Goal: Task Accomplishment & Management: Use online tool/utility

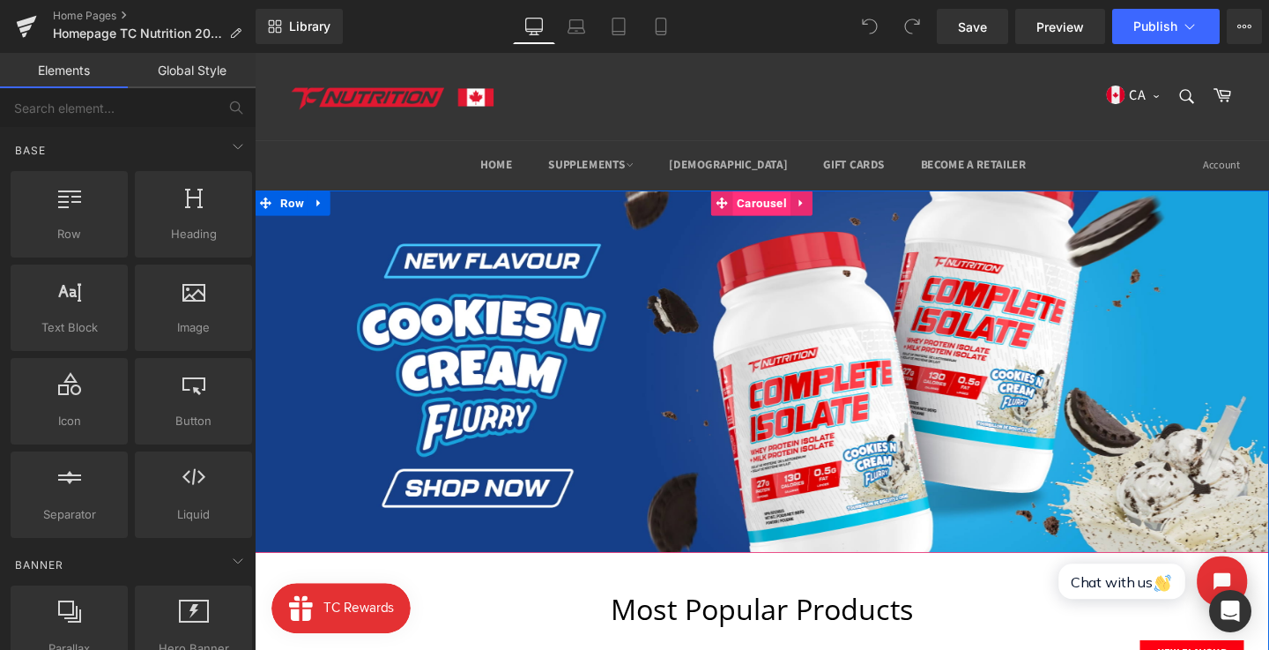
click at [785, 218] on span "Carousel" at bounding box center [787, 210] width 61 height 26
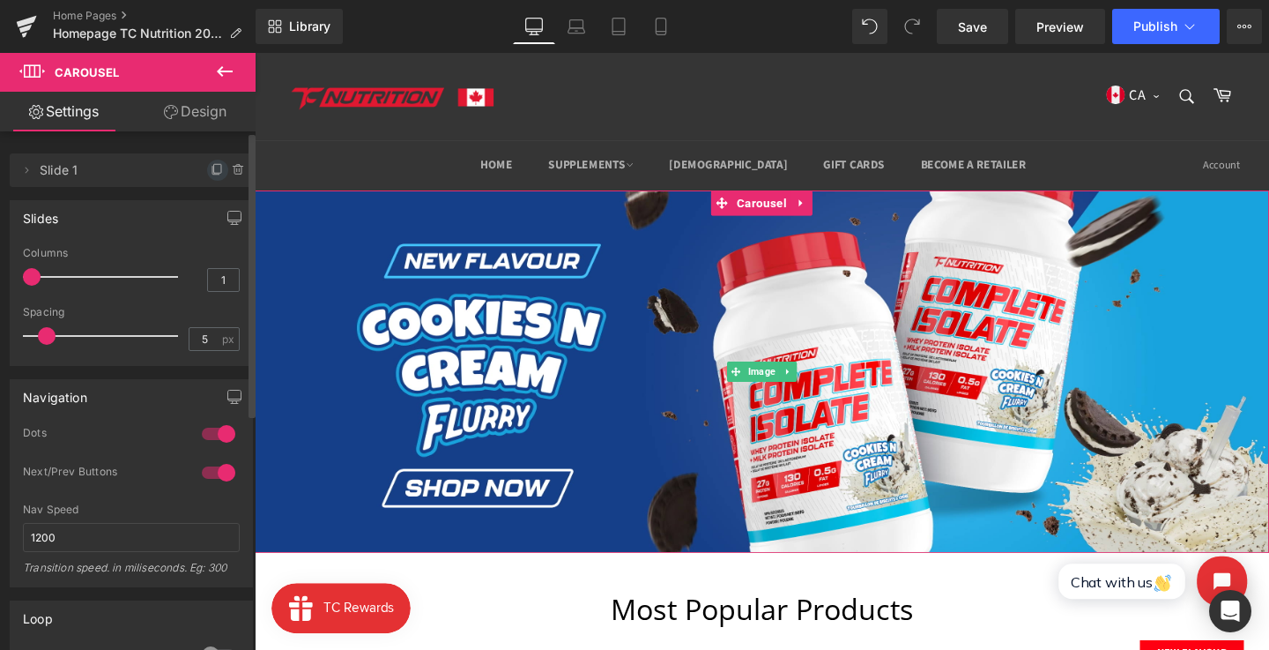
click at [200, 175] on li "Delete Cancel Slide 1 Slide 1 Name Slide 1" at bounding box center [131, 169] width 243 height 33
click at [211, 167] on icon at bounding box center [218, 170] width 14 height 14
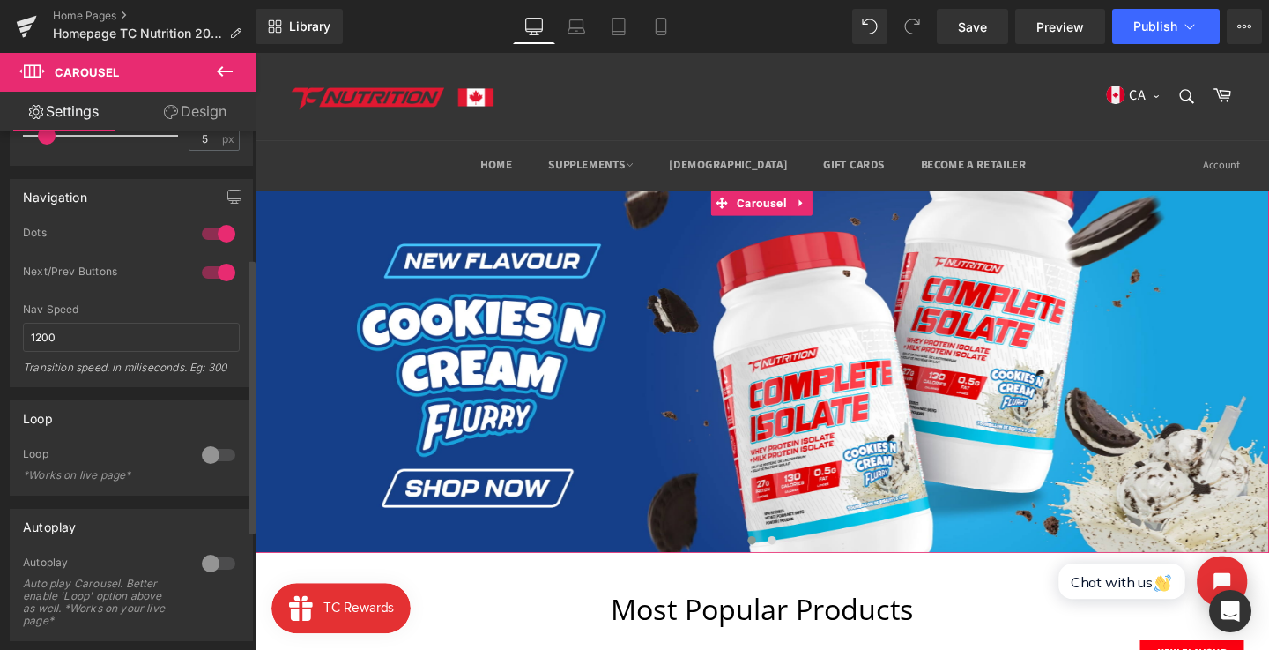
scroll to position [246, 0]
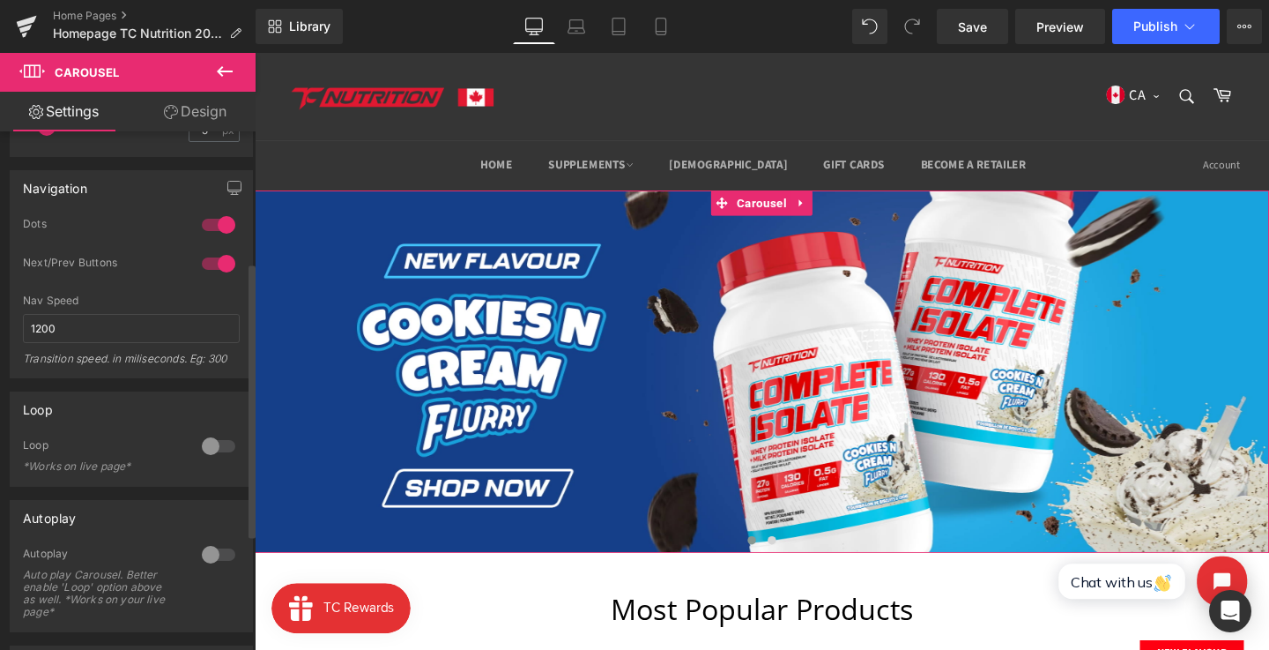
click at [217, 544] on div at bounding box center [218, 554] width 42 height 28
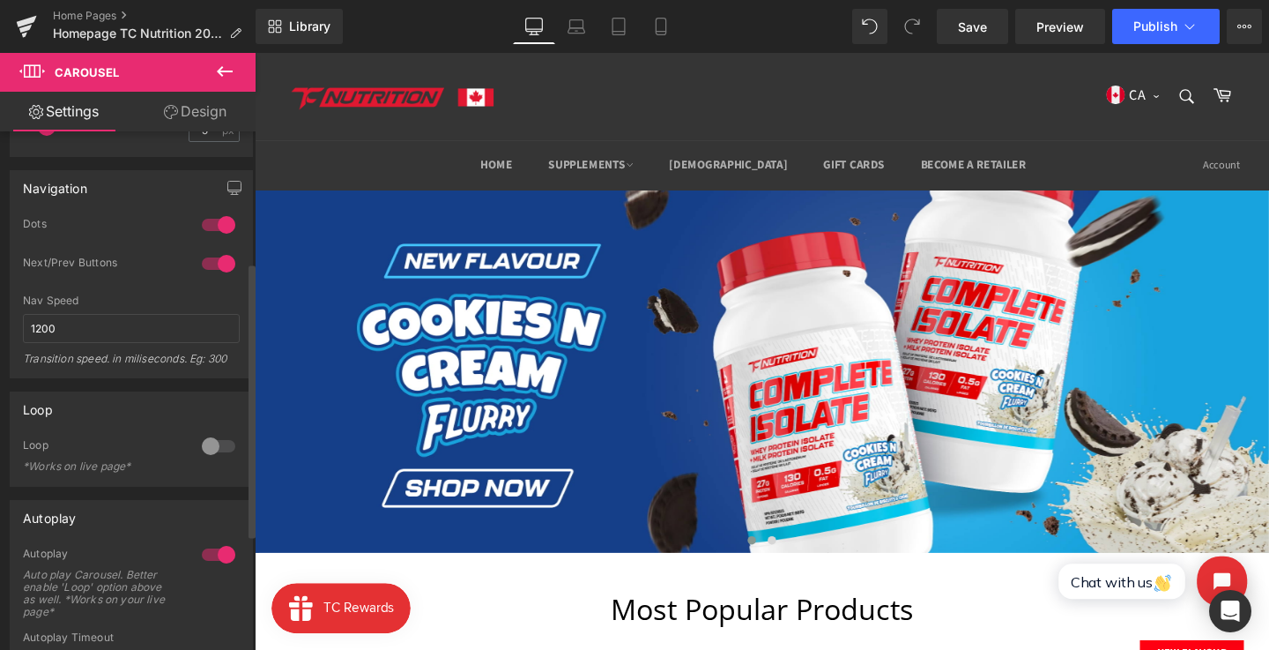
scroll to position [0, 0]
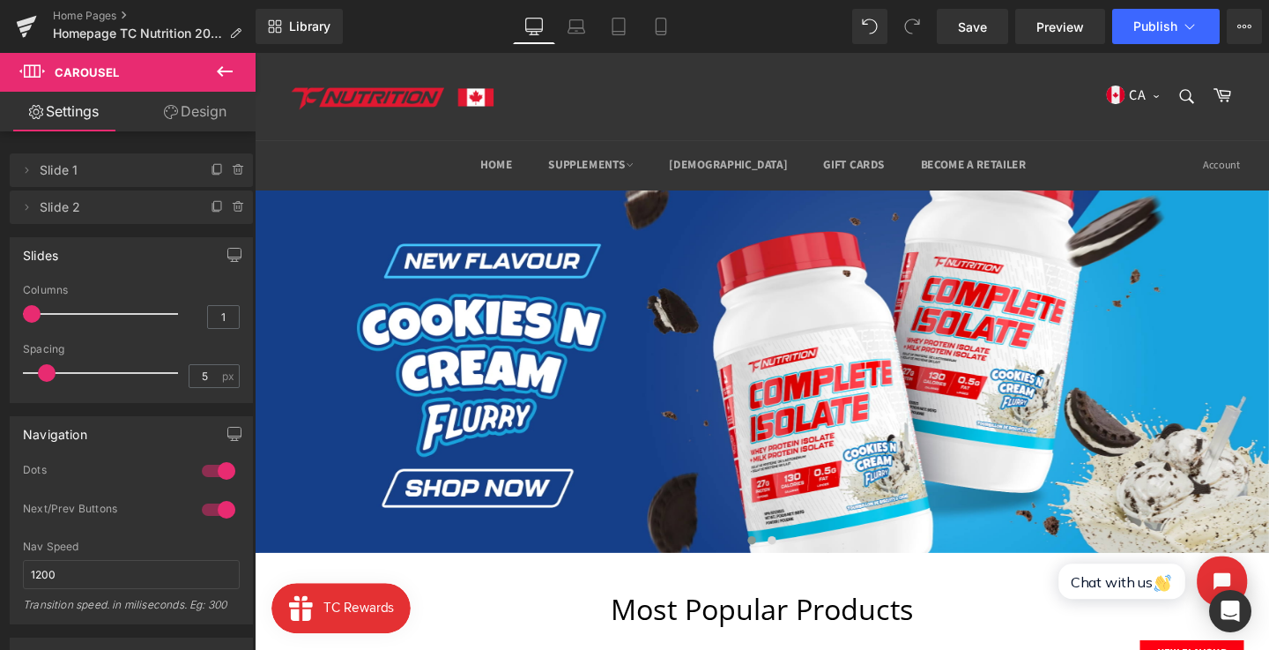
click at [144, 211] on span "Slide 2" at bounding box center [114, 206] width 148 height 33
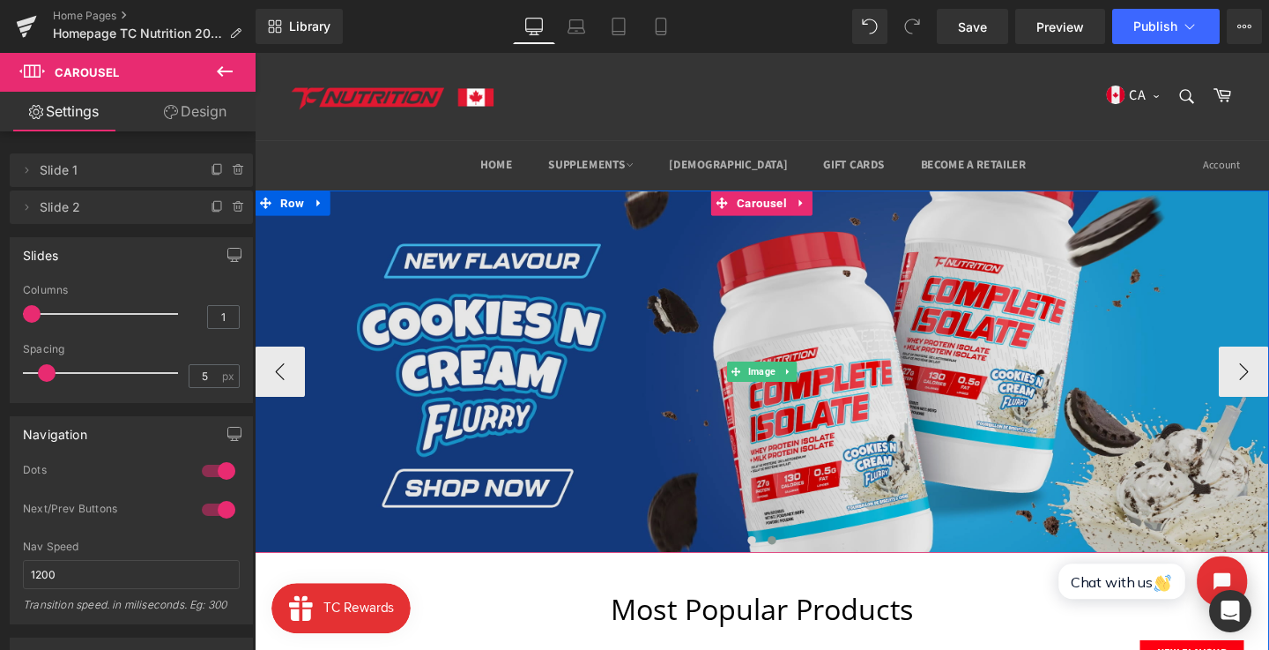
click at [761, 408] on img at bounding box center [788, 387] width 1066 height 381
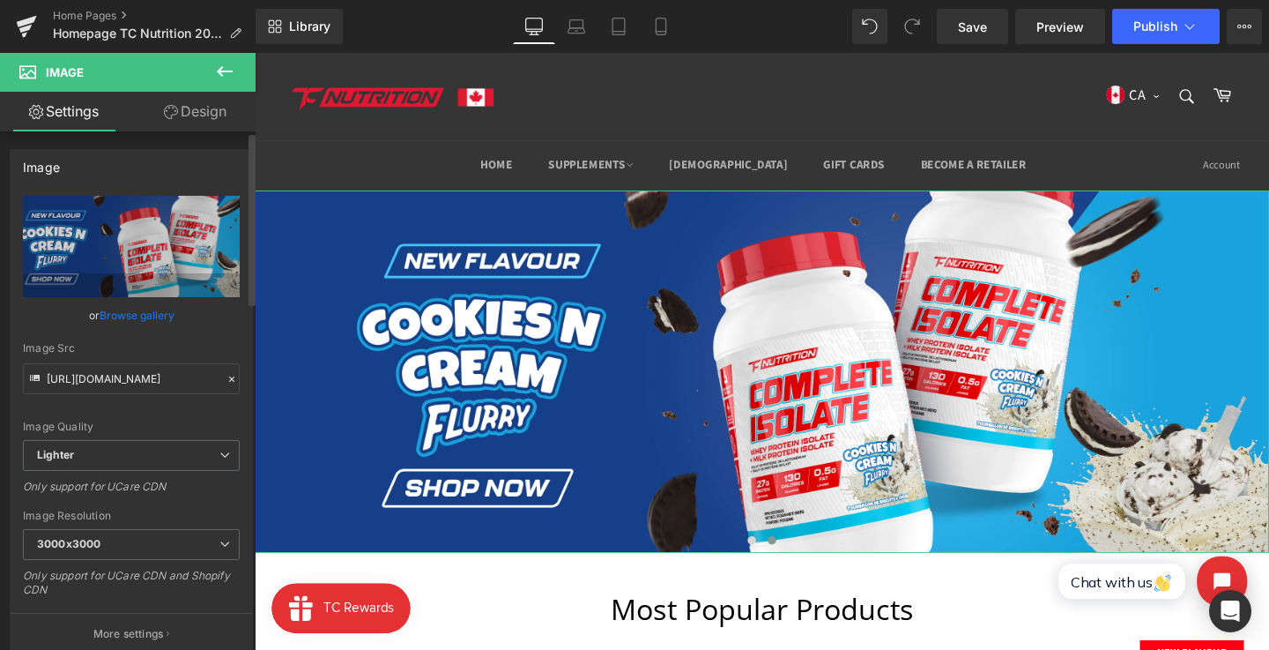
click at [138, 321] on link "Browse gallery" at bounding box center [137, 315] width 75 height 31
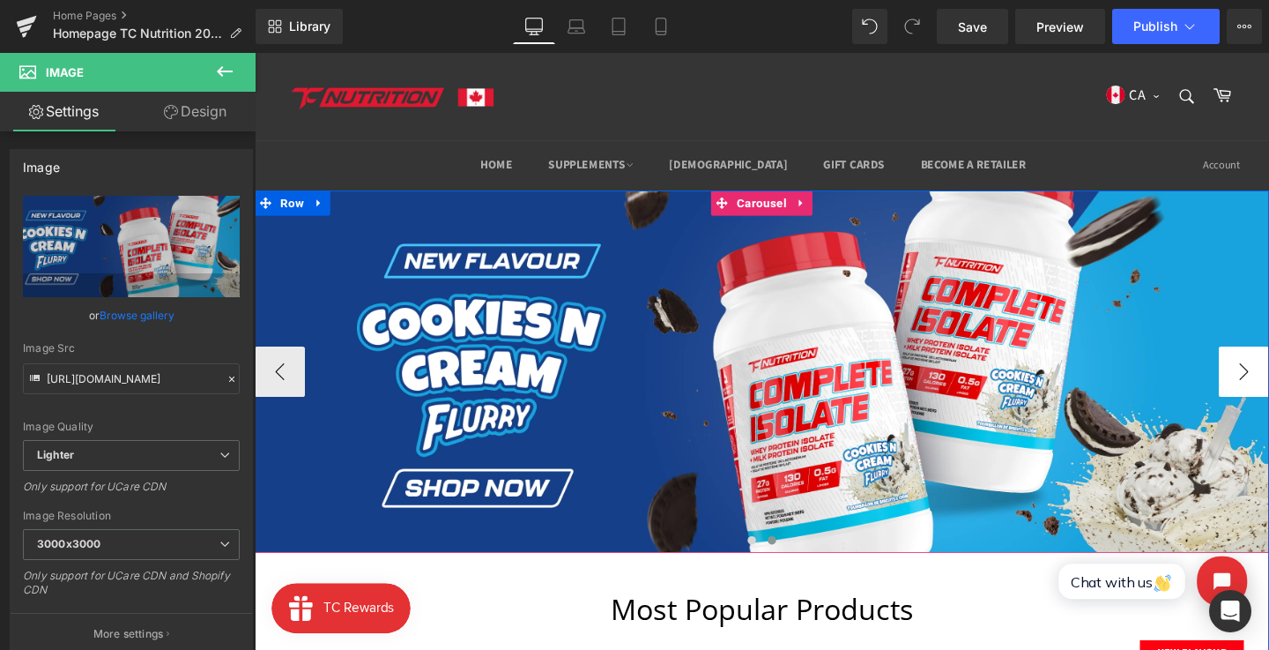
click at [796, 564] on span at bounding box center [798, 565] width 9 height 9
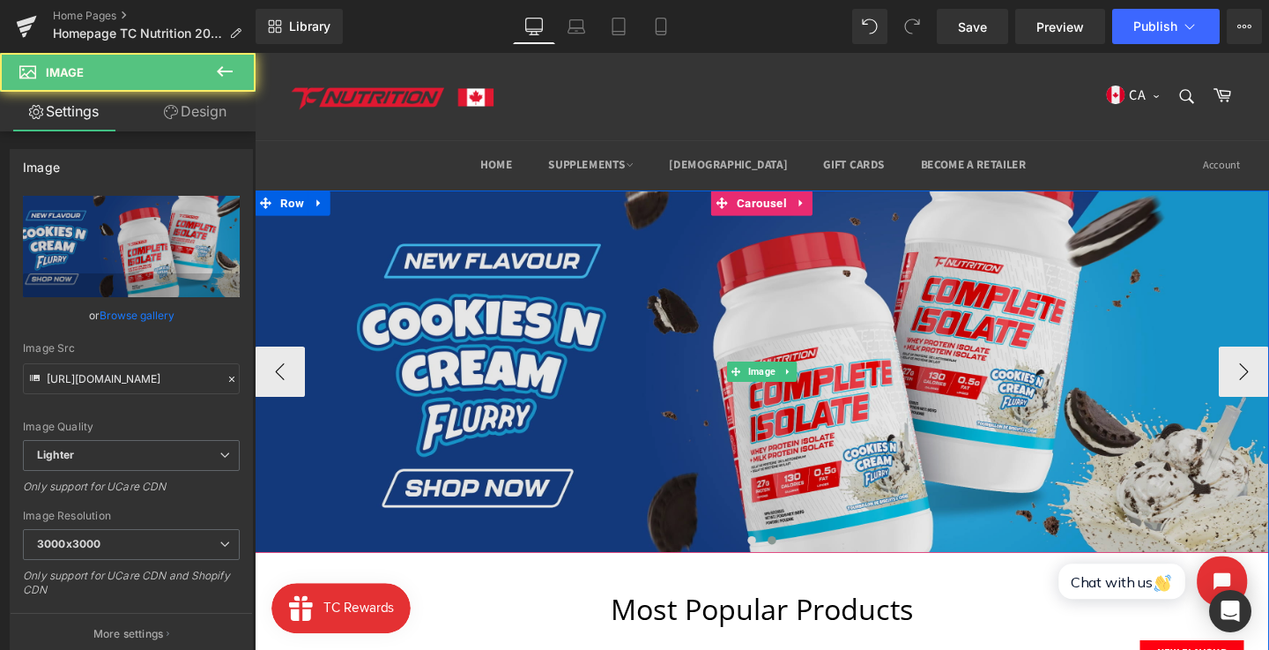
click at [722, 352] on img at bounding box center [788, 387] width 1066 height 381
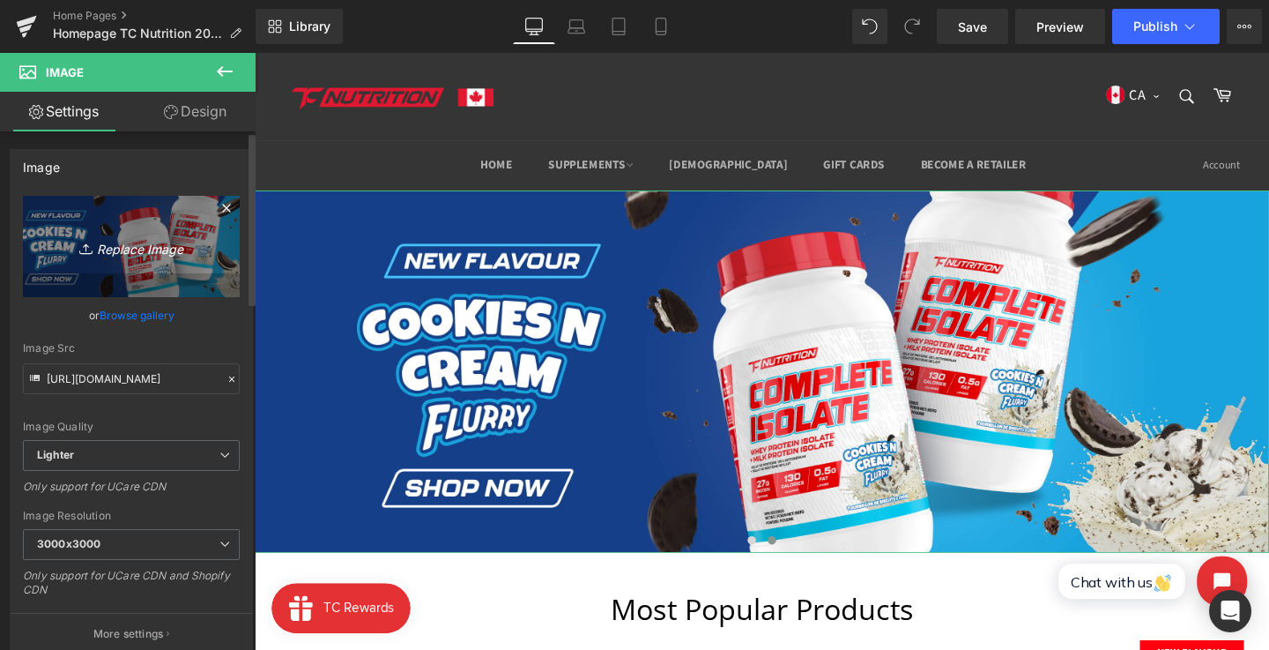
click at [161, 249] on icon "Replace Image" at bounding box center [131, 246] width 141 height 22
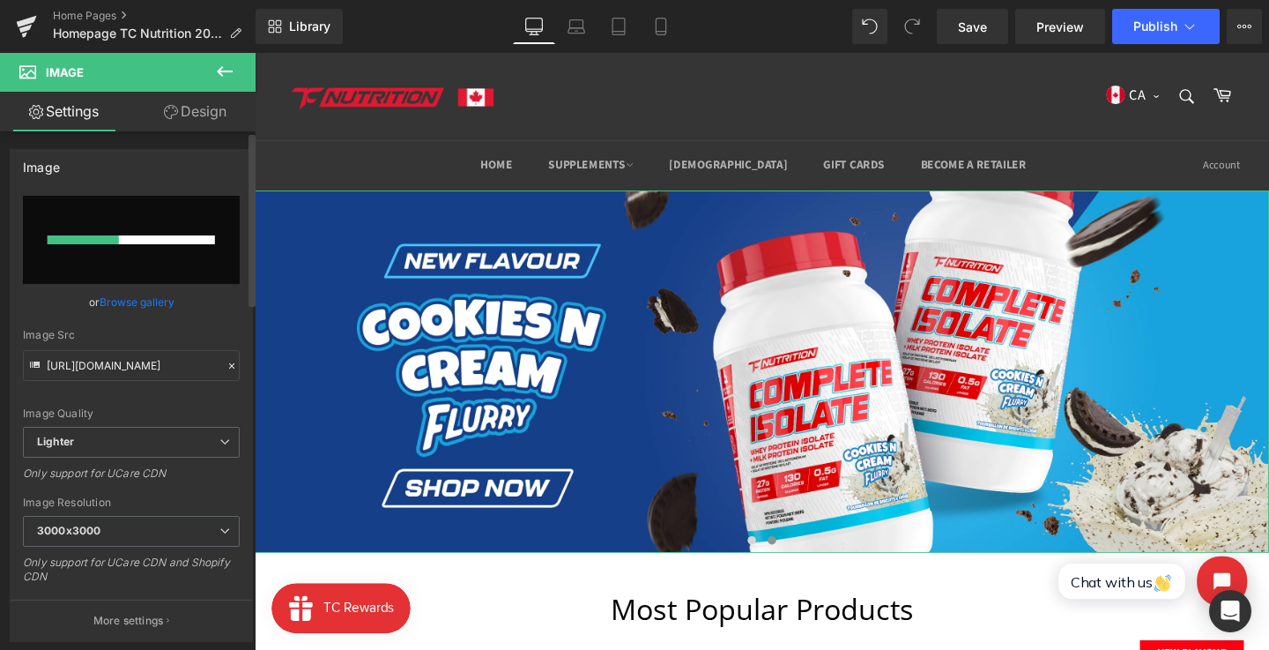
click at [204, 183] on div "Image https://ucarecdn.com/89a0da68-551a-476c-88fe-c97dec7be368/-/format/auto/-…" at bounding box center [131, 395] width 243 height 493
click at [163, 261] on input "file" at bounding box center [131, 240] width 217 height 88
type input "C:\fakepath\banner_45.png"
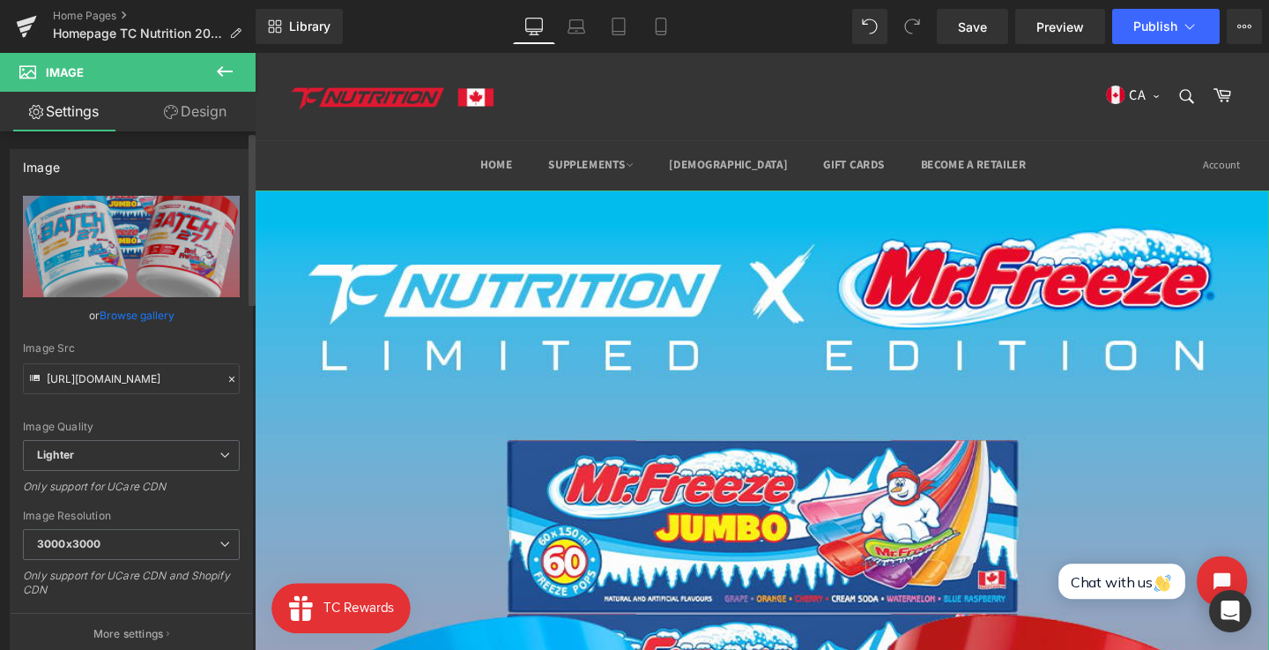
click at [121, 308] on link "Browse gallery" at bounding box center [137, 315] width 75 height 31
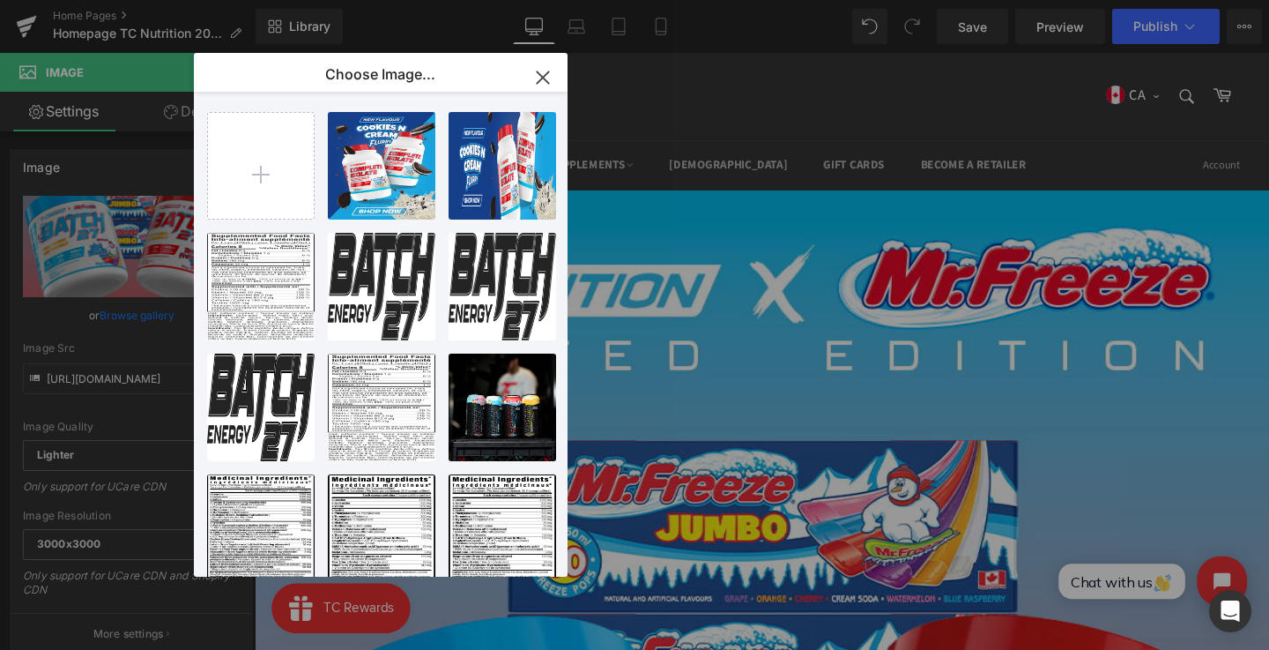
click at [128, 0] on div "Carousel You are previewing how the will restyle your page. You can not edit El…" at bounding box center [634, 0] width 1269 height 0
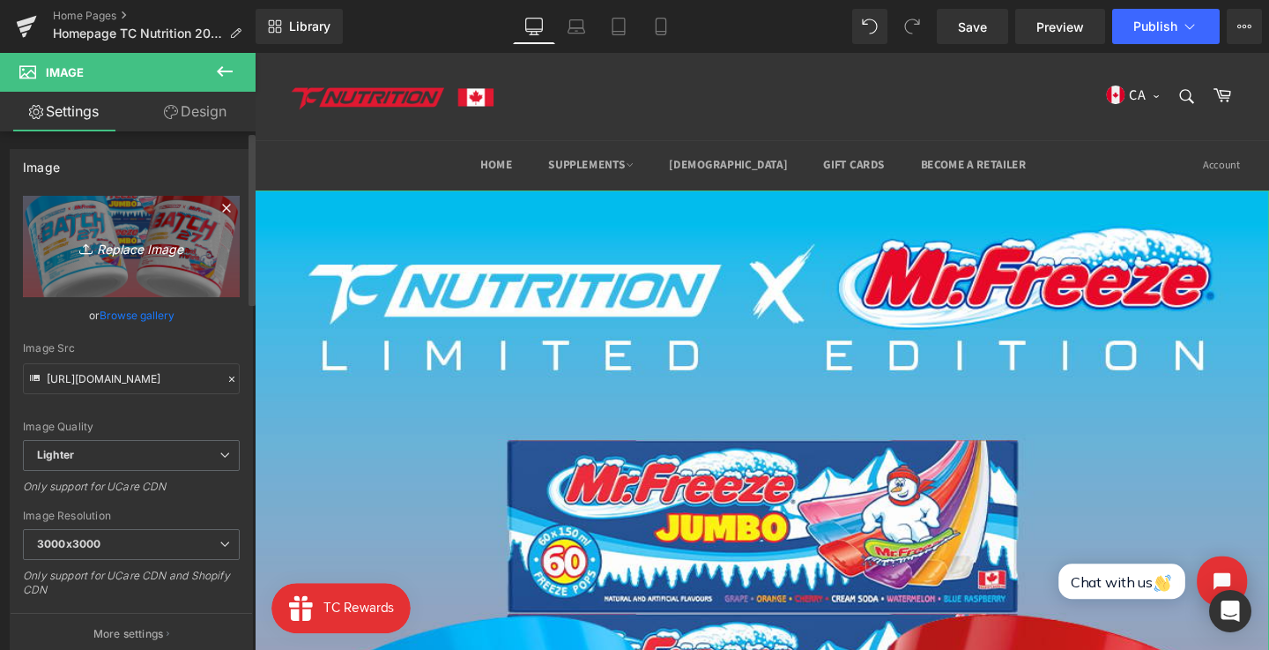
click at [144, 218] on link "Replace Image" at bounding box center [131, 246] width 217 height 101
type input "C:\fakepath\banner_45.png"
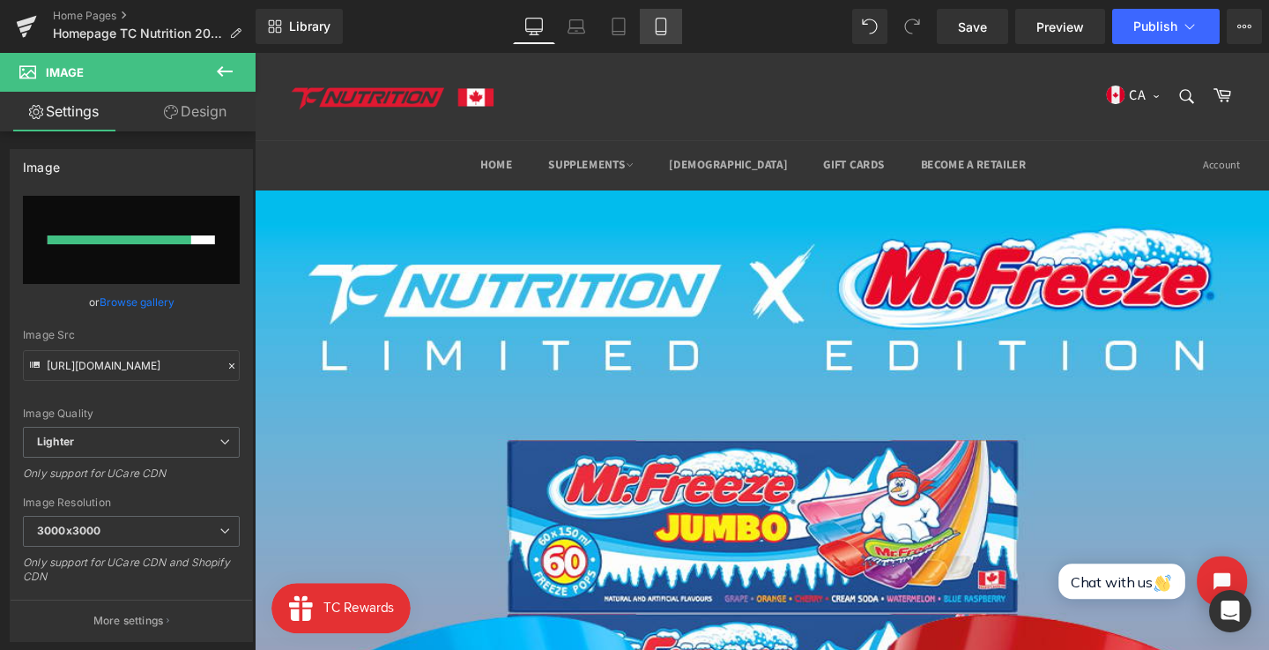
click at [660, 40] on link "Mobile" at bounding box center [661, 26] width 42 height 35
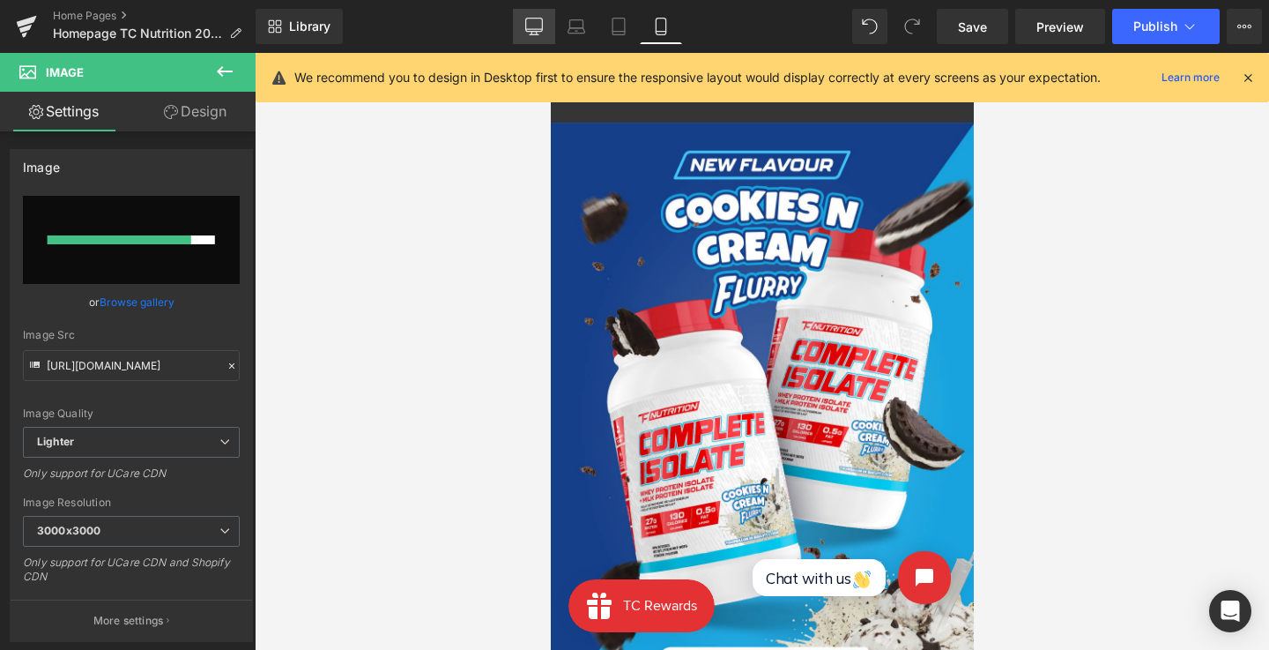
click at [533, 35] on link "Desktop" at bounding box center [534, 26] width 42 height 35
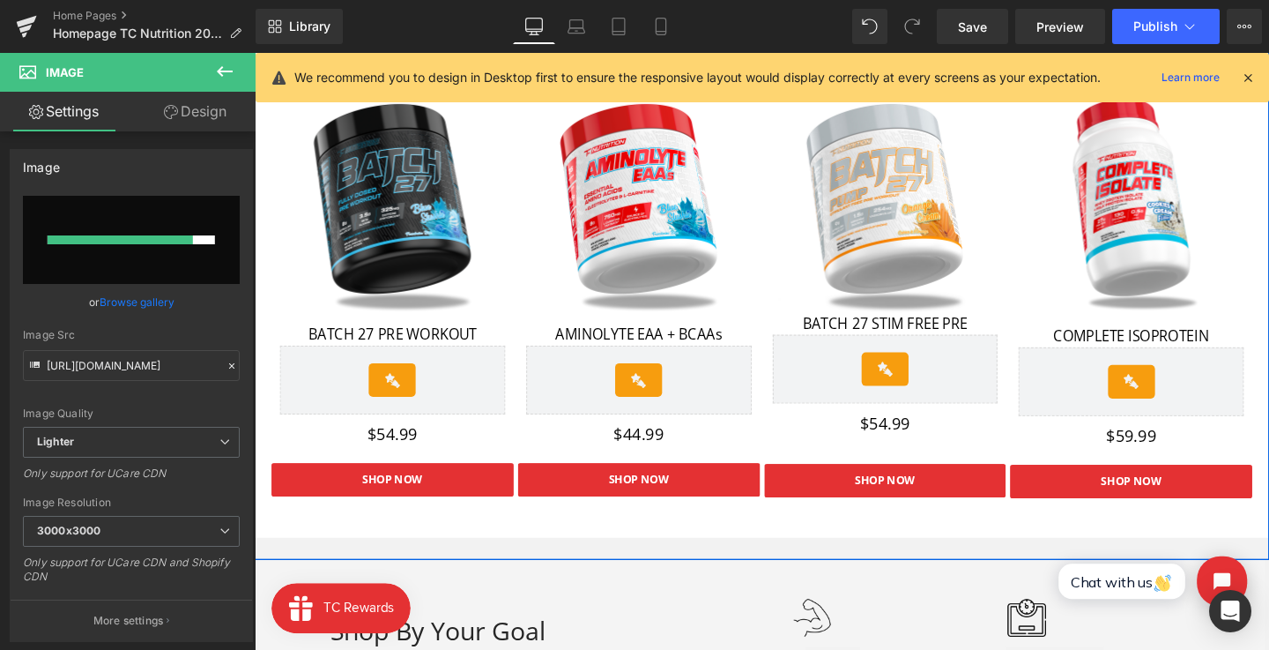
scroll to position [1645, 0]
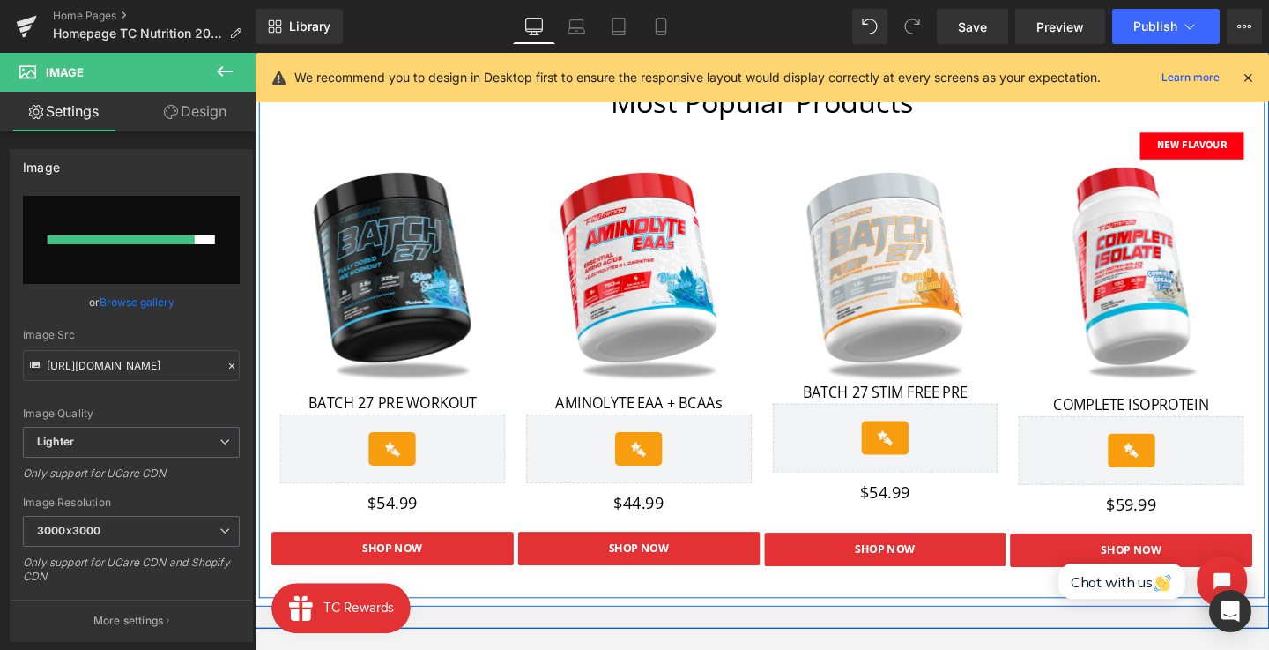
click at [338, 127] on div "Most Popular Products Text Block Sale Off" at bounding box center [788, 332] width 1058 height 522
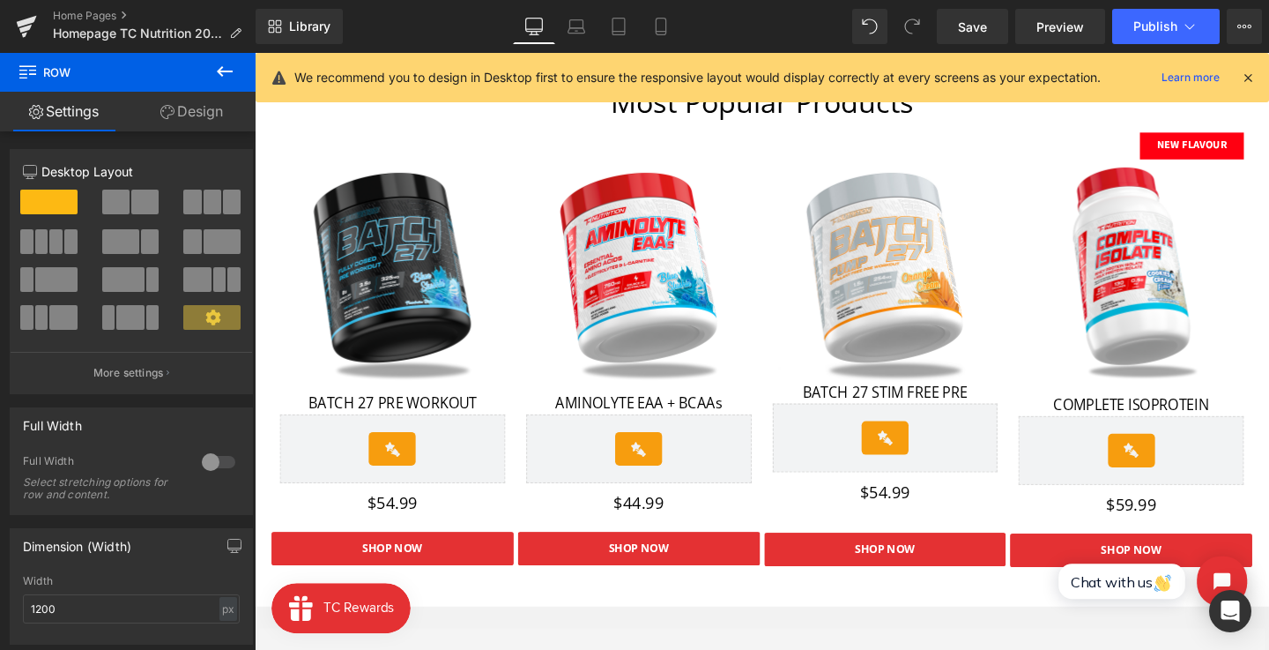
click at [238, 77] on button at bounding box center [225, 72] width 62 height 39
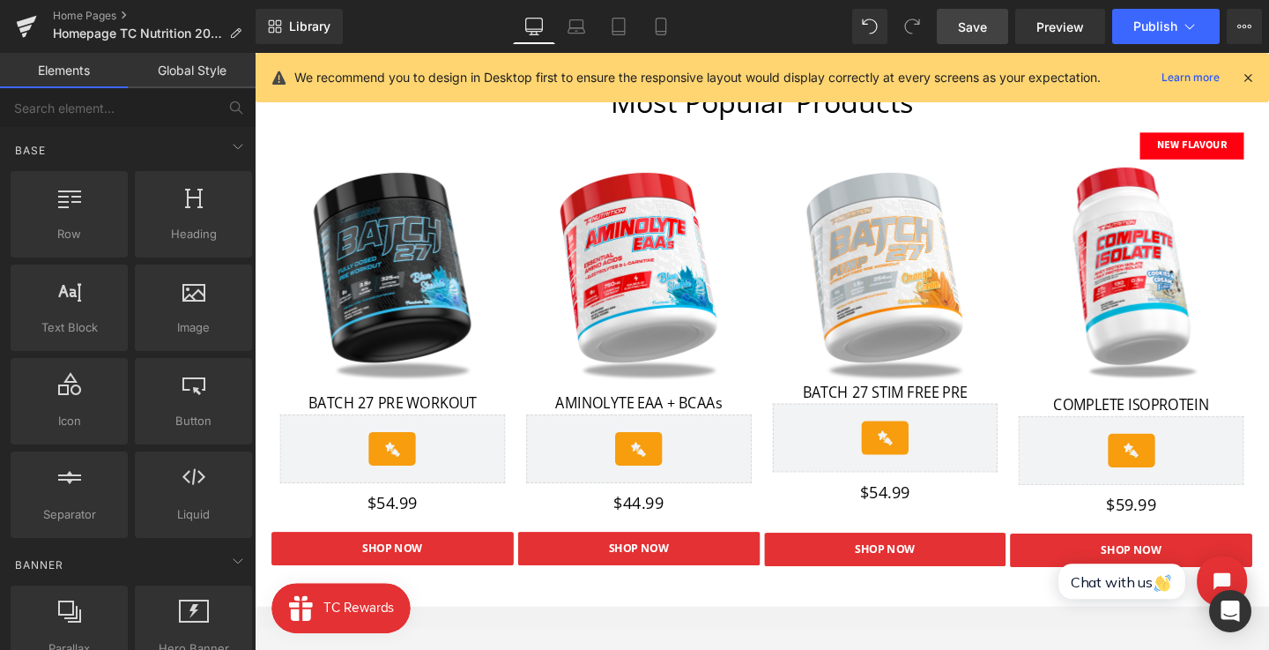
click at [965, 35] on span "Save" at bounding box center [972, 27] width 29 height 19
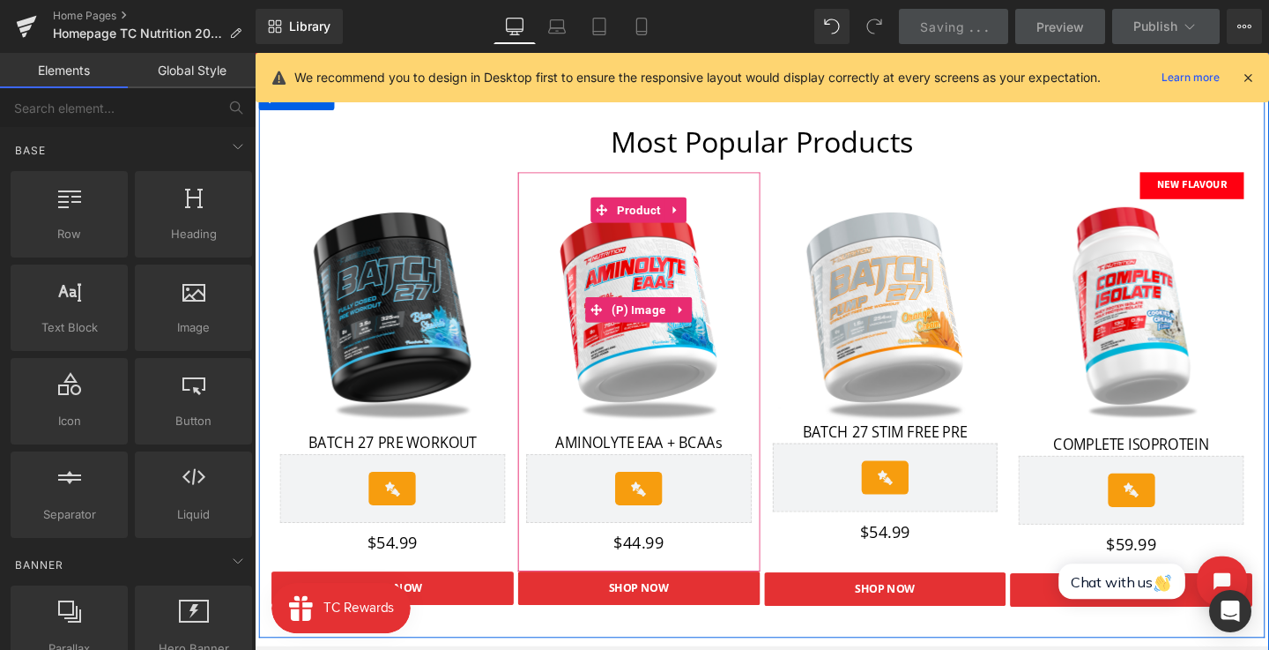
scroll to position [1602, 0]
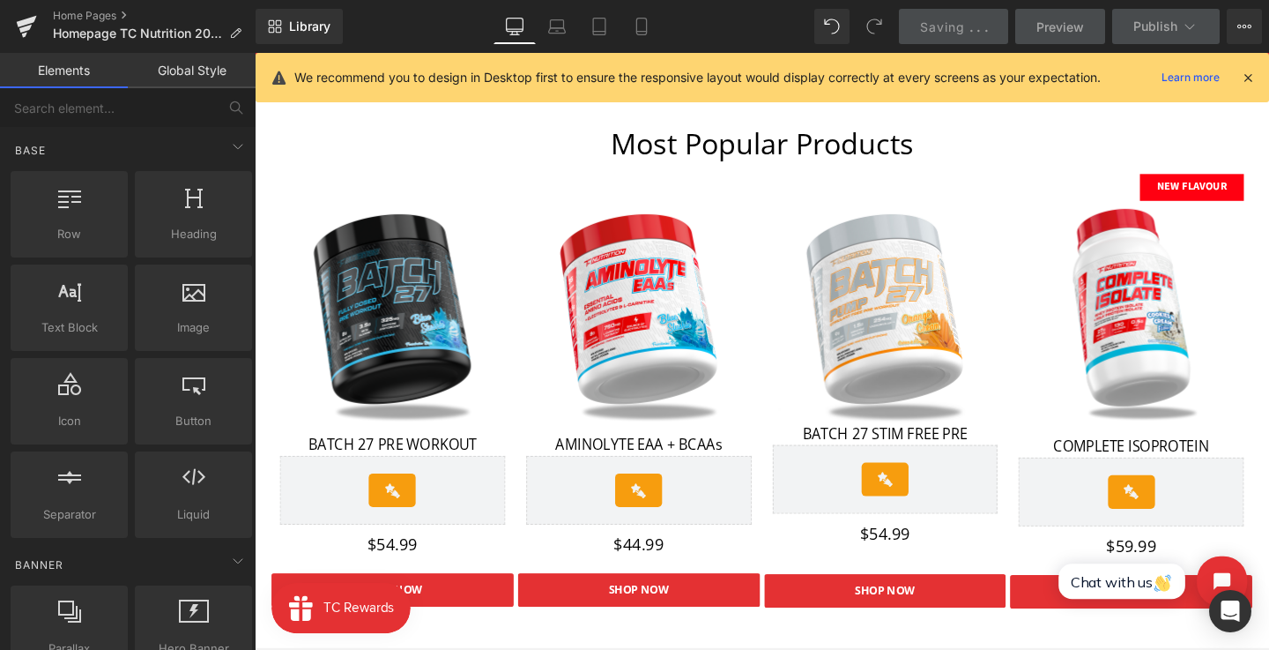
click at [1246, 79] on icon at bounding box center [1248, 78] width 16 height 16
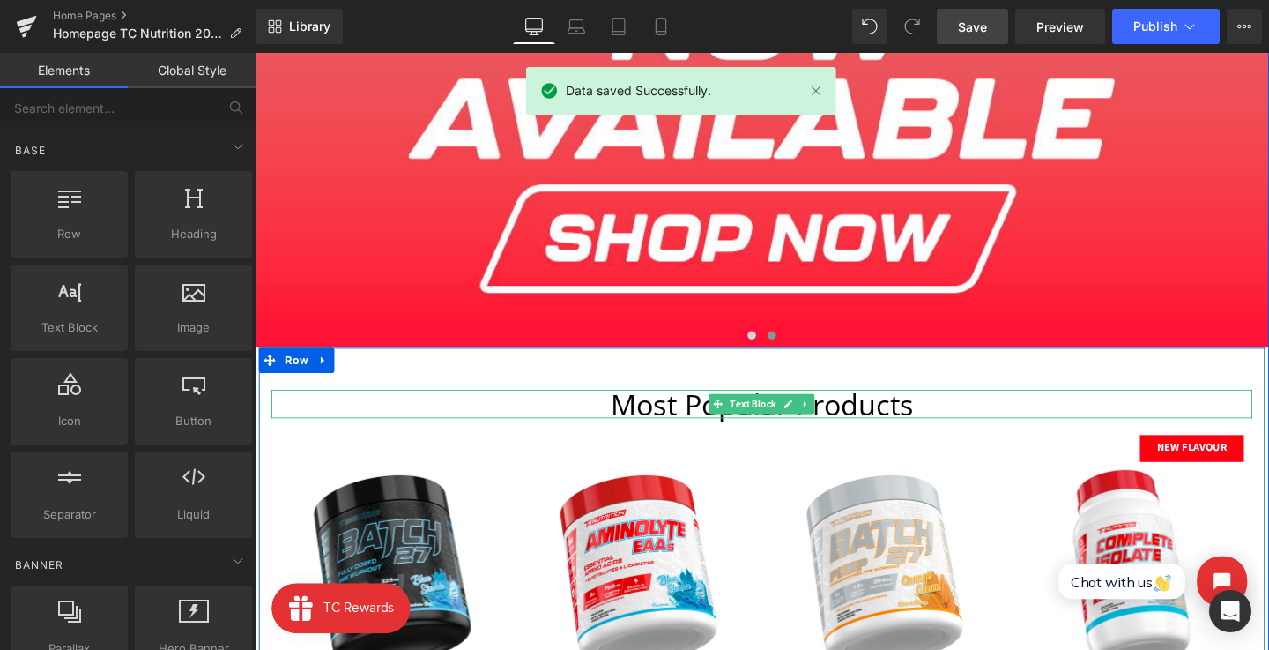
scroll to position [1278, 0]
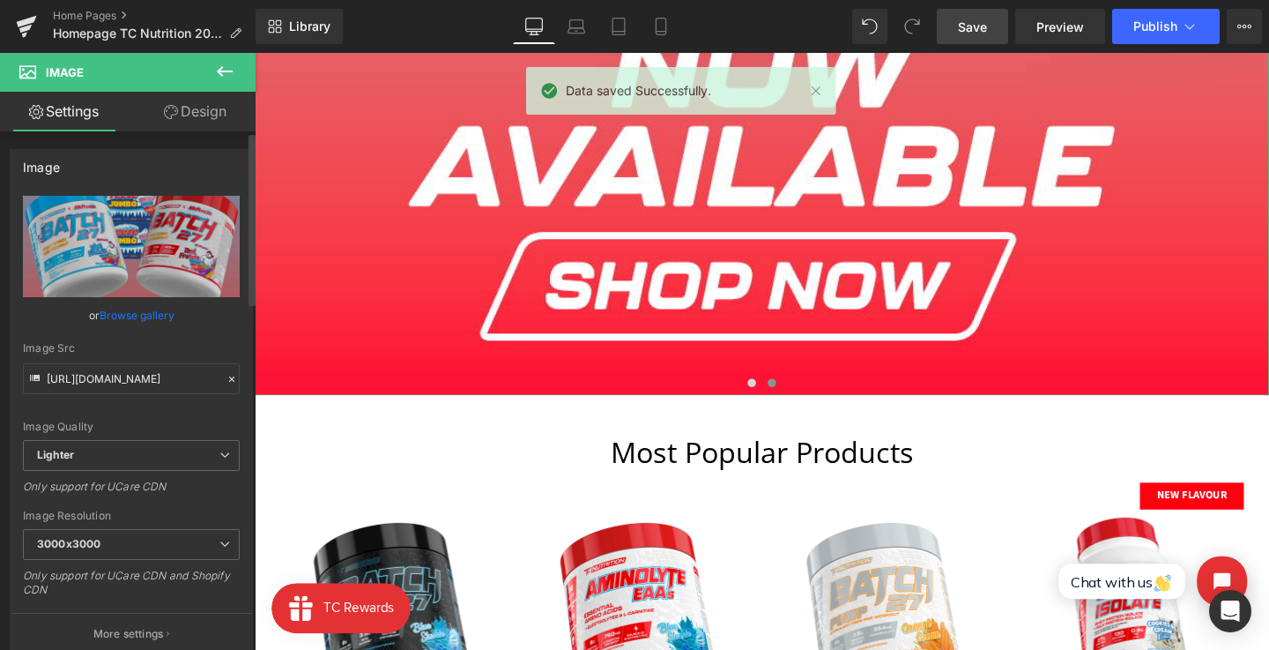
click at [153, 310] on link "Browse gallery" at bounding box center [137, 315] width 75 height 31
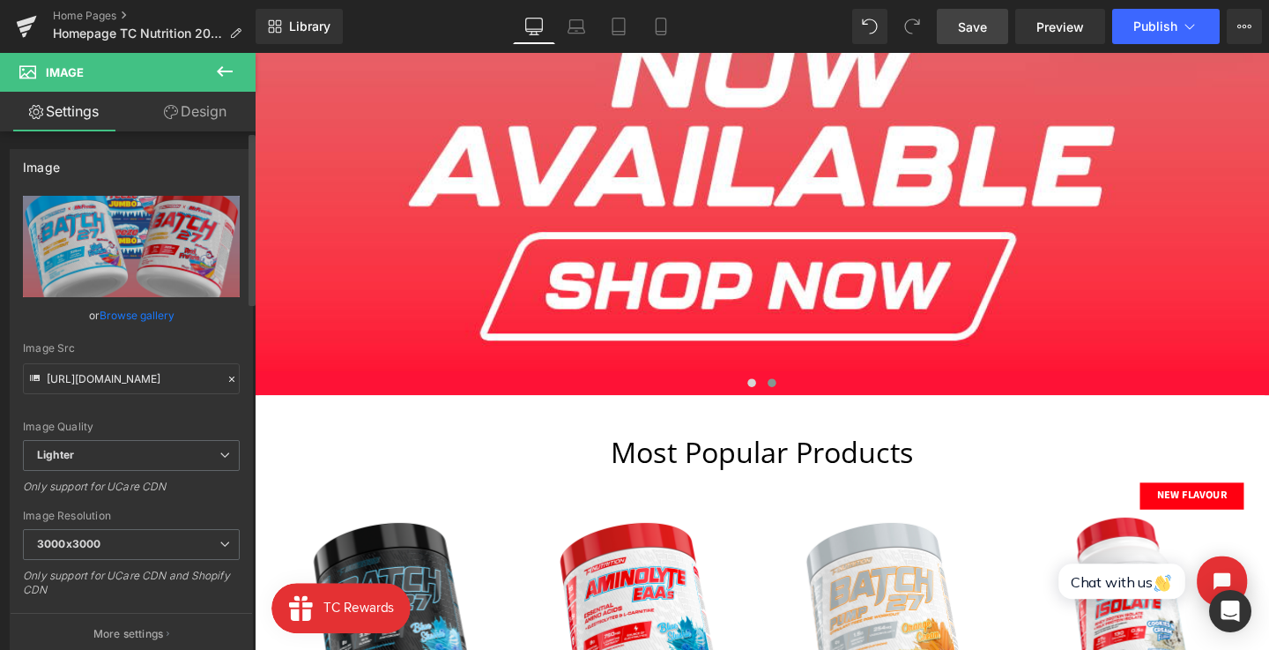
click at [155, 0] on div "Carousel You are previewing how the will restyle your page. You can not edit El…" at bounding box center [634, 0] width 1269 height 0
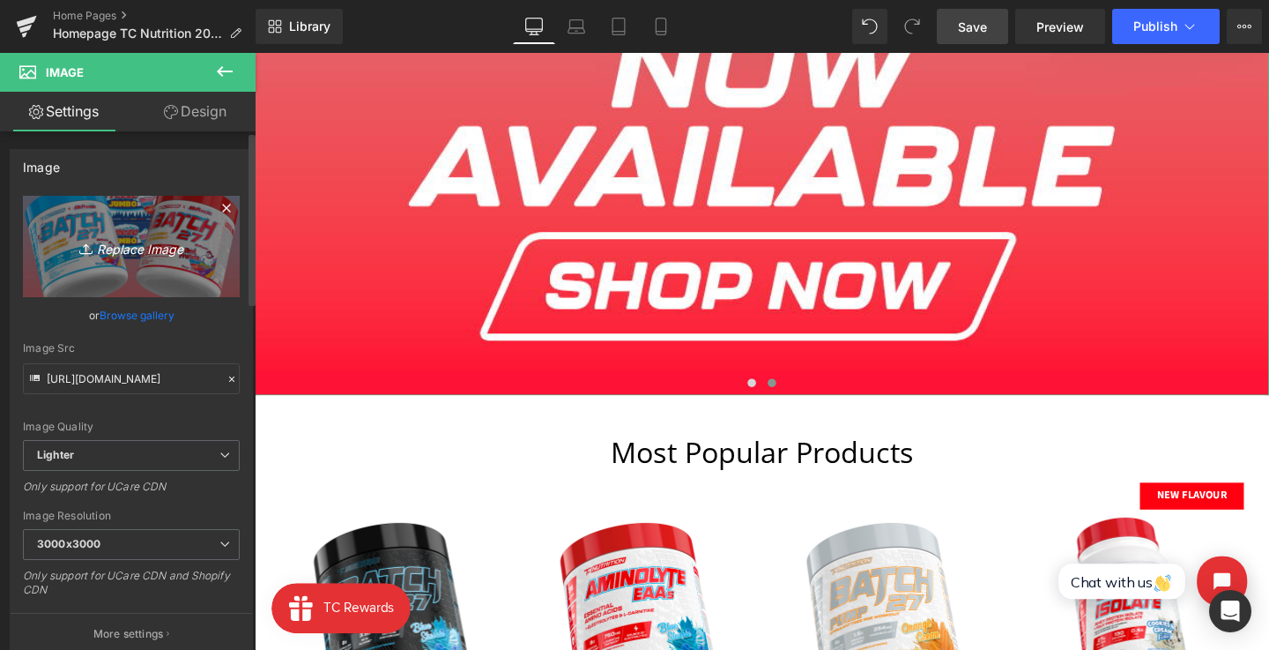
click at [169, 219] on link "Replace Image" at bounding box center [131, 246] width 217 height 101
type input "C:\fakepath\banner_45.png"
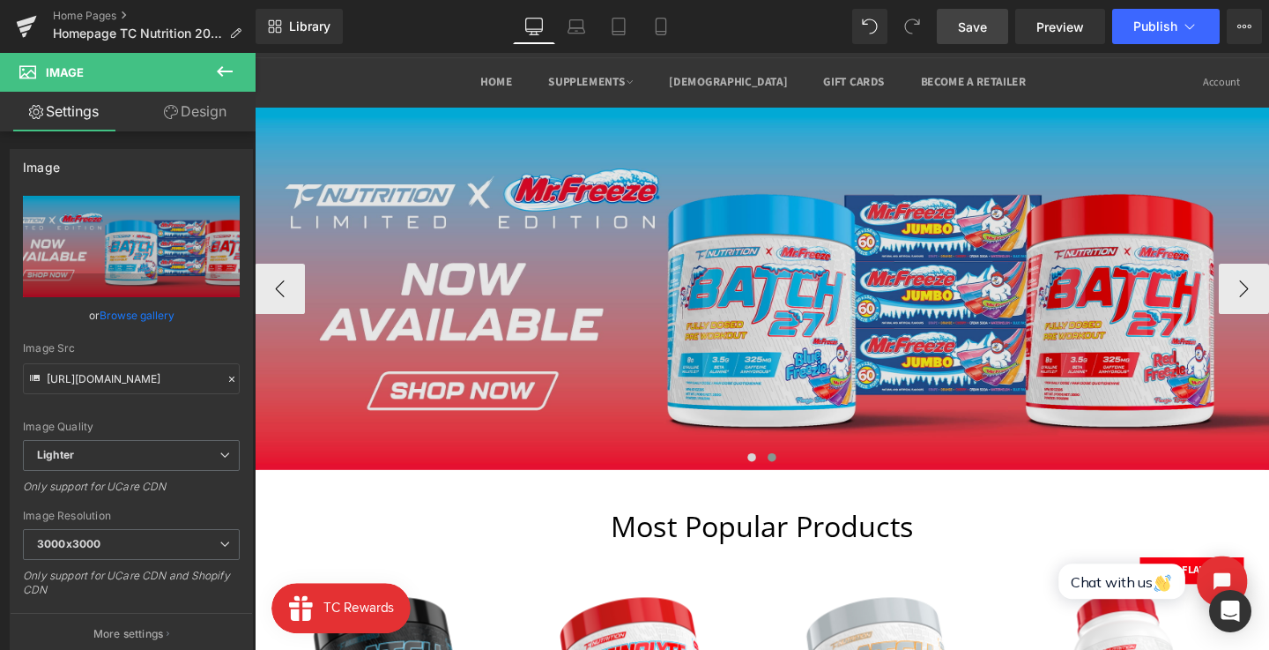
scroll to position [0, 0]
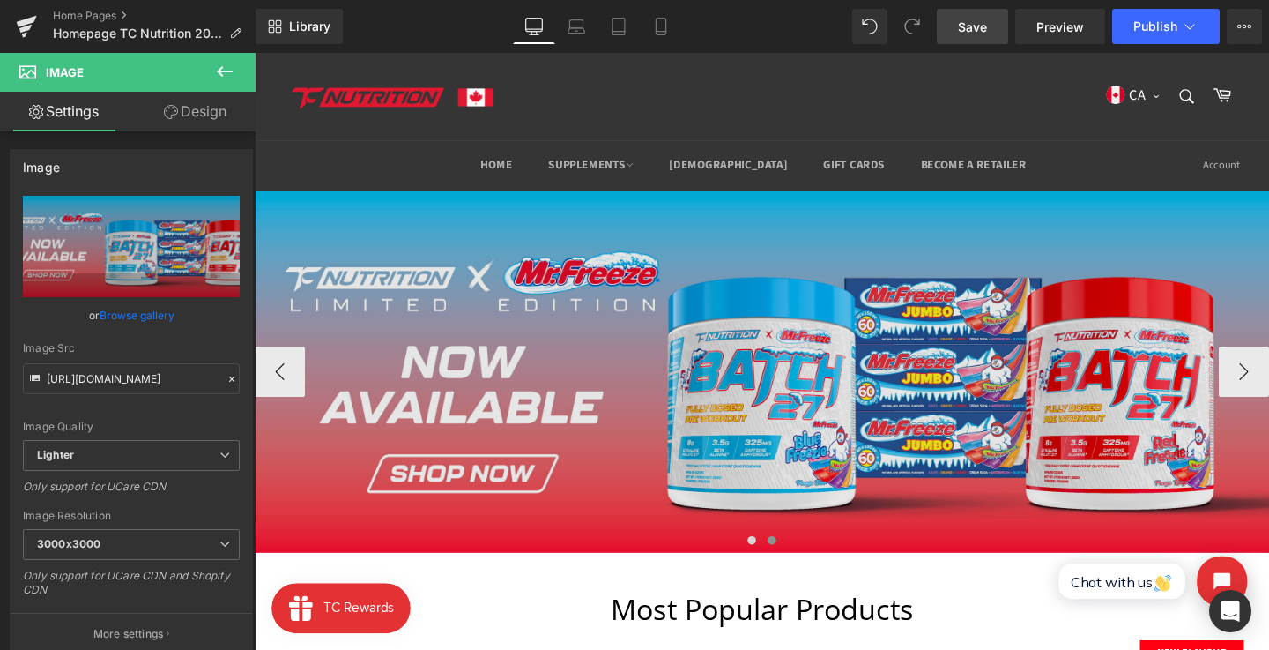
click at [532, 306] on img at bounding box center [788, 387] width 1066 height 381
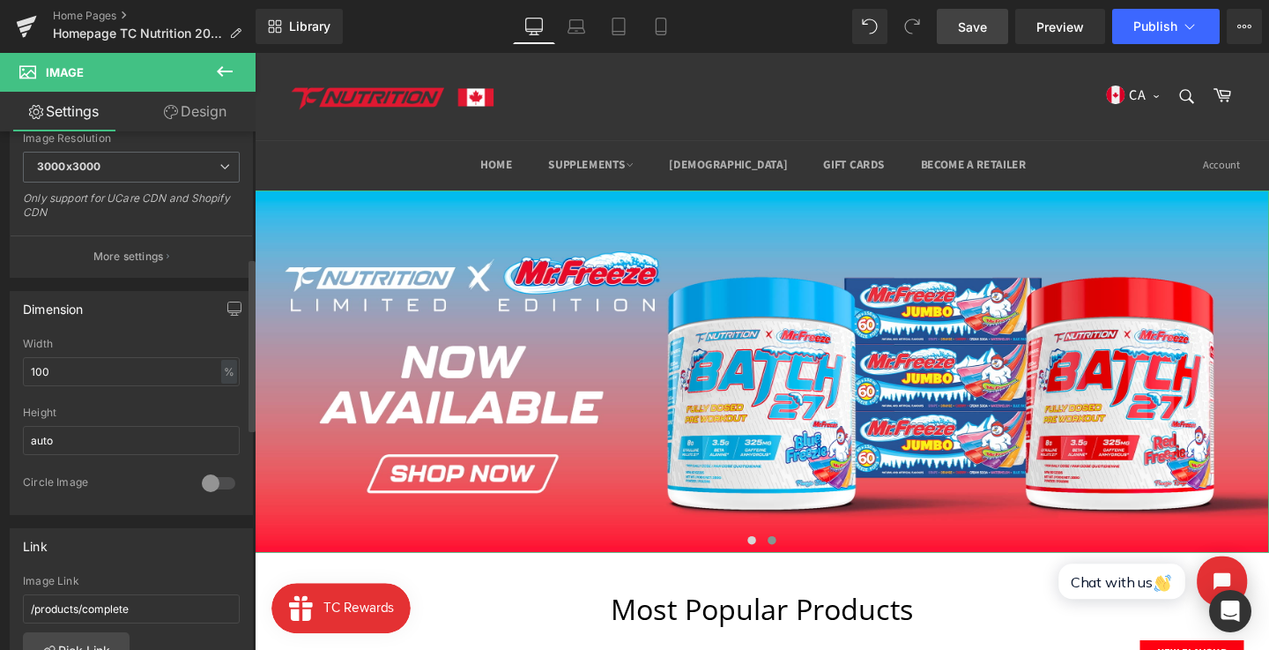
scroll to position [461, 0]
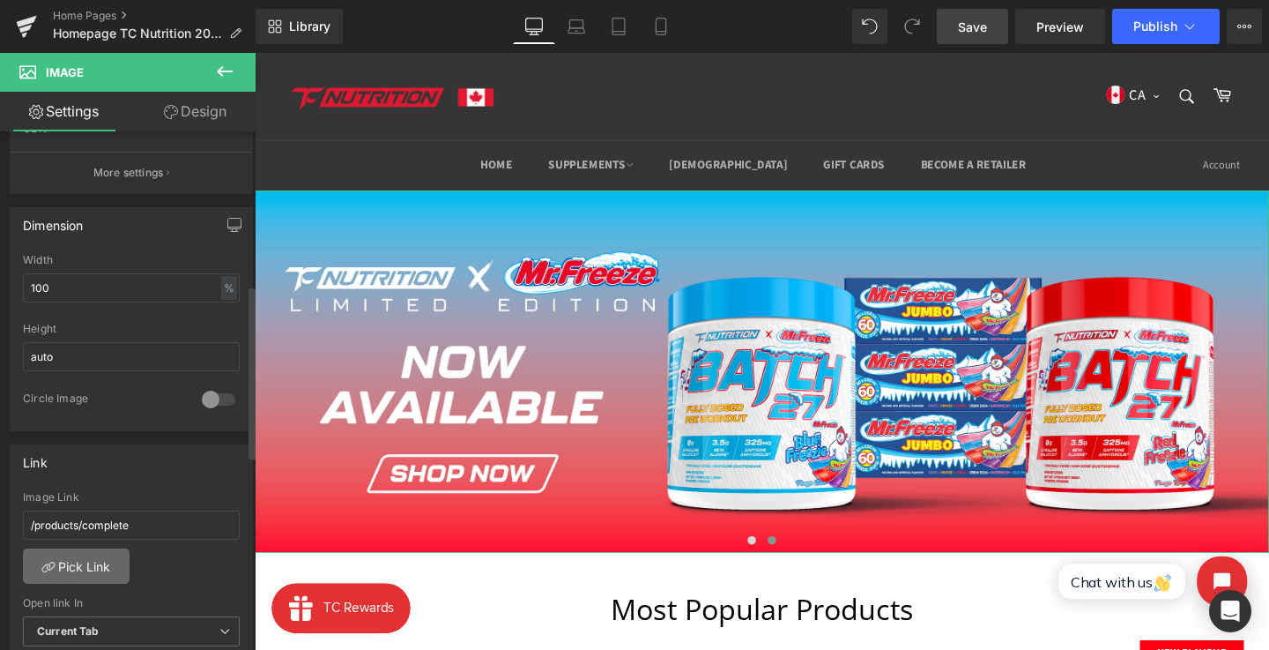
click at [88, 560] on link "Pick Link" at bounding box center [76, 565] width 107 height 35
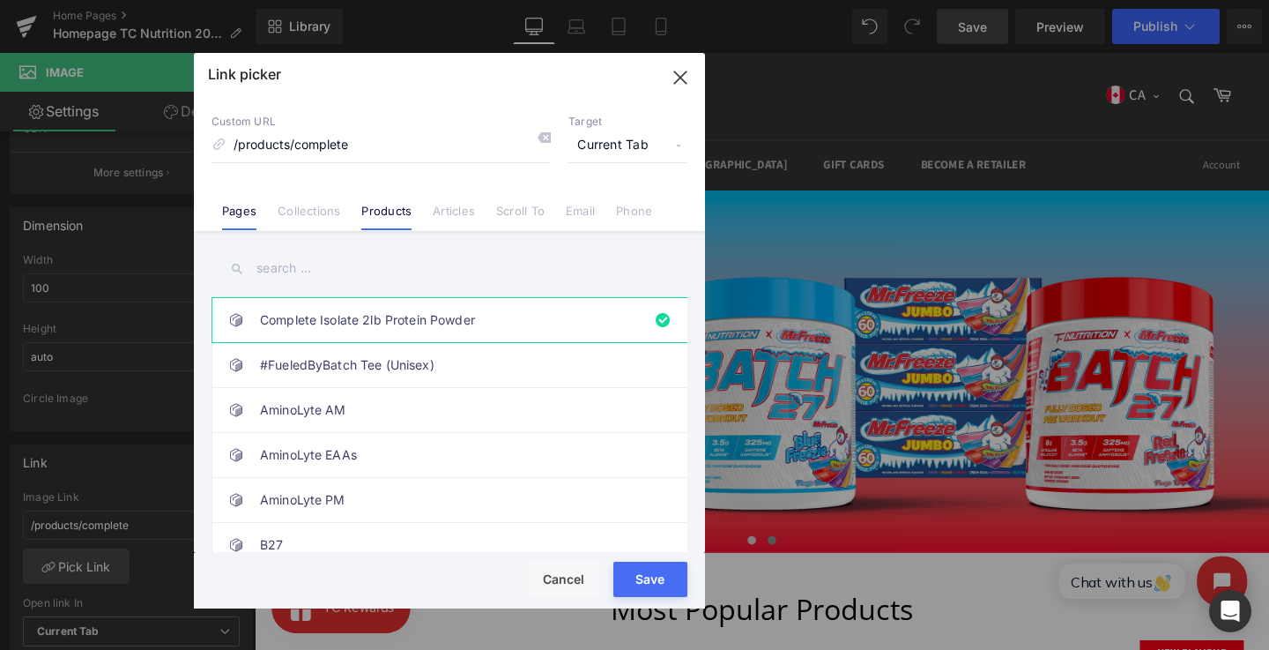
click at [242, 212] on link "Pages" at bounding box center [239, 217] width 34 height 26
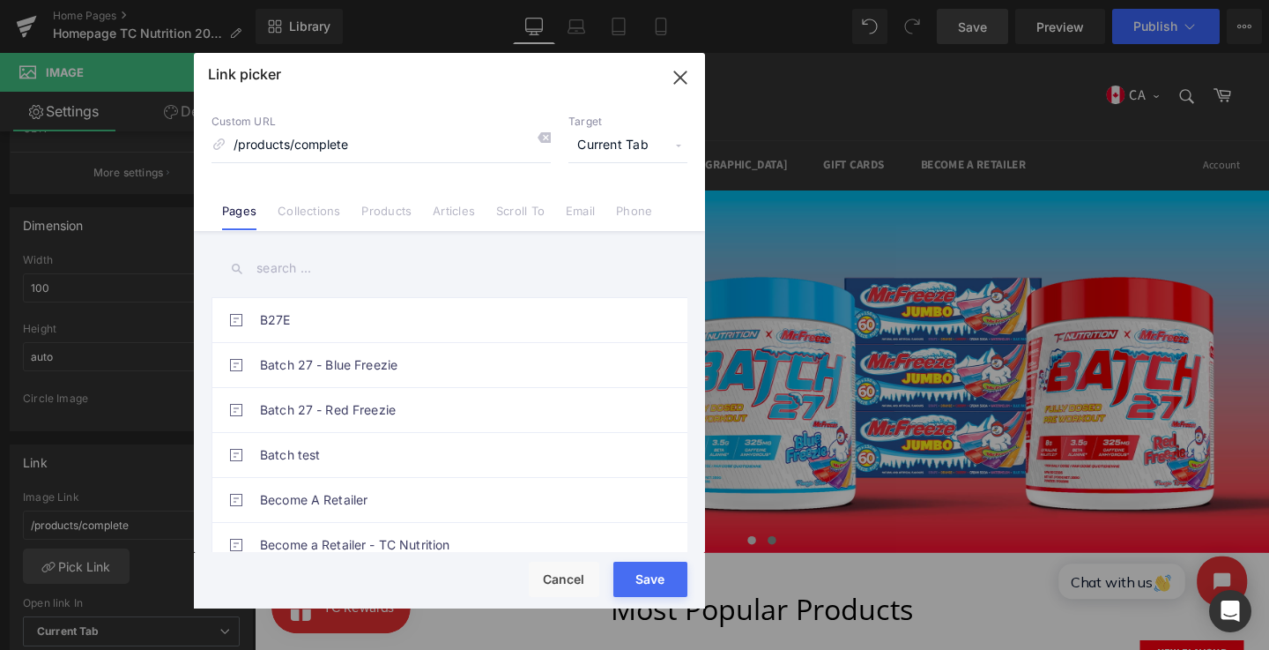
click at [344, 283] on input "text" at bounding box center [450, 269] width 476 height 40
click at [404, 372] on link "Batch 27 - Blue Freezie" at bounding box center [454, 365] width 388 height 44
click at [666, 581] on div "Rendering Content" at bounding box center [635, 579] width 108 height 19
click at [654, 568] on button "Save" at bounding box center [650, 578] width 74 height 35
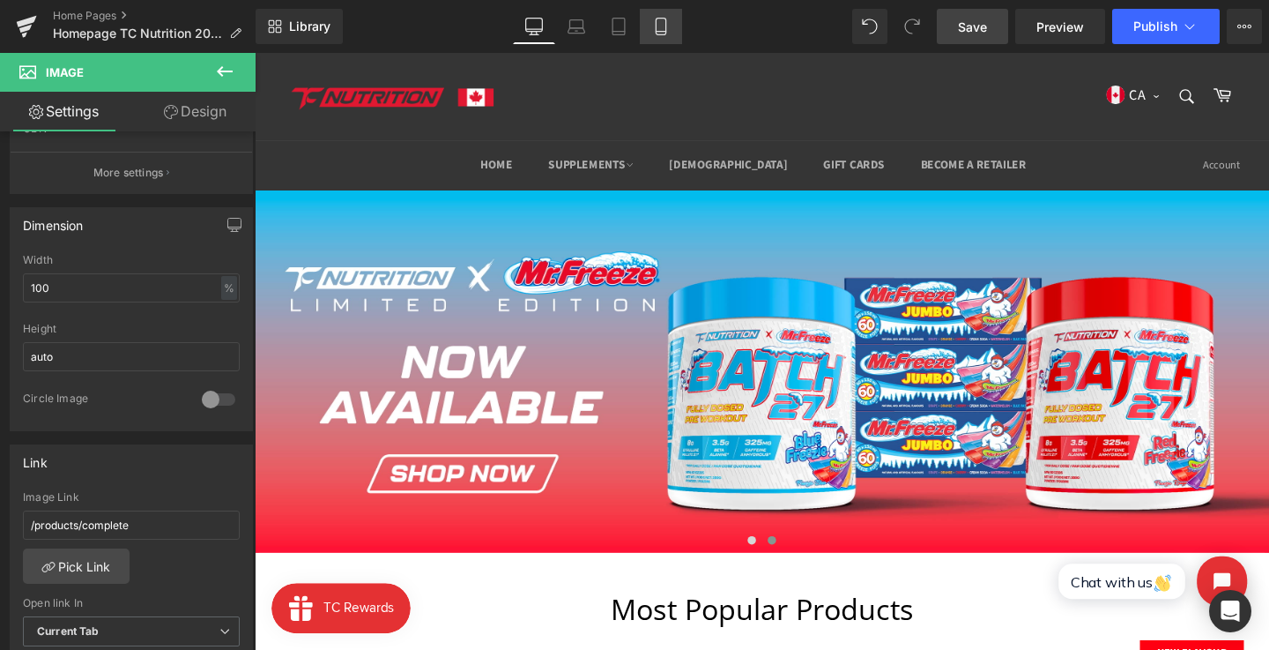
click at [661, 23] on icon at bounding box center [661, 27] width 18 height 18
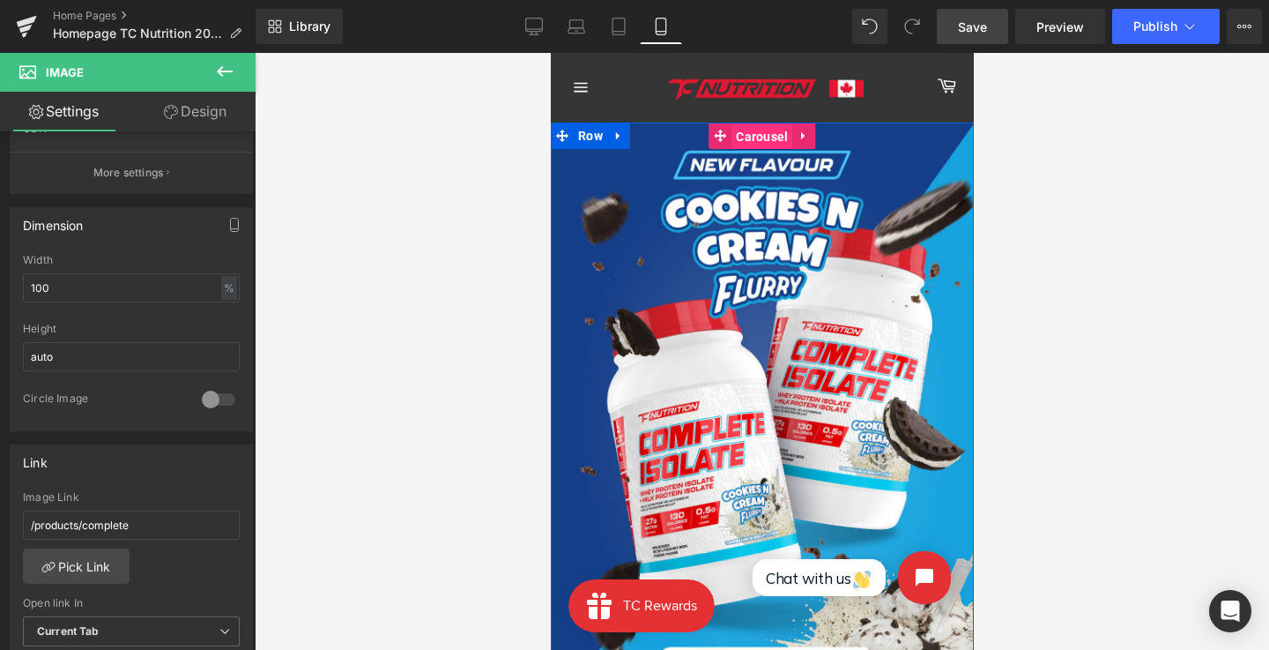
click at [773, 137] on span "Carousel" at bounding box center [761, 136] width 61 height 26
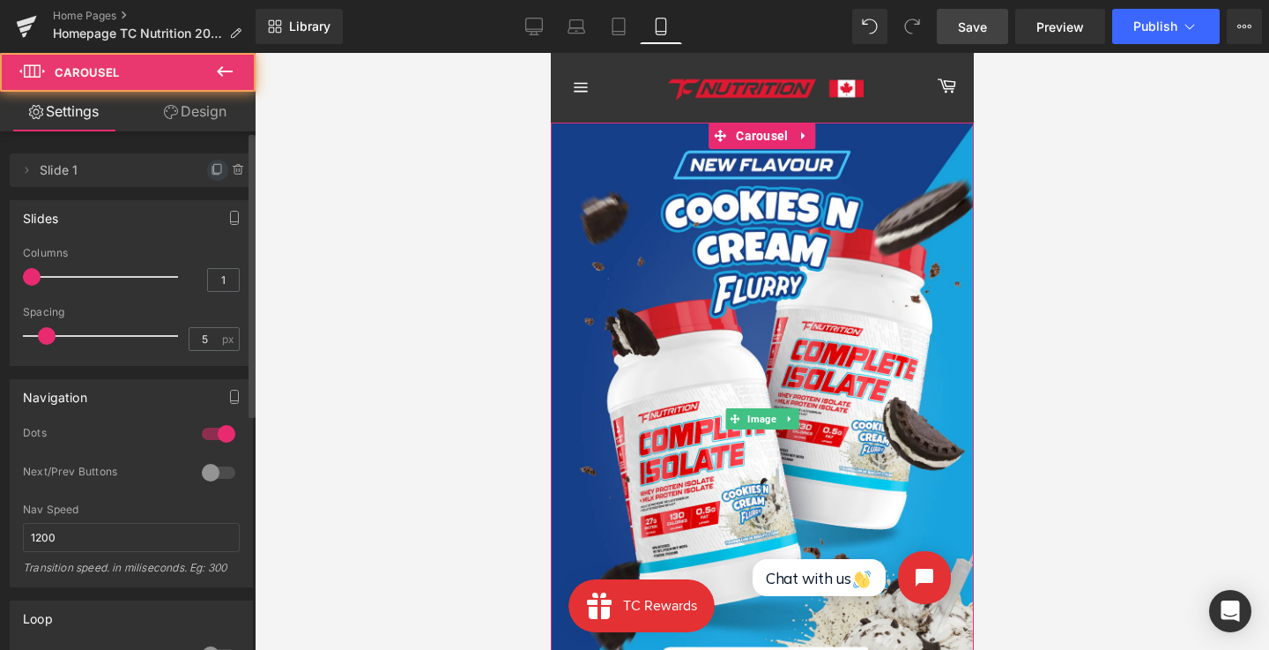
click at [211, 173] on icon at bounding box center [218, 170] width 14 height 14
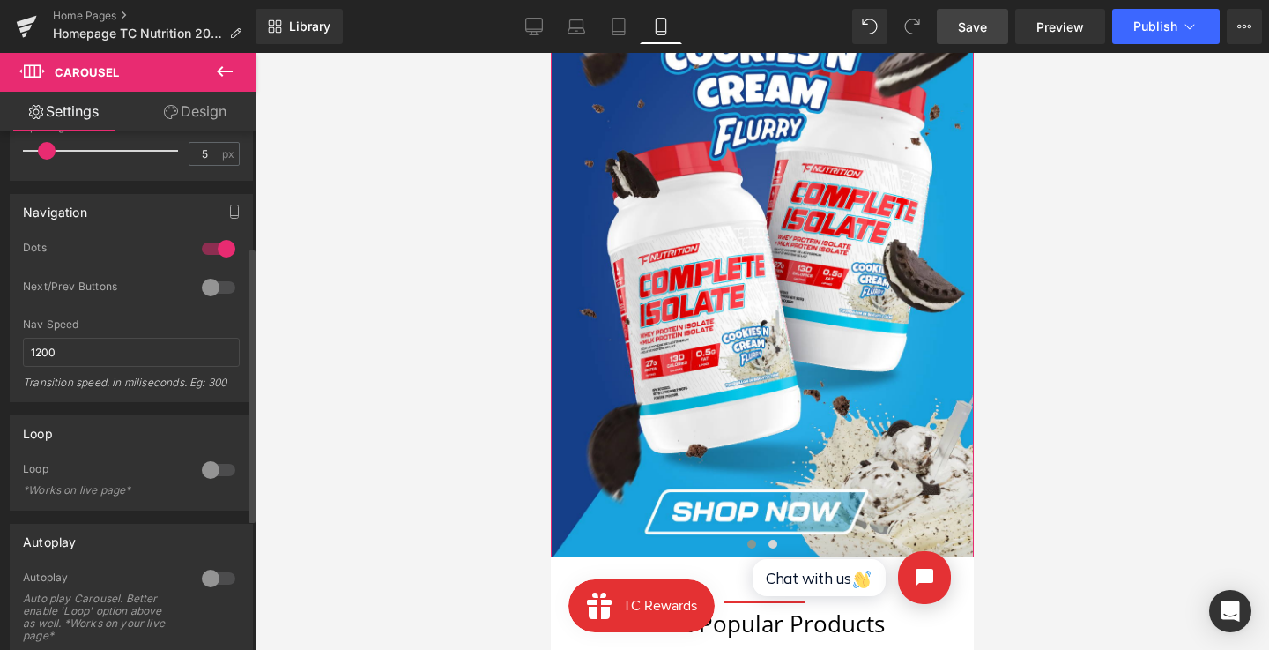
scroll to position [243, 0]
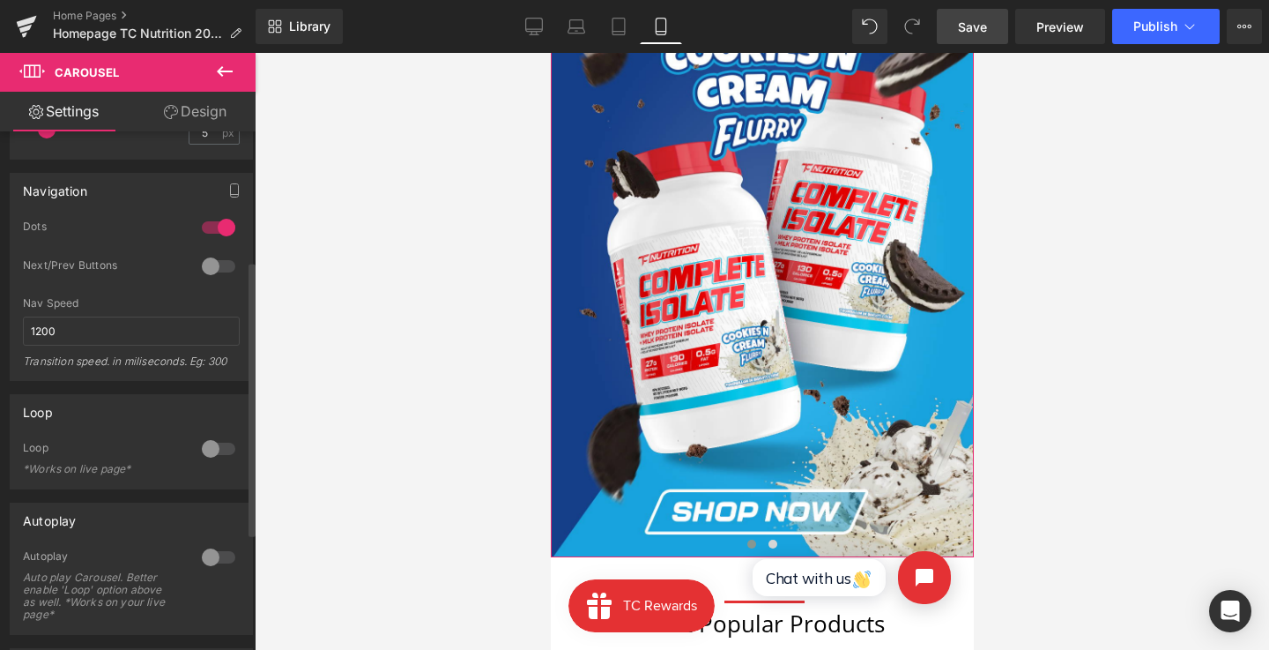
click at [215, 553] on div at bounding box center [218, 557] width 42 height 28
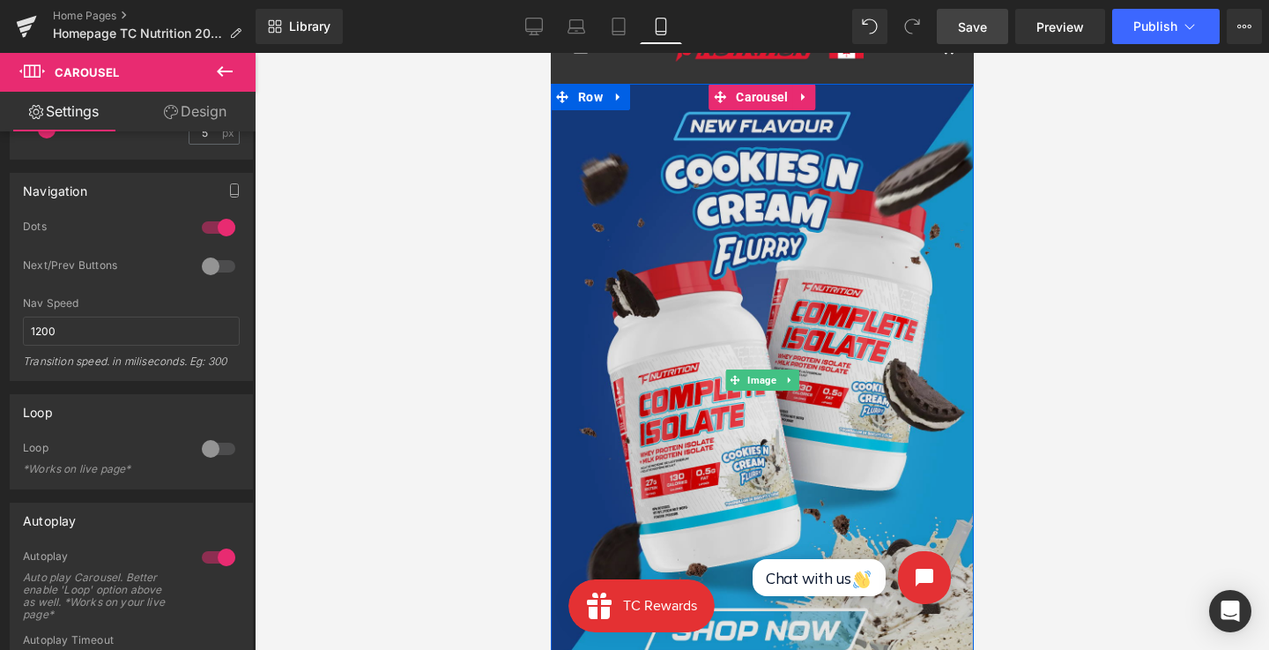
scroll to position [197, 0]
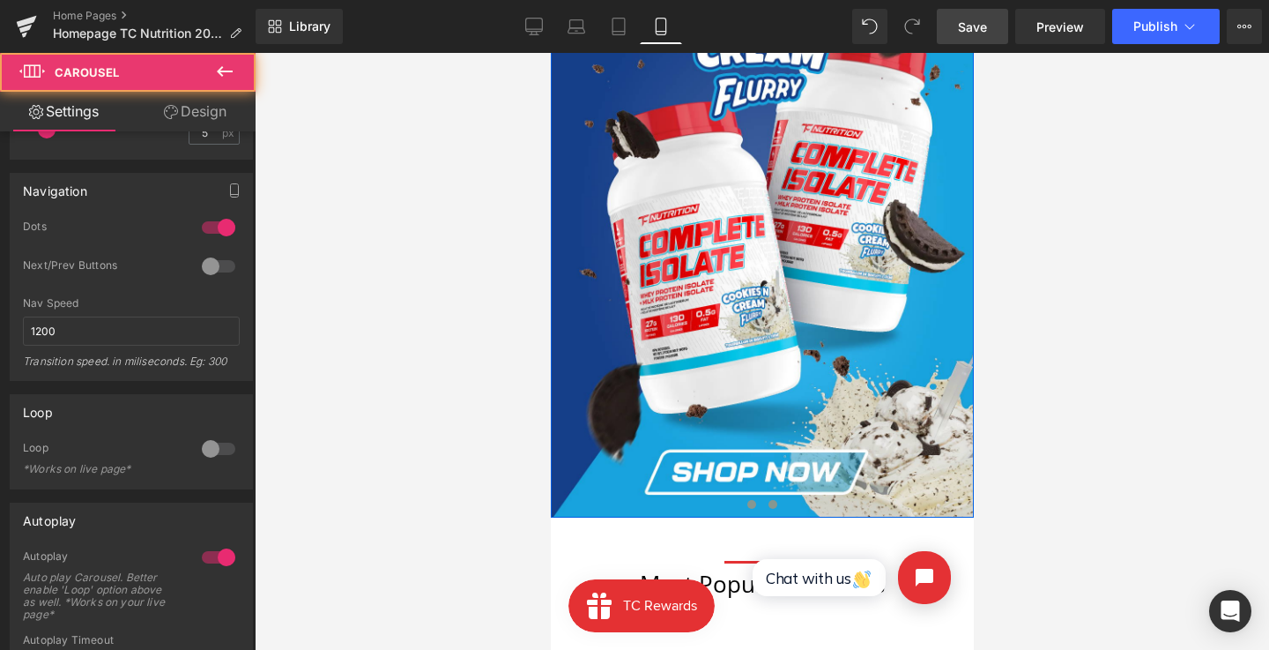
click at [769, 505] on span at bounding box center [772, 504] width 9 height 9
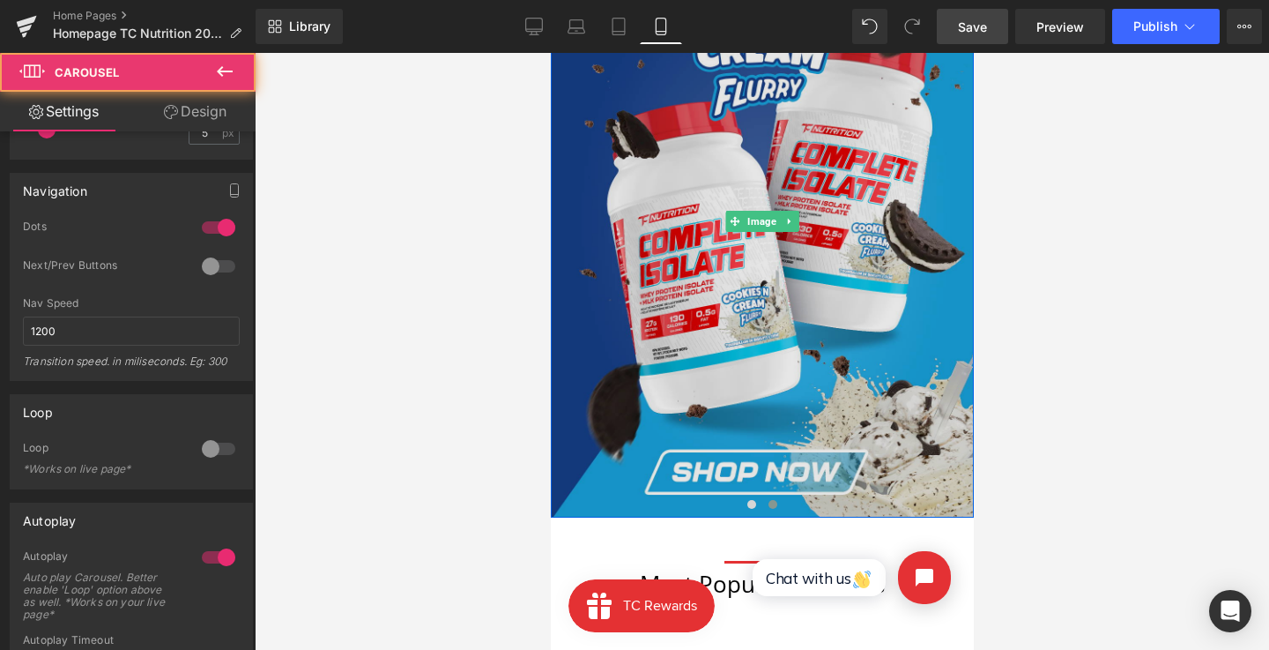
click at [752, 248] on img at bounding box center [761, 221] width 423 height 592
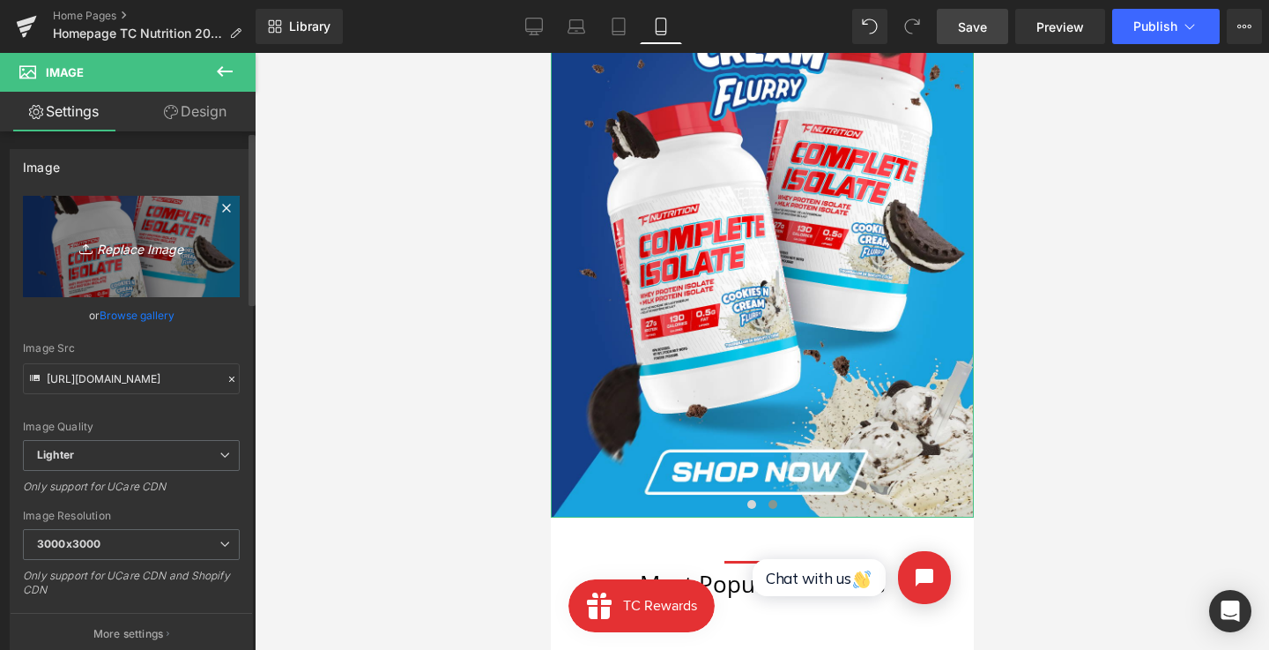
click at [138, 282] on link "Replace Image" at bounding box center [131, 246] width 217 height 101
type input "C:\fakepath\banner_45_mobile.png"
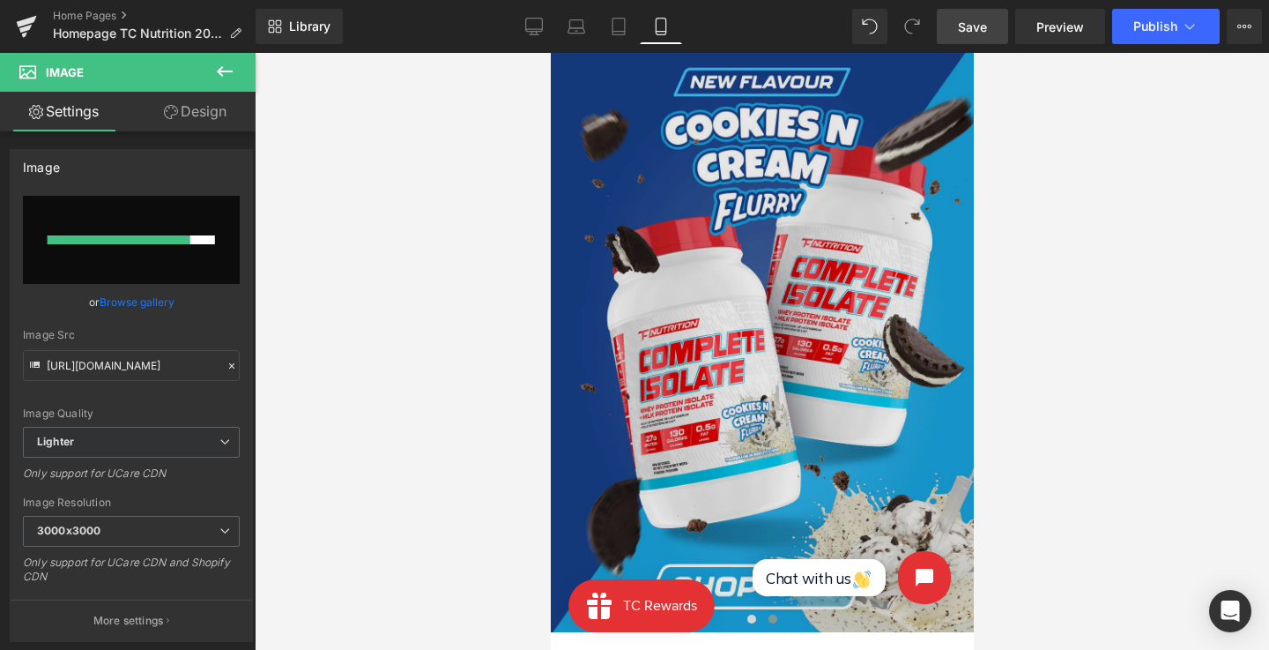
scroll to position [80, 0]
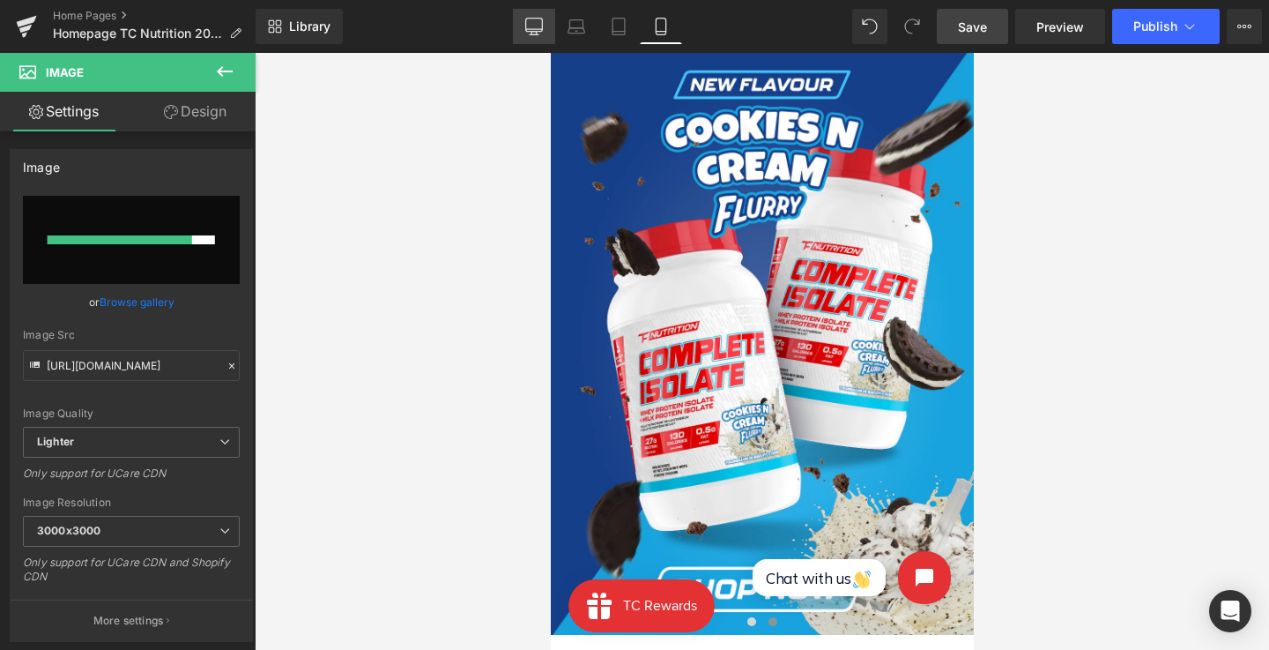
click at [534, 33] on icon at bounding box center [534, 27] width 18 height 18
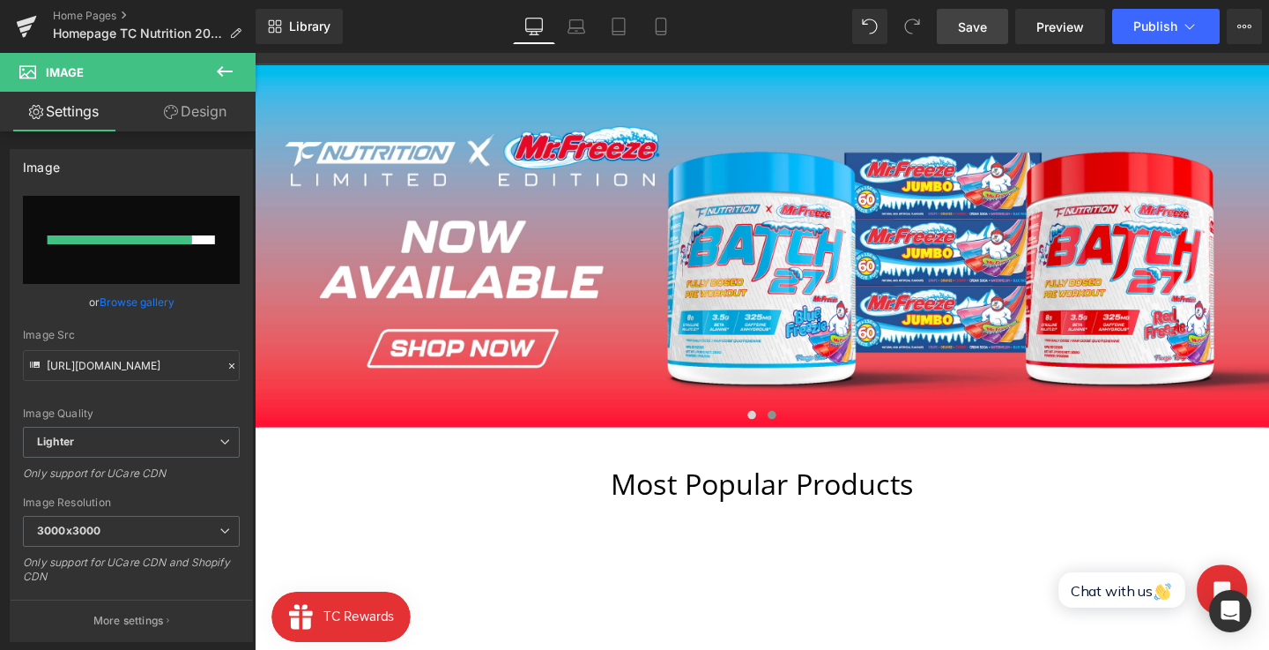
scroll to position [0, 0]
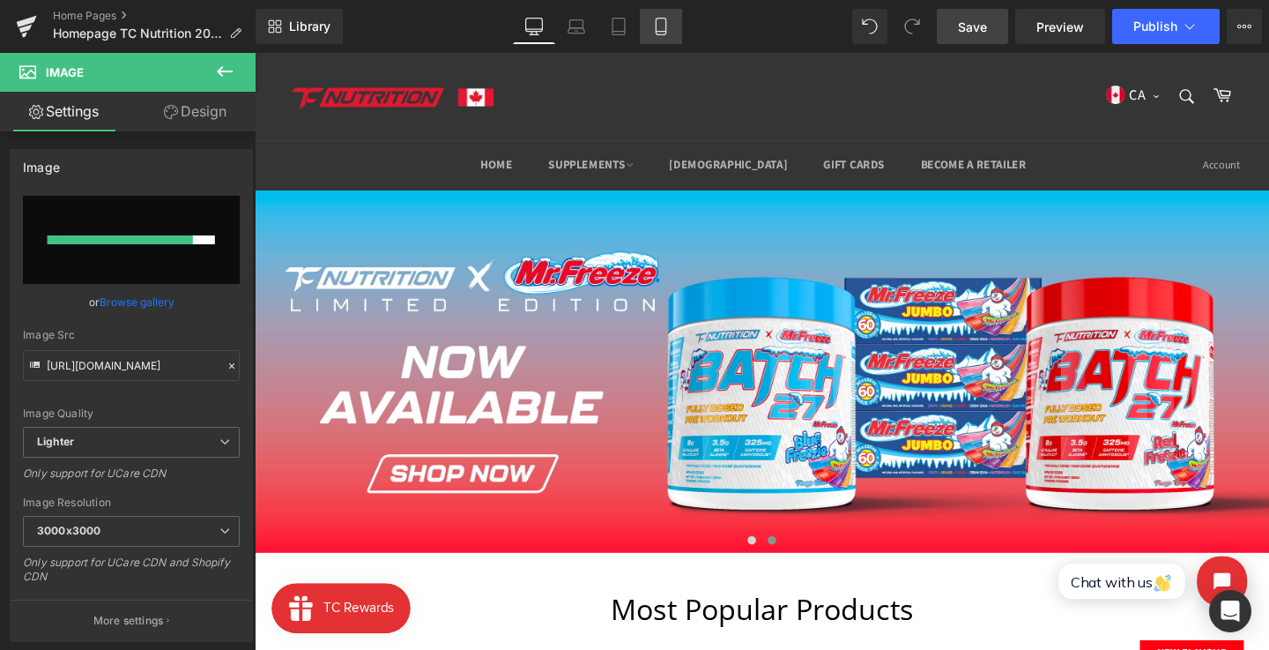
click at [668, 22] on icon at bounding box center [661, 27] width 18 height 18
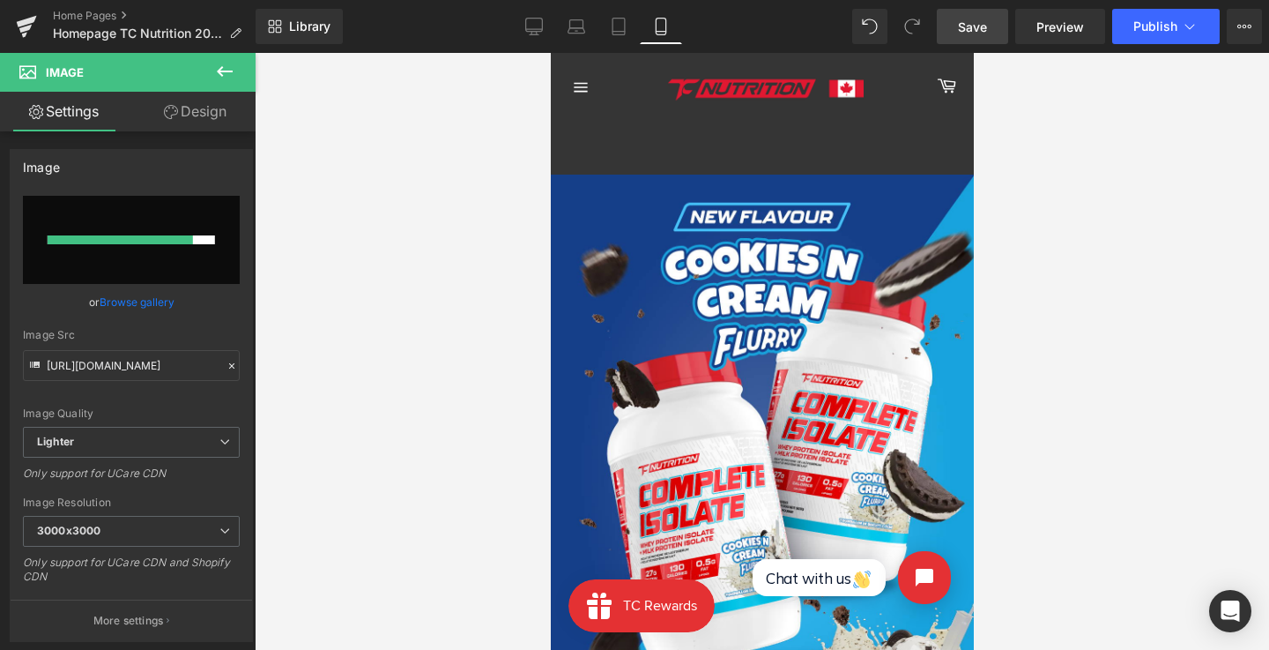
click at [982, 22] on span "Save" at bounding box center [972, 27] width 29 height 19
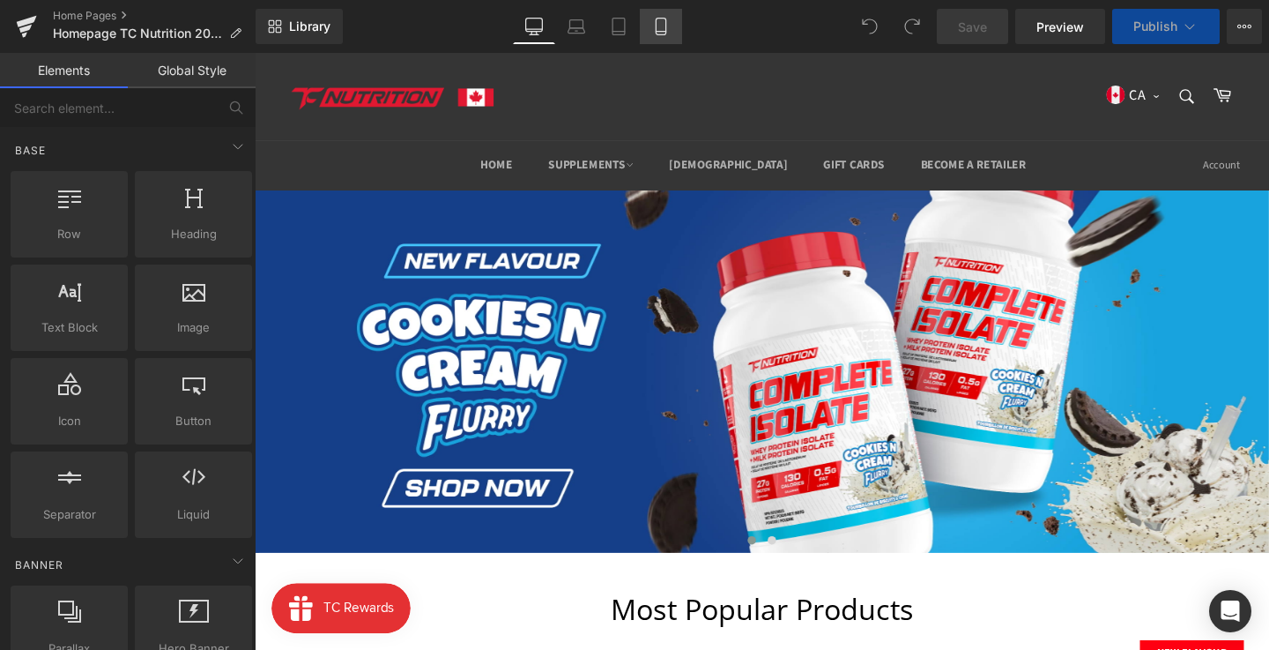
click at [669, 29] on icon at bounding box center [661, 27] width 18 height 18
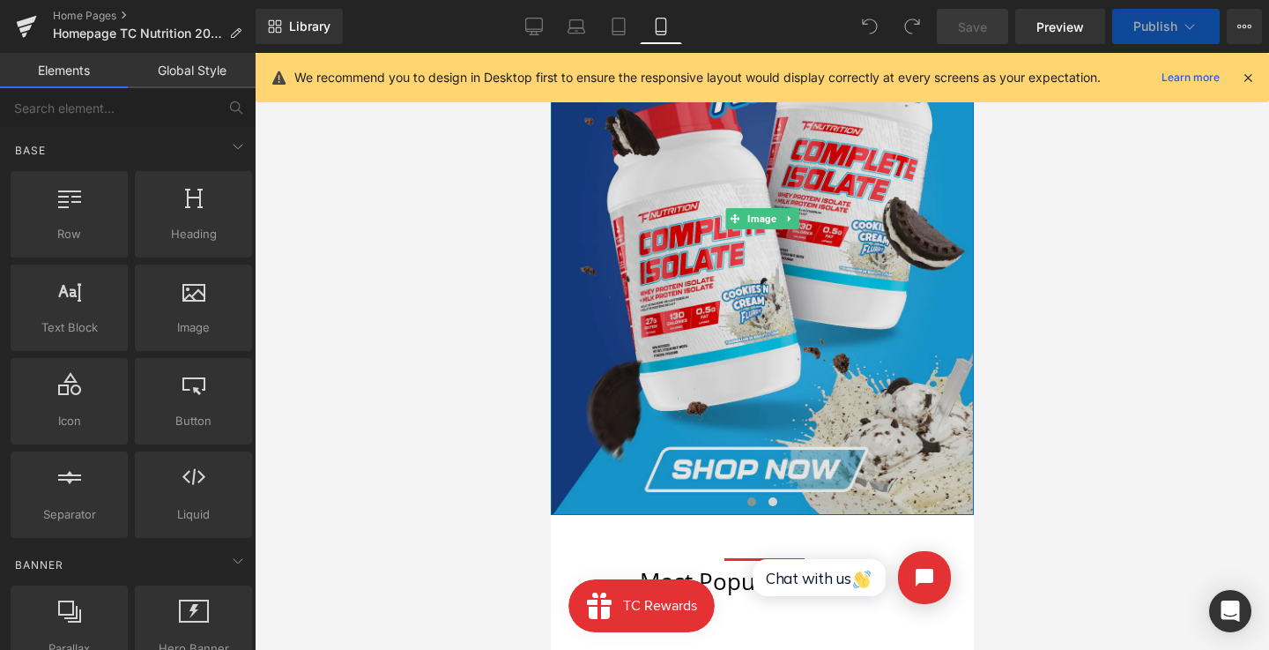
scroll to position [213, 0]
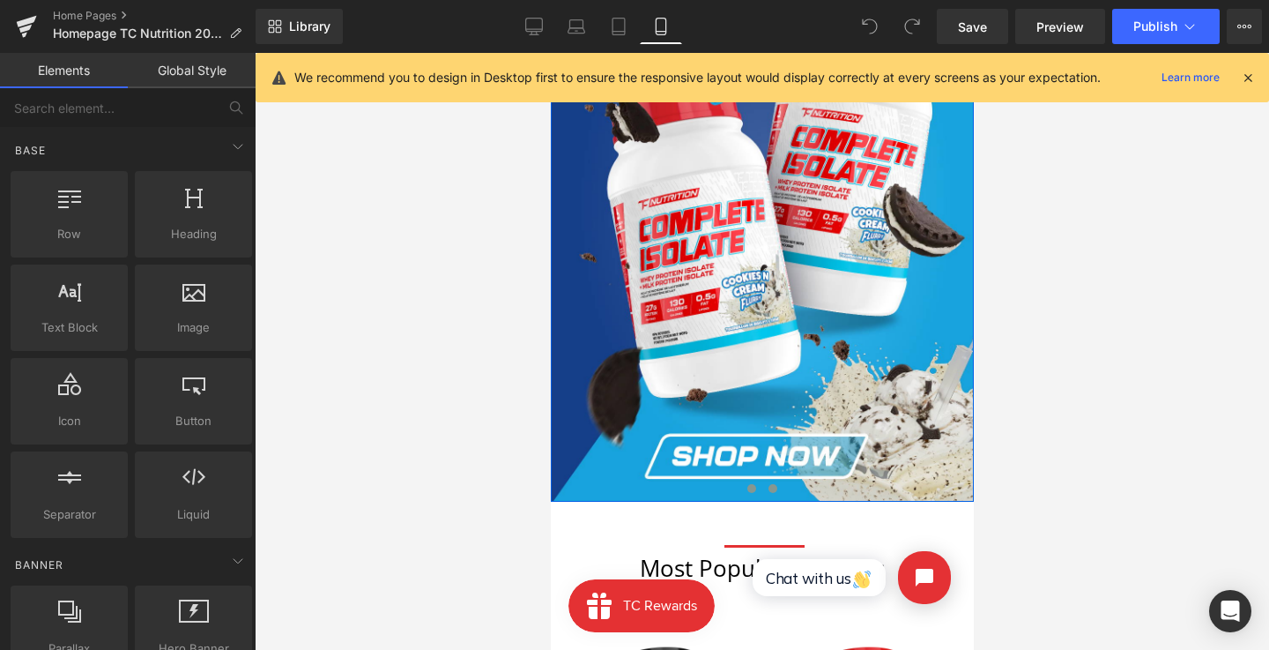
click at [768, 487] on span at bounding box center [772, 488] width 9 height 9
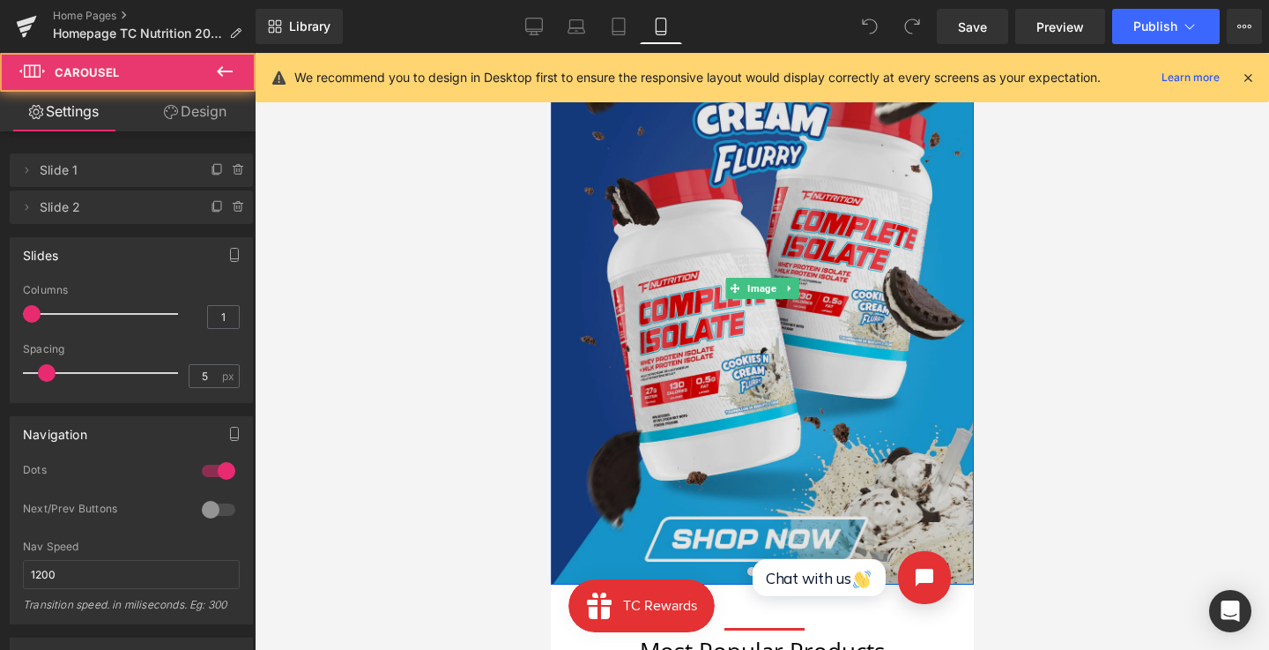
scroll to position [71, 0]
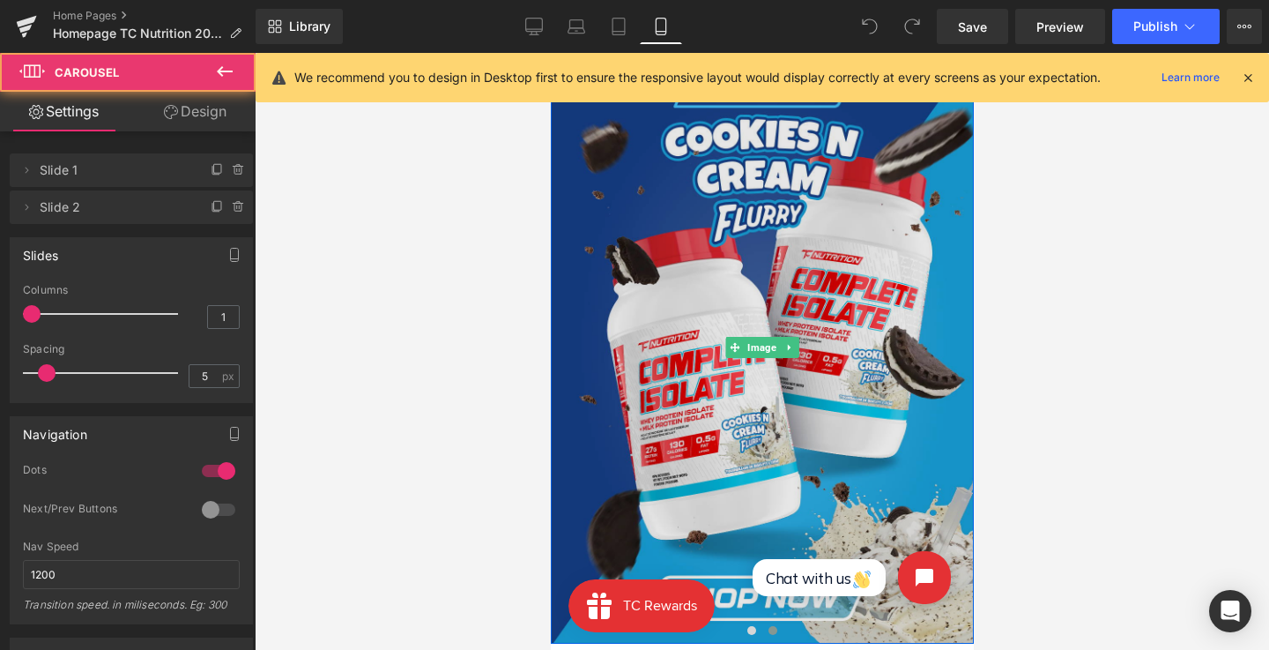
click at [741, 334] on img at bounding box center [761, 347] width 423 height 592
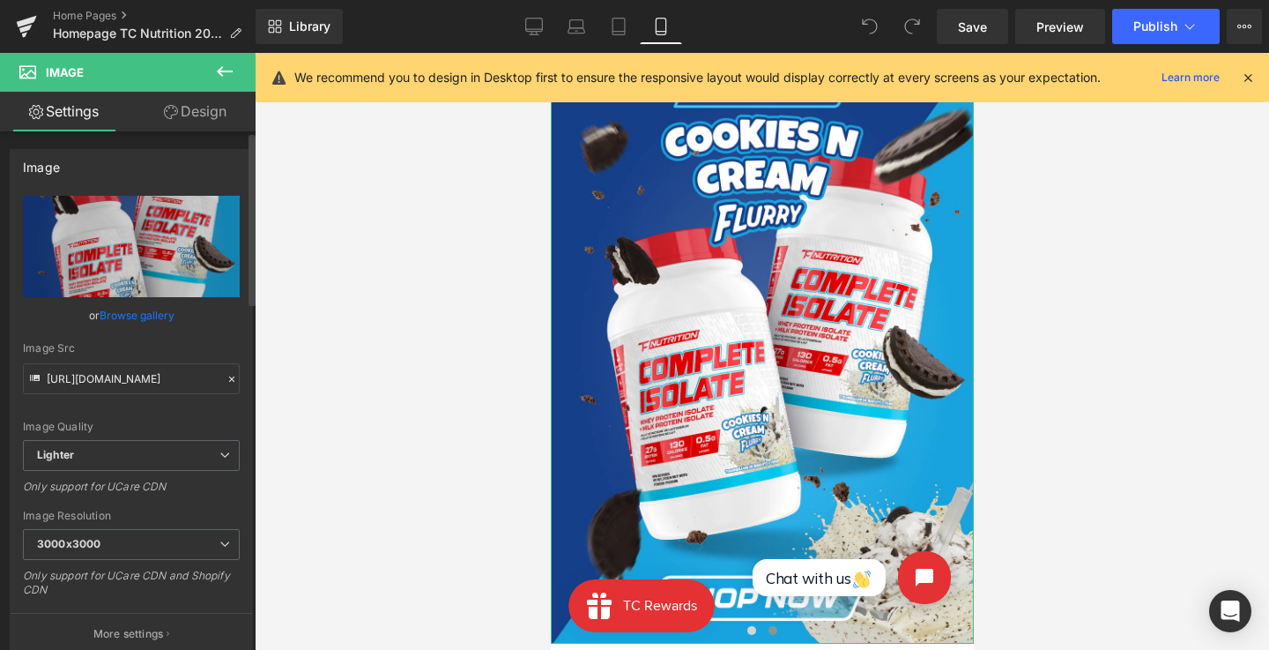
click at [151, 316] on link "Browse gallery" at bounding box center [137, 315] width 75 height 31
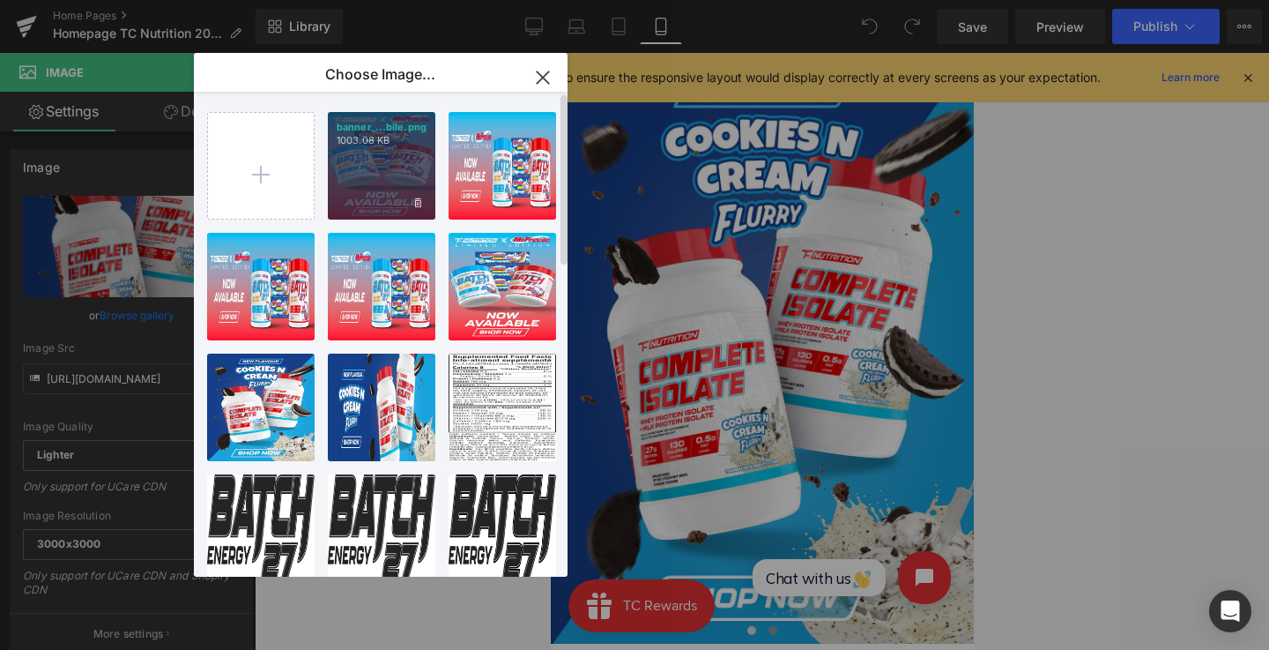
click at [375, 172] on div "banner_...bile.png 1003.08 KB" at bounding box center [382, 166] width 108 height 108
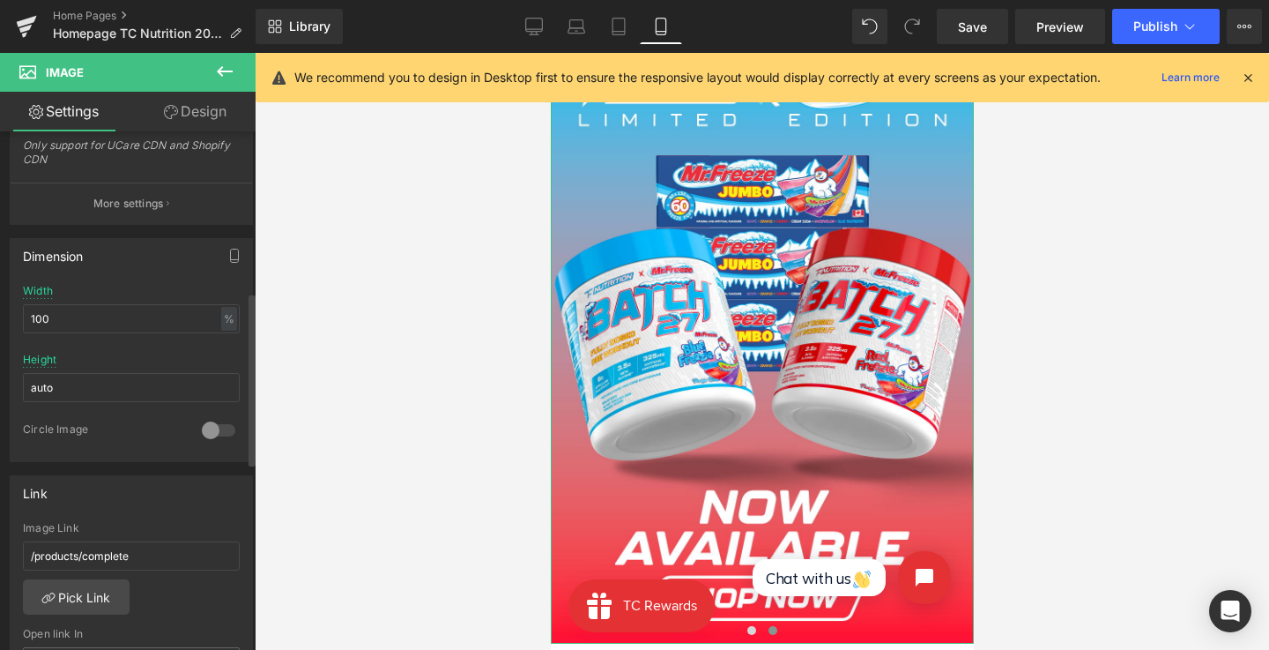
scroll to position [481, 0]
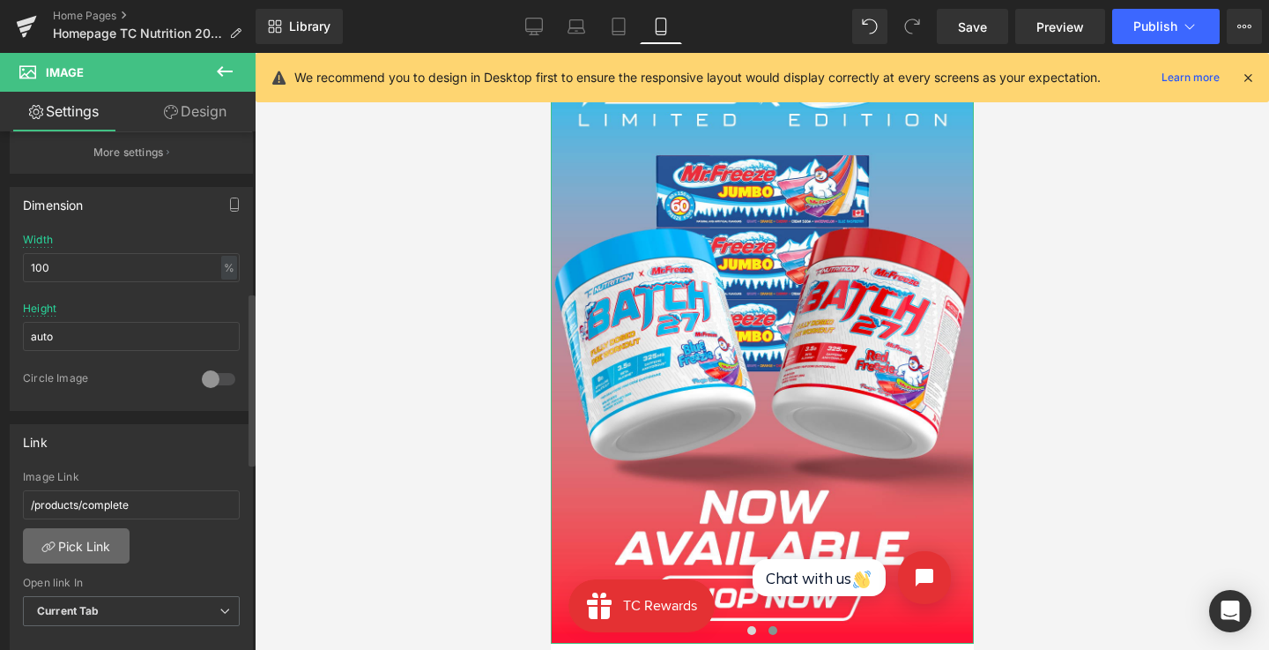
click at [99, 532] on link "Pick Link" at bounding box center [76, 545] width 107 height 35
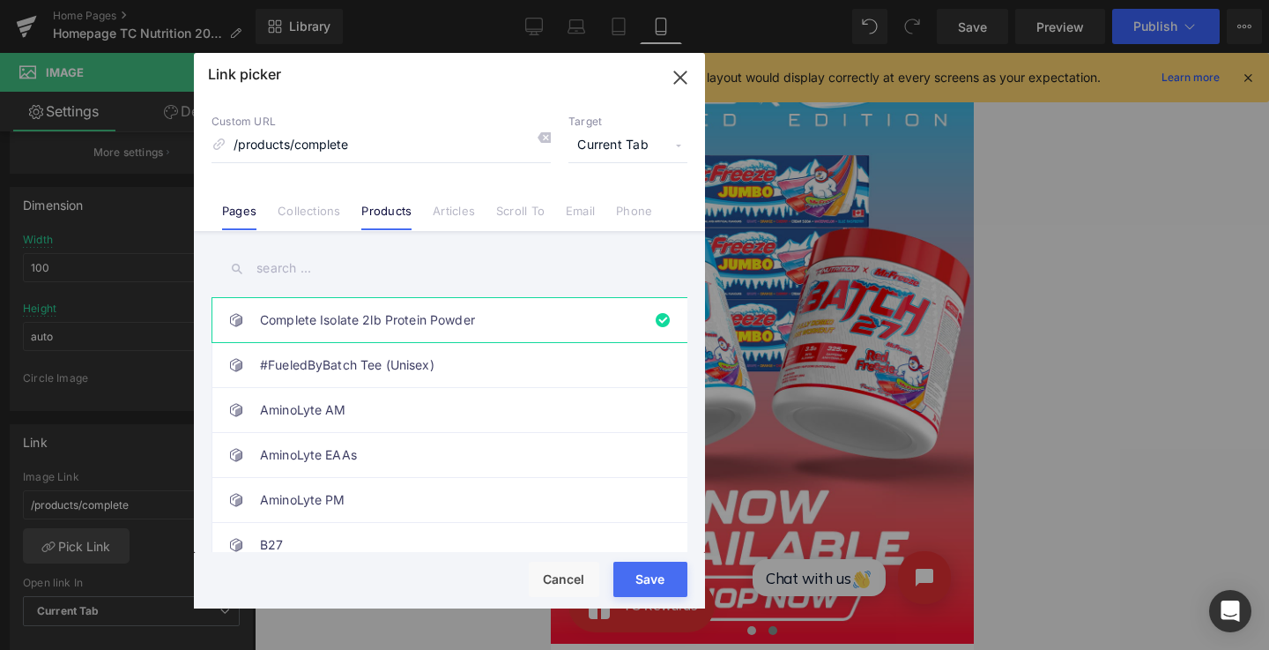
click at [245, 208] on link "Pages" at bounding box center [239, 217] width 34 height 26
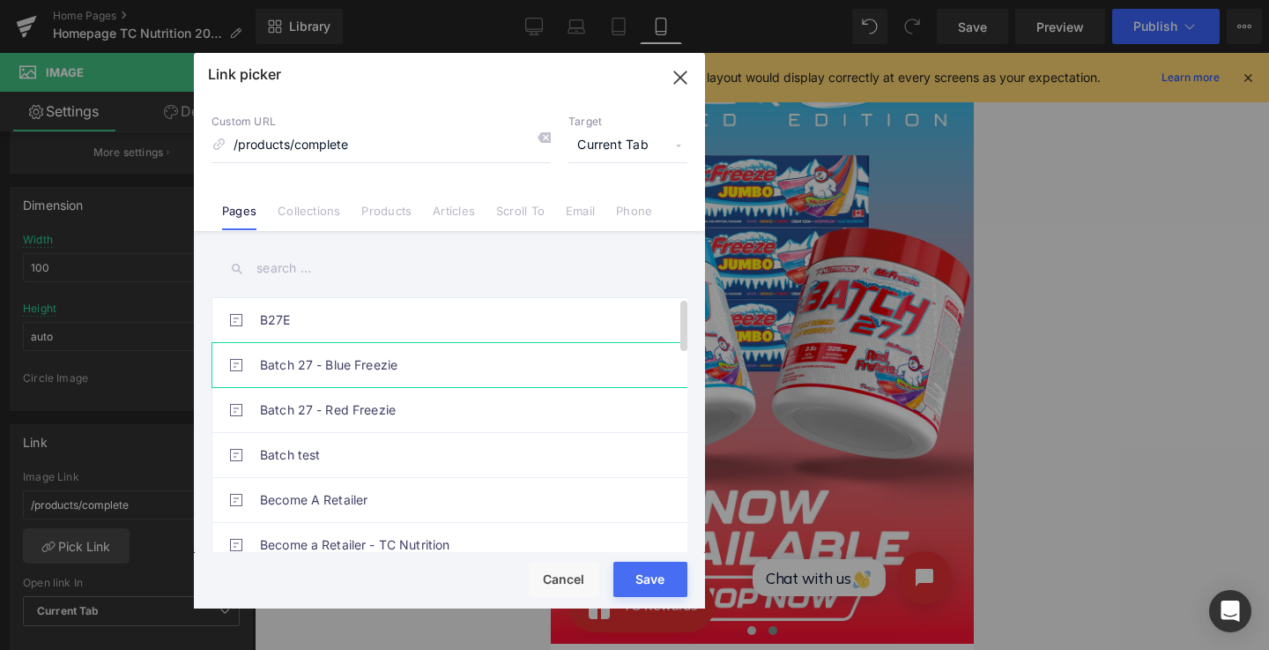
click at [429, 374] on link "Batch 27 - Blue Freezie" at bounding box center [454, 365] width 388 height 44
click at [662, 567] on button "Save" at bounding box center [650, 578] width 74 height 35
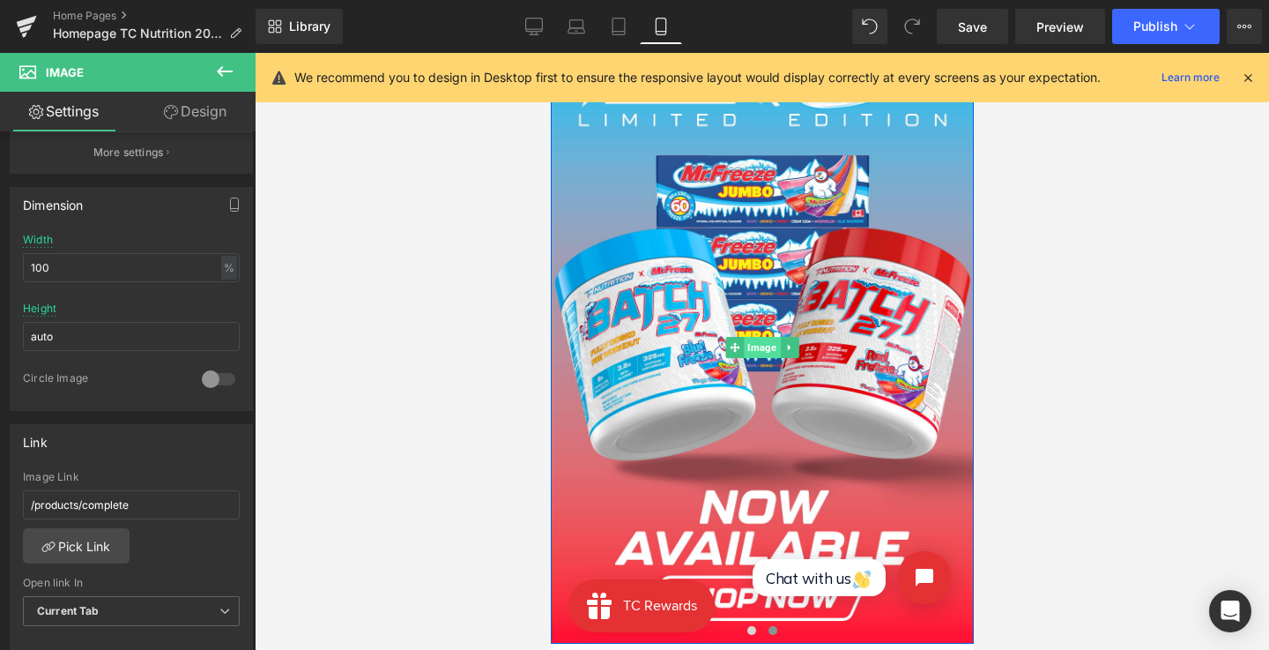
scroll to position [0, 0]
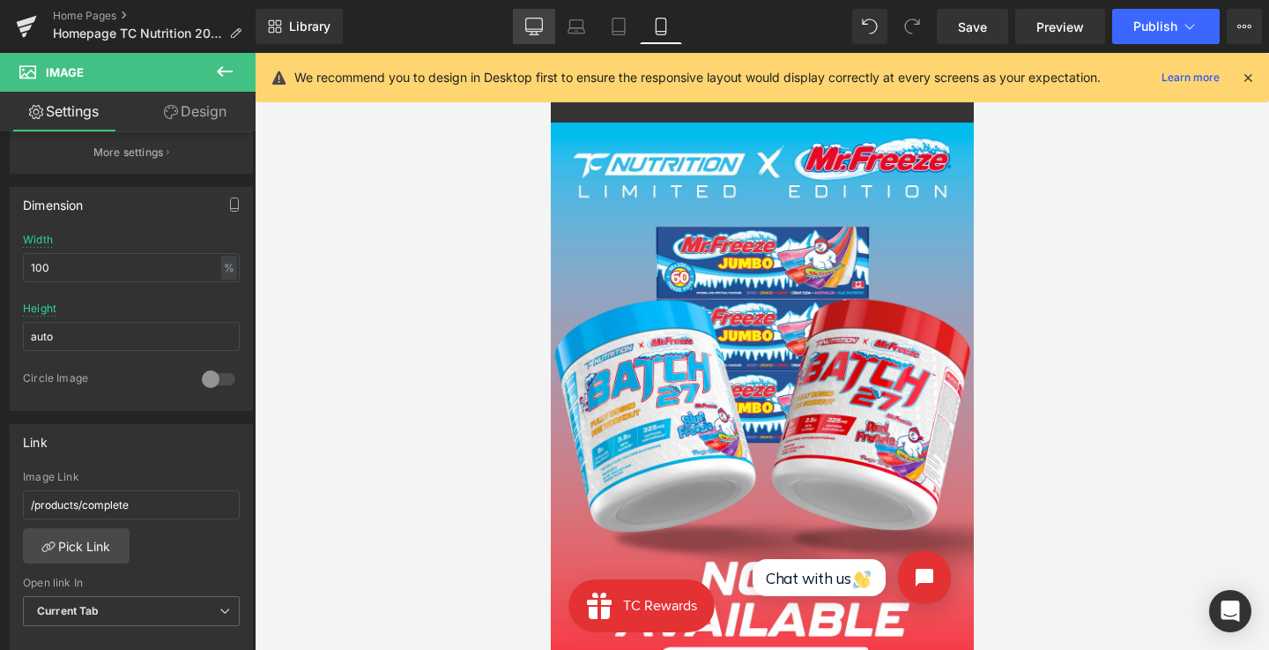
click at [528, 33] on icon at bounding box center [534, 27] width 18 height 18
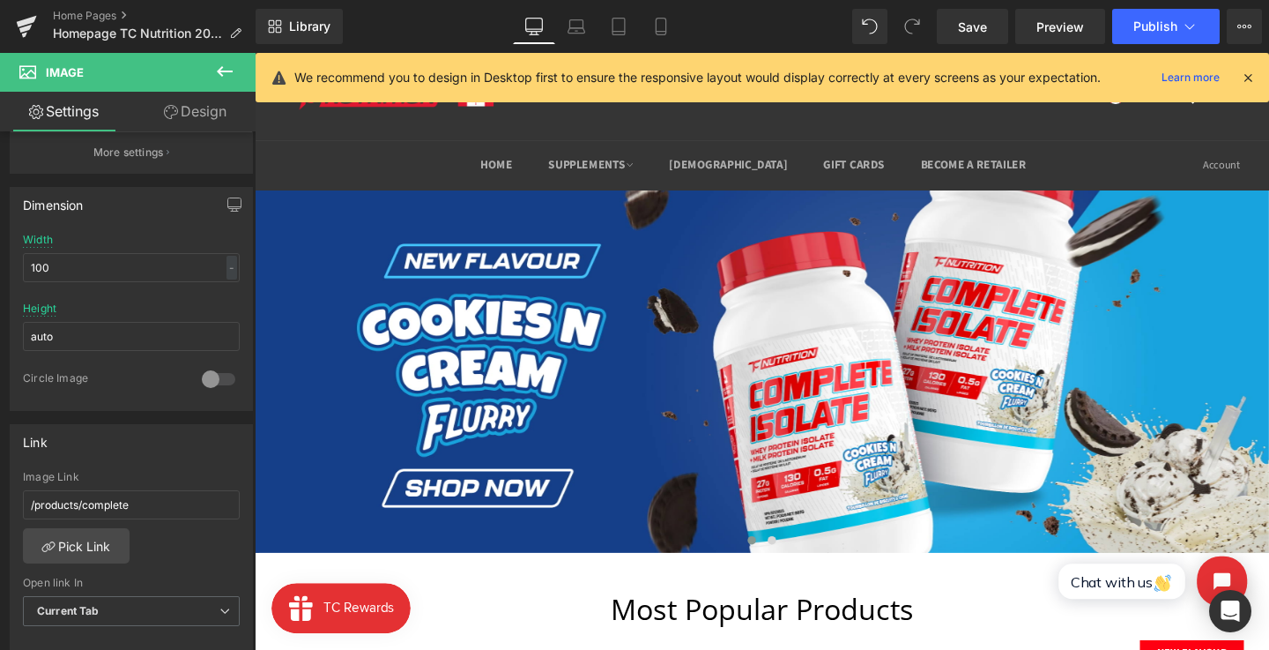
click at [1254, 78] on icon at bounding box center [1248, 78] width 16 height 16
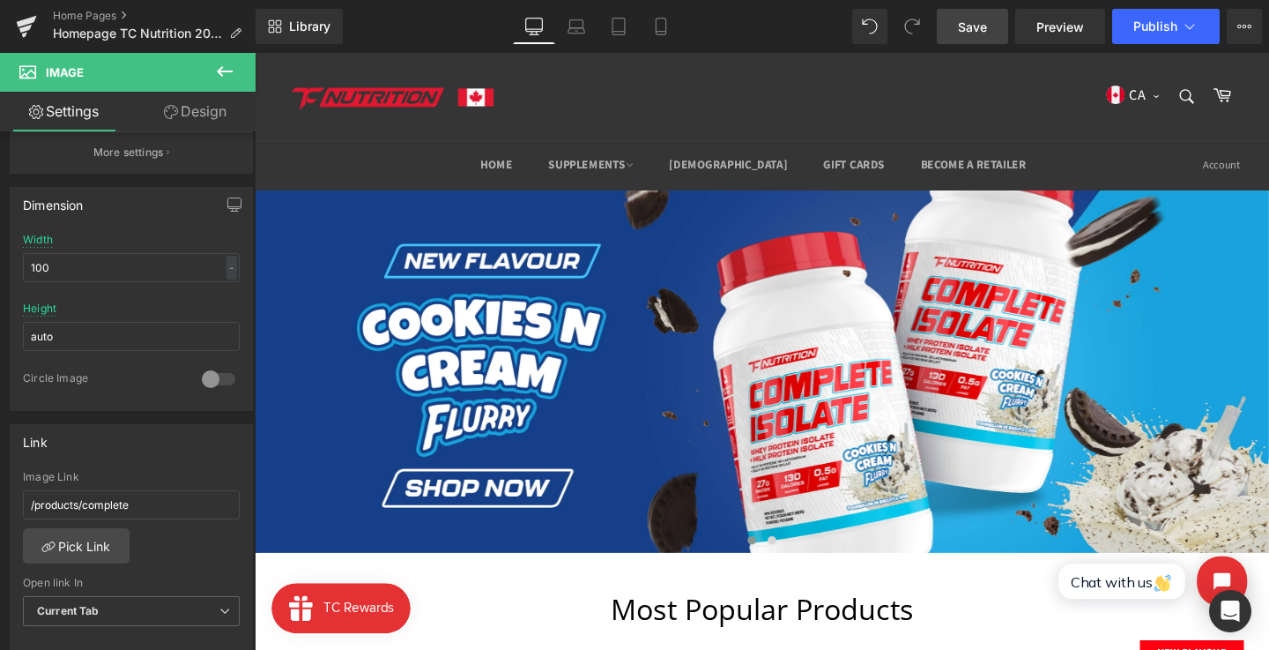
click at [964, 35] on span "Save" at bounding box center [972, 27] width 29 height 19
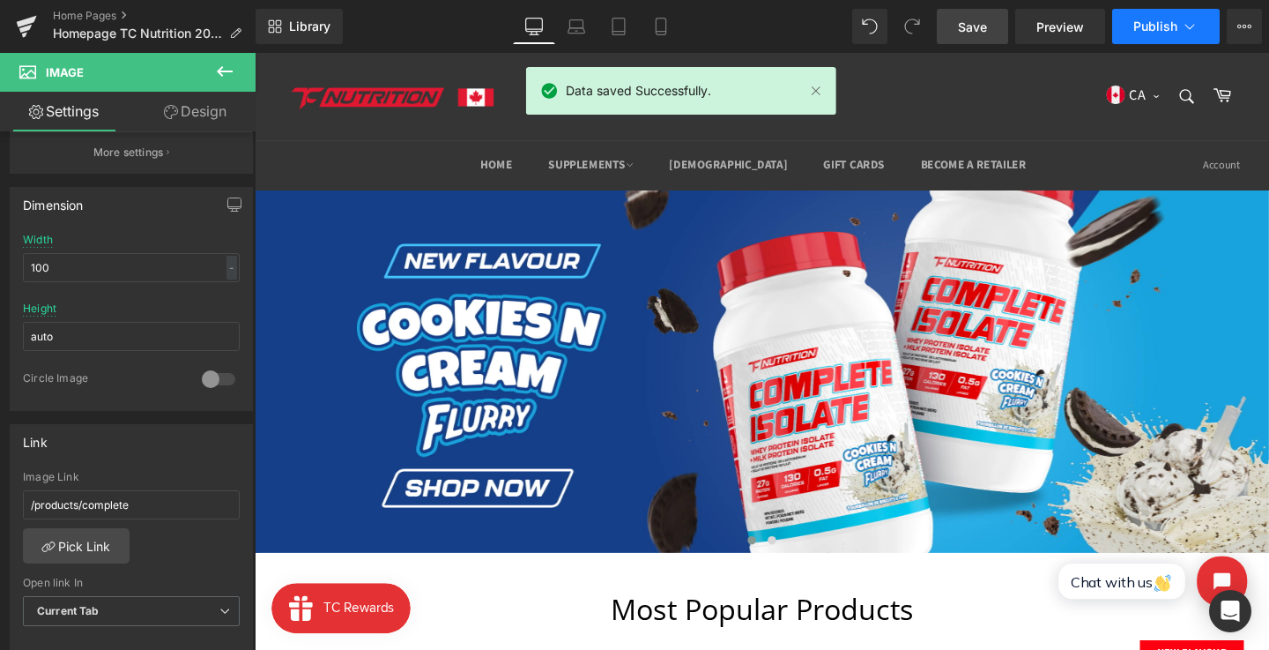
click at [1182, 24] on icon at bounding box center [1190, 27] width 18 height 18
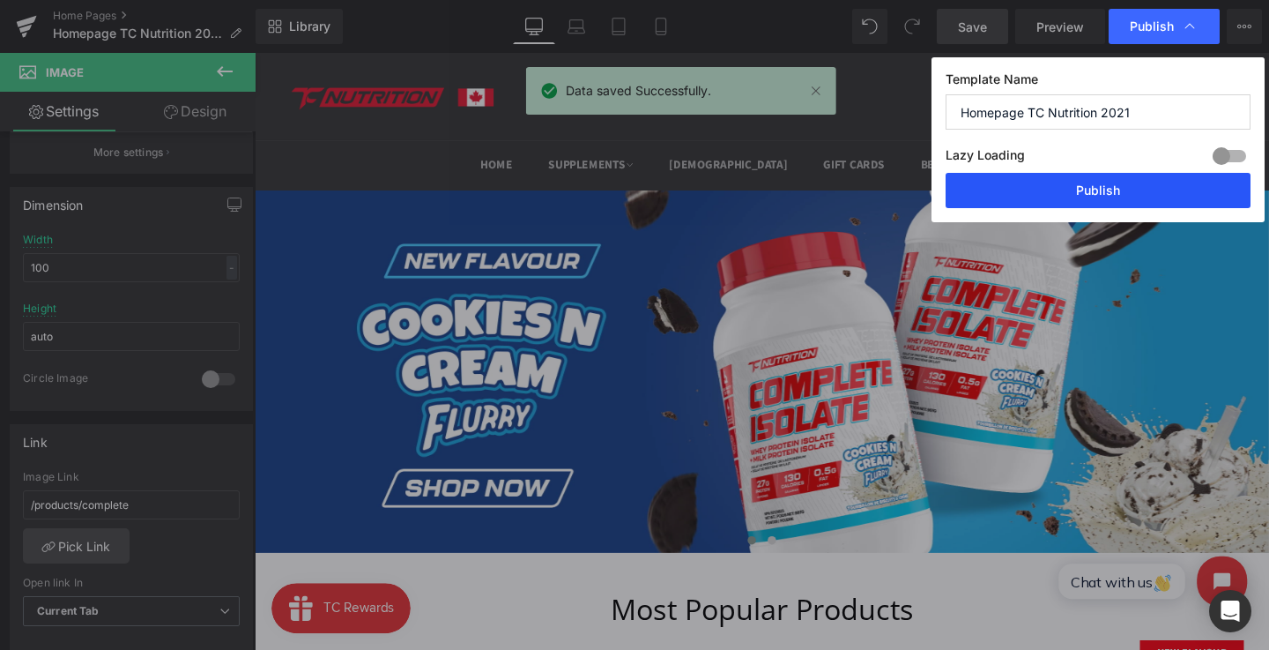
click at [1120, 196] on button "Publish" at bounding box center [1098, 190] width 305 height 35
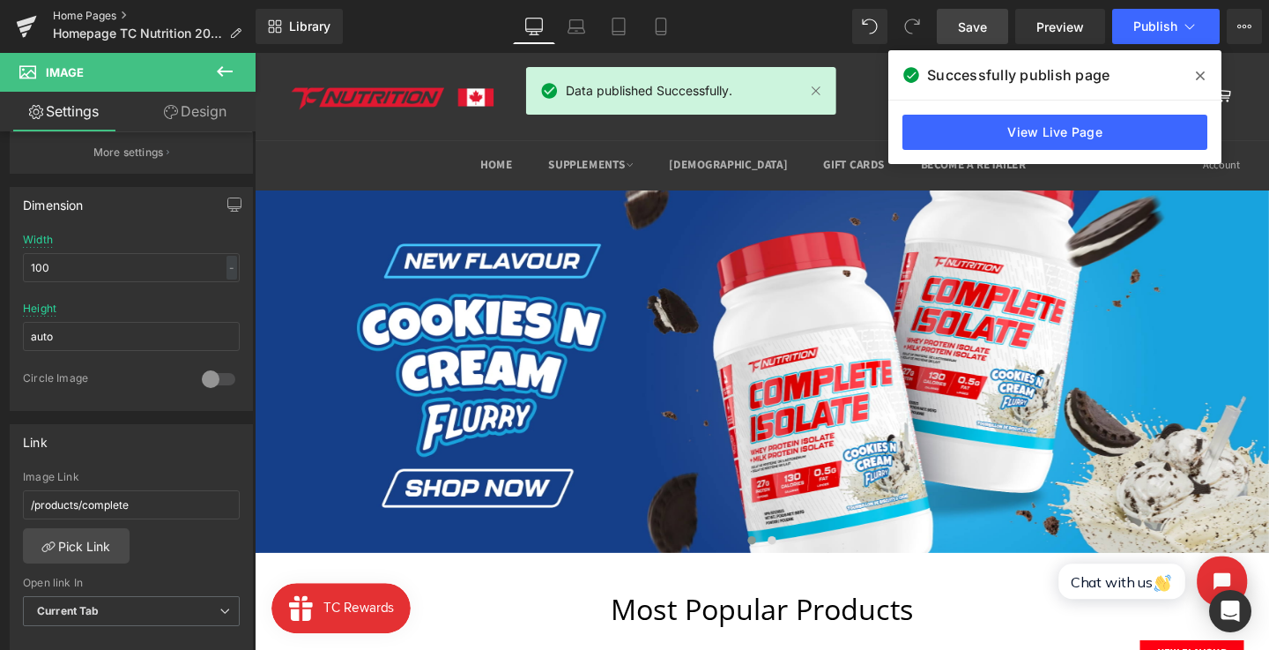
click at [106, 18] on link "Home Pages" at bounding box center [154, 16] width 203 height 14
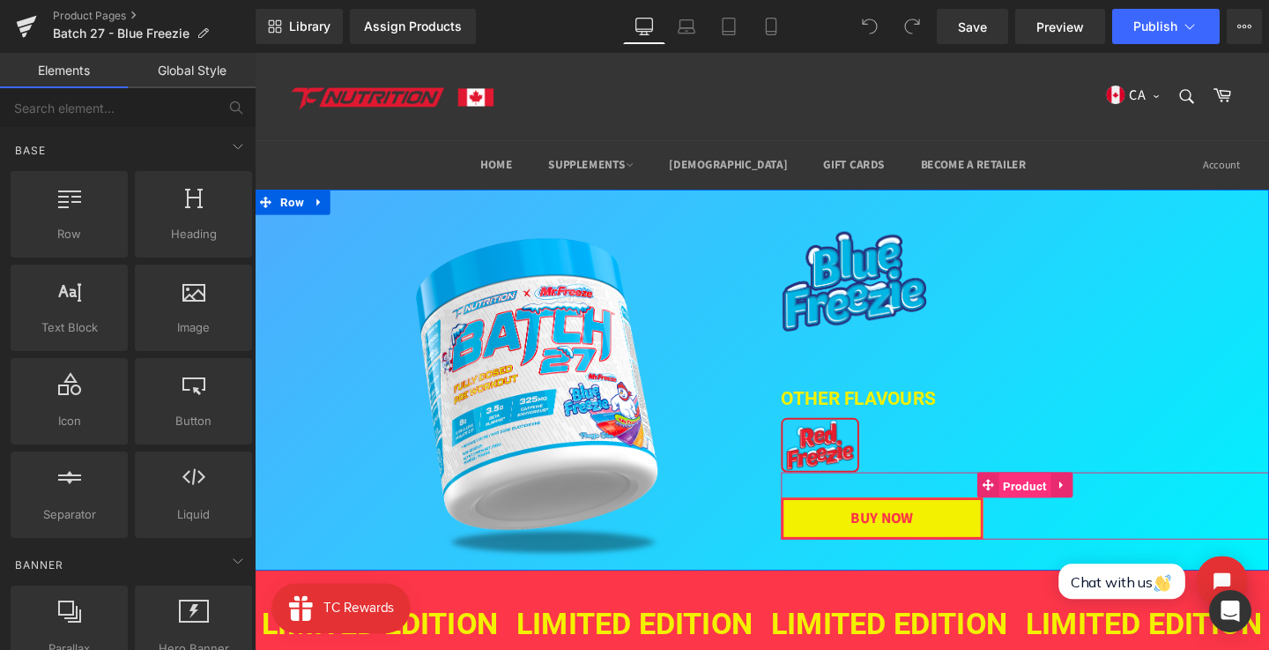
click at [1046, 506] on span "Product" at bounding box center [1064, 507] width 55 height 26
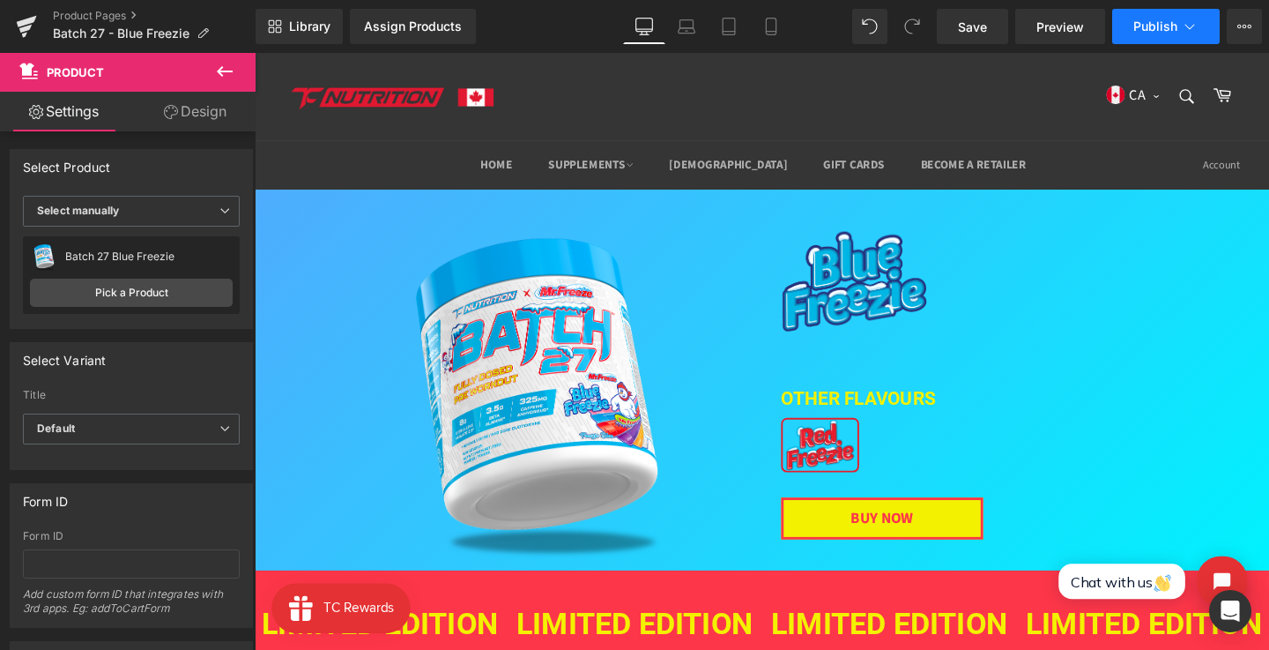
click at [1168, 19] on span "Publish" at bounding box center [1155, 26] width 44 height 14
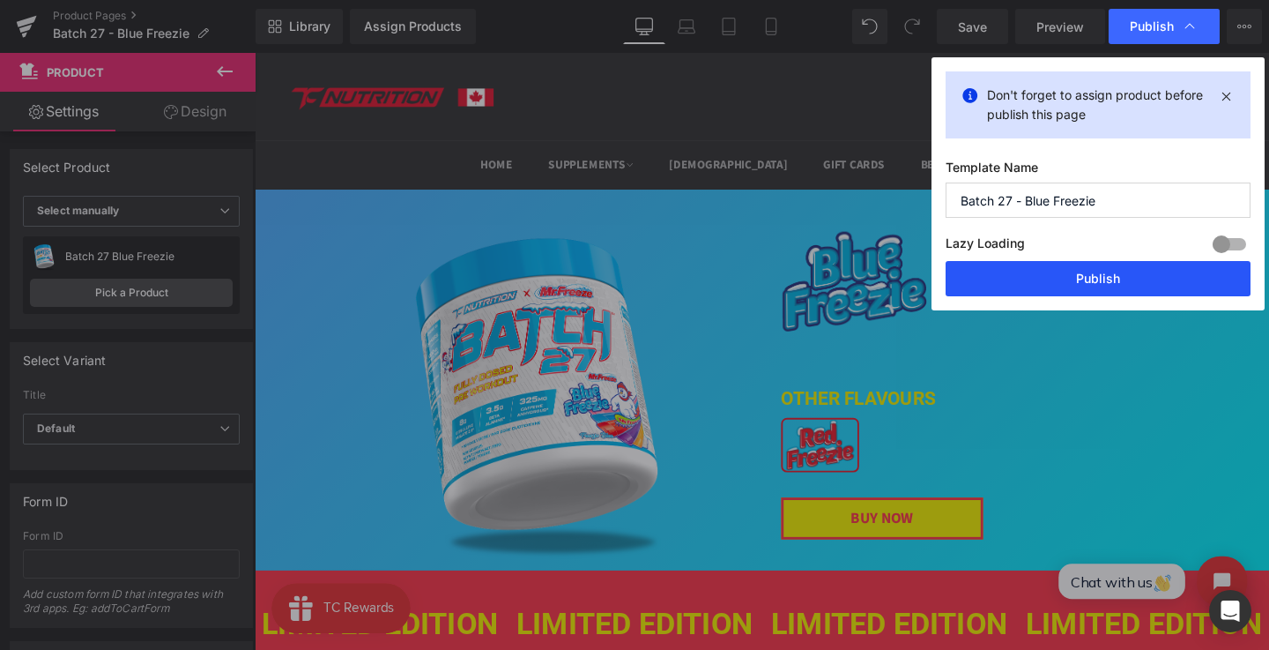
click at [1145, 274] on button "Publish" at bounding box center [1098, 278] width 305 height 35
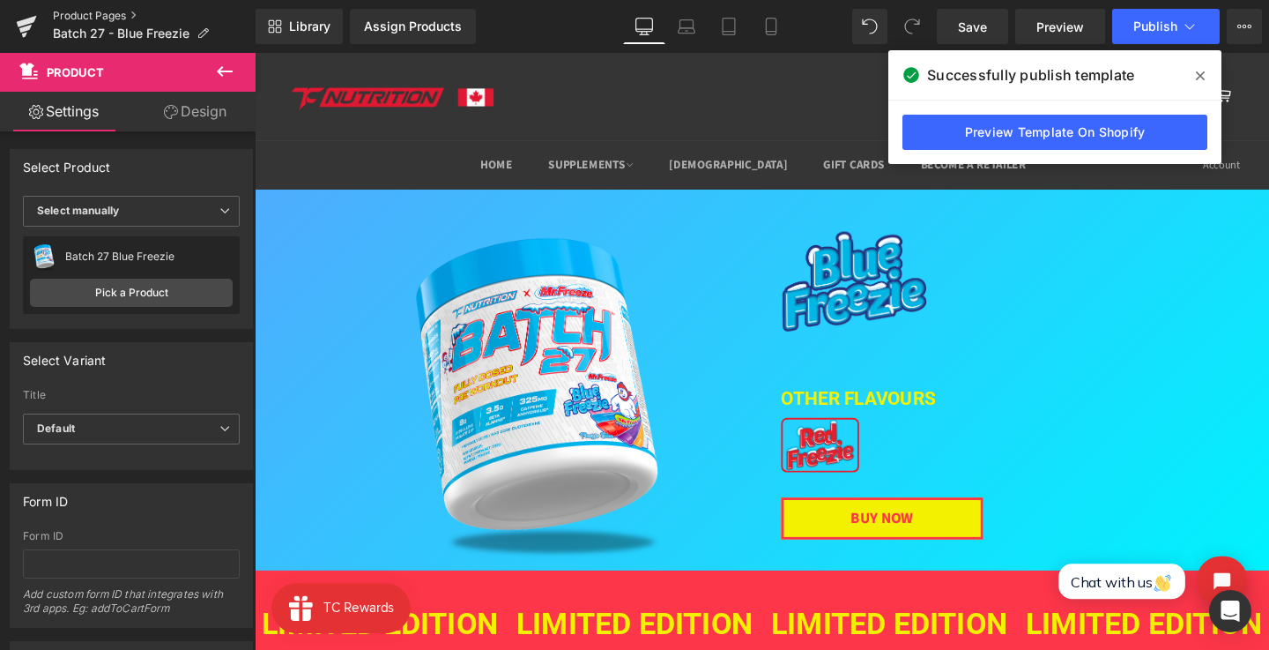
click at [84, 11] on link "Product Pages" at bounding box center [154, 16] width 203 height 14
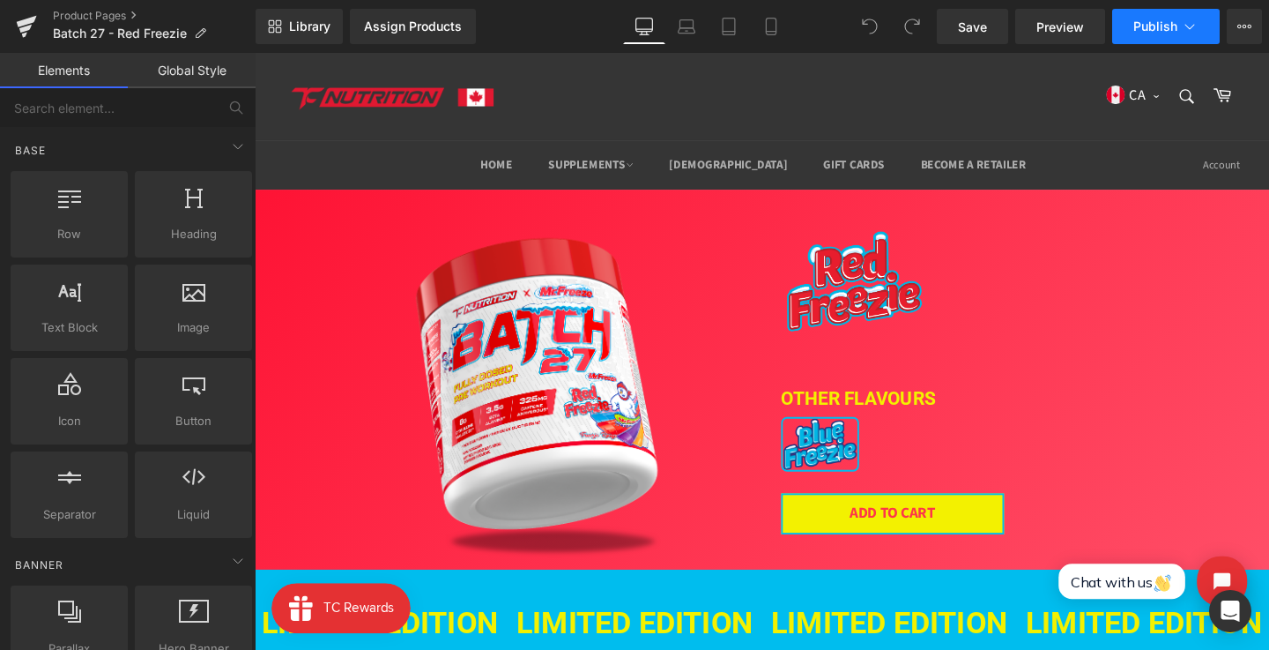
click at [1132, 37] on button "Publish" at bounding box center [1166, 26] width 108 height 35
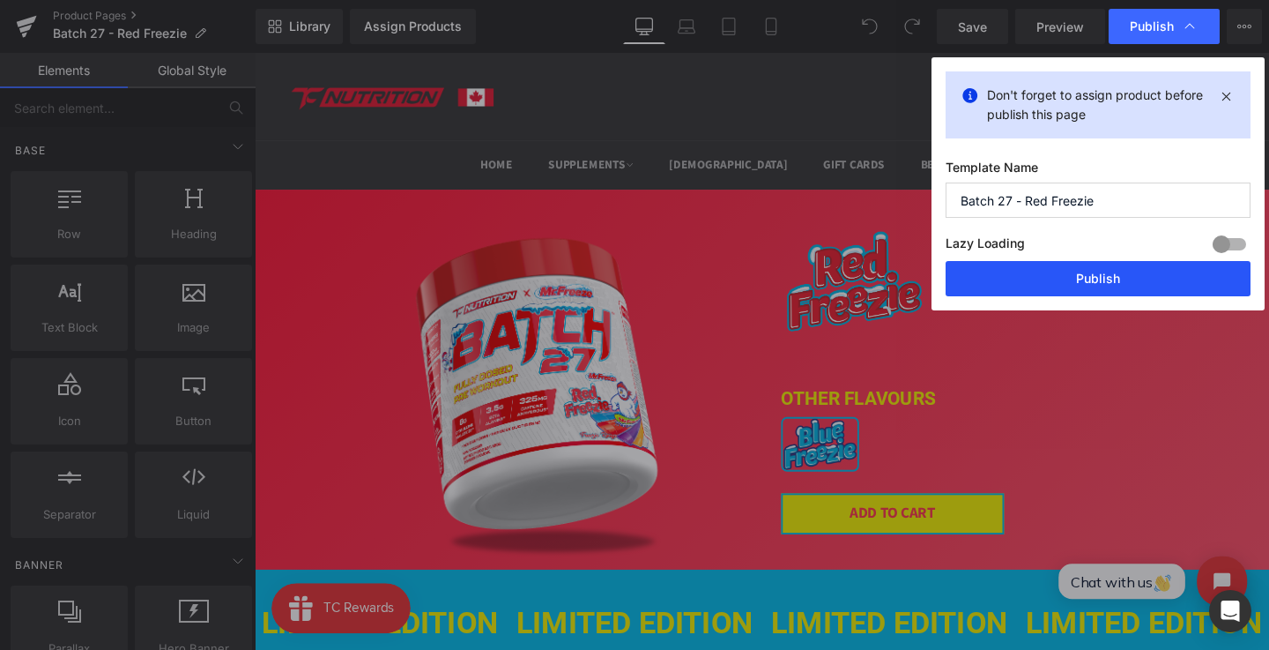
click at [1096, 268] on button "Publish" at bounding box center [1098, 278] width 305 height 35
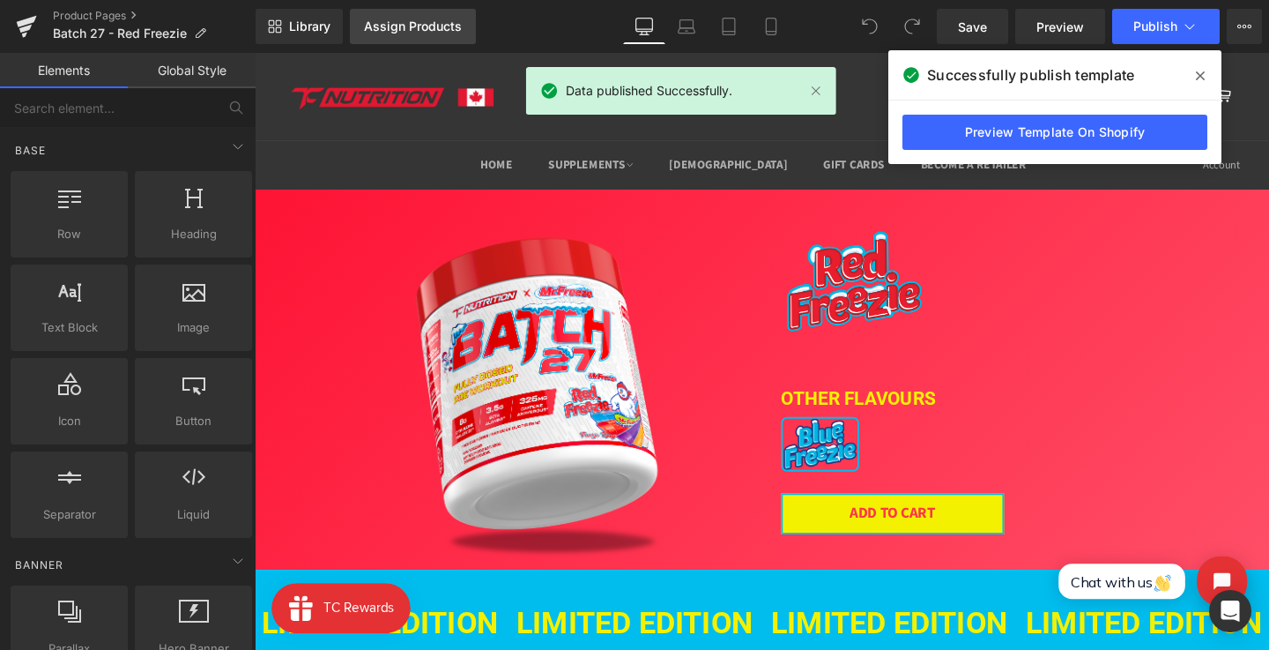
click at [394, 41] on link "Assign Products" at bounding box center [413, 26] width 126 height 35
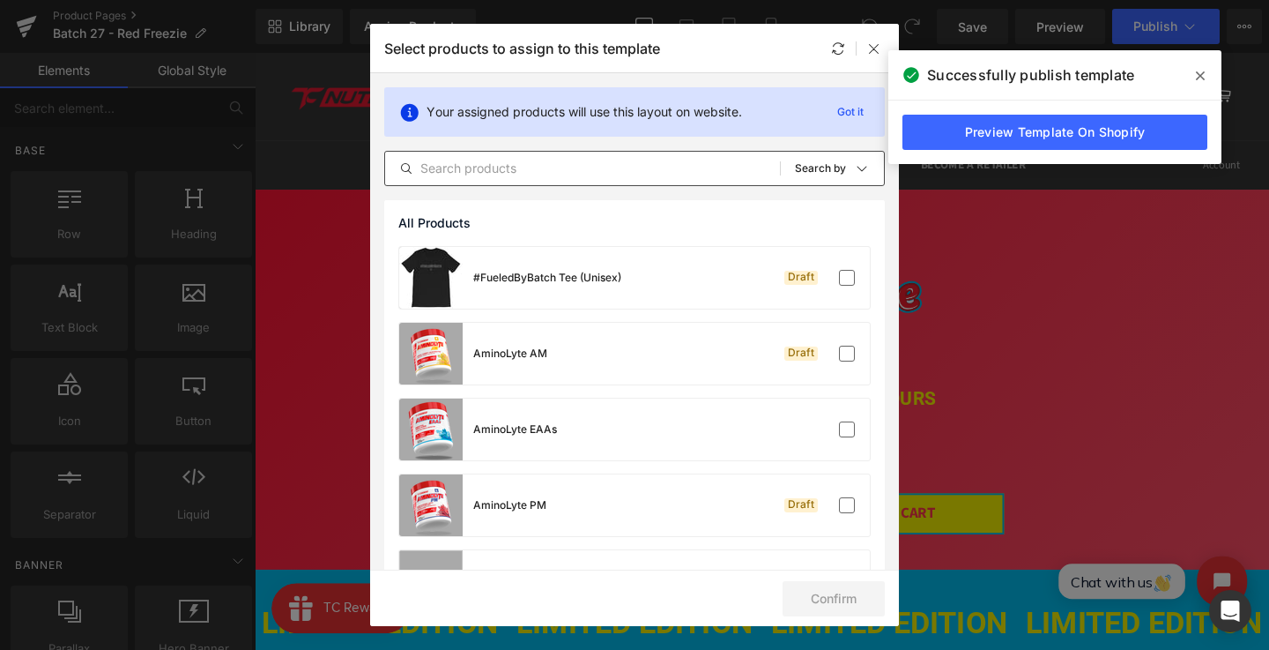
click at [556, 164] on input "text" at bounding box center [582, 168] width 395 height 21
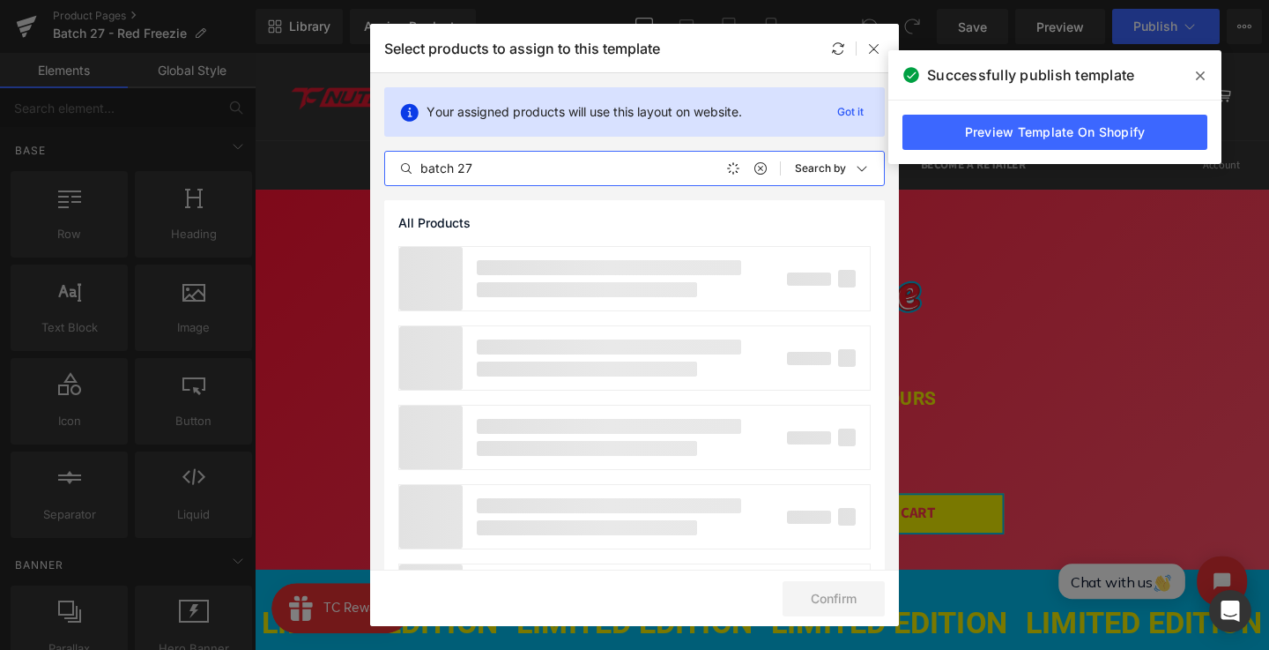
click at [545, 167] on input "batch 27" at bounding box center [582, 168] width 395 height 21
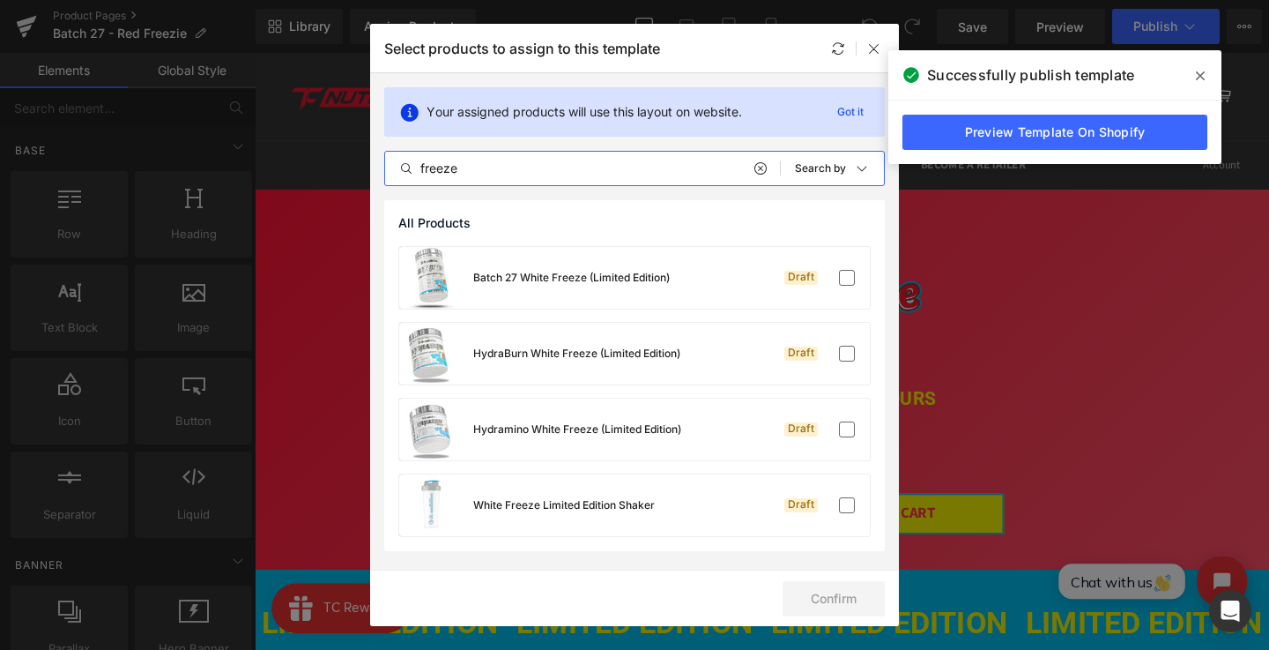
click at [549, 164] on input "freeze" at bounding box center [582, 168] width 395 height 21
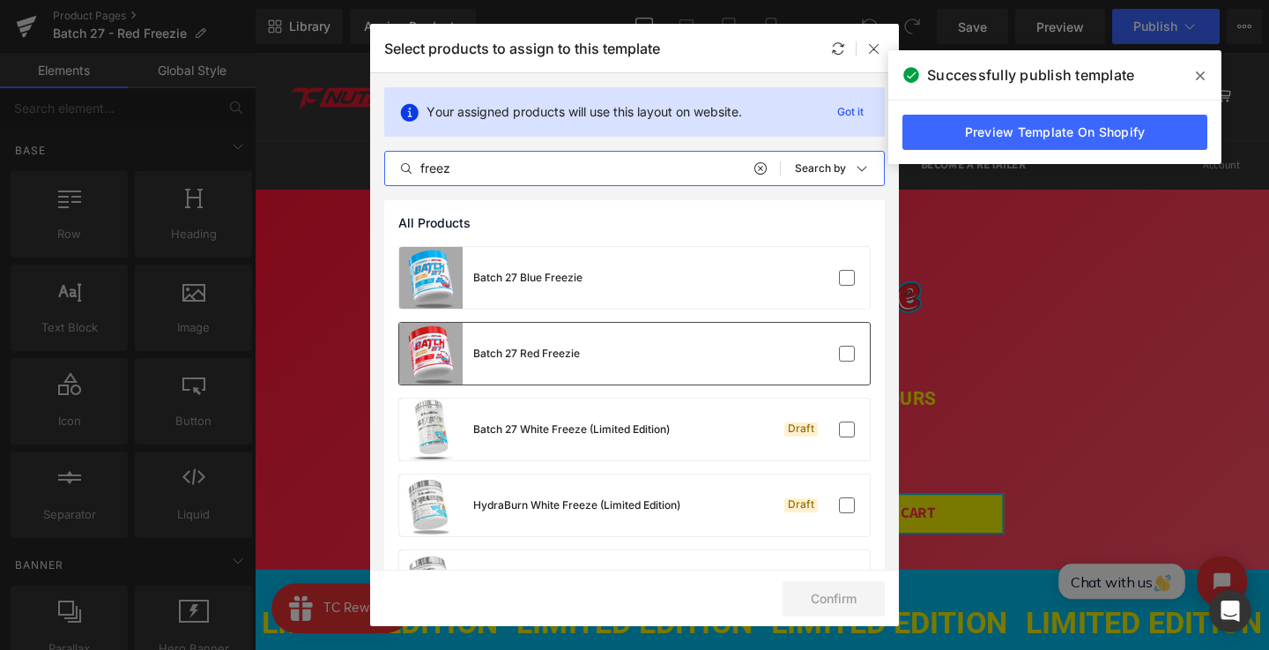
type input "freez"
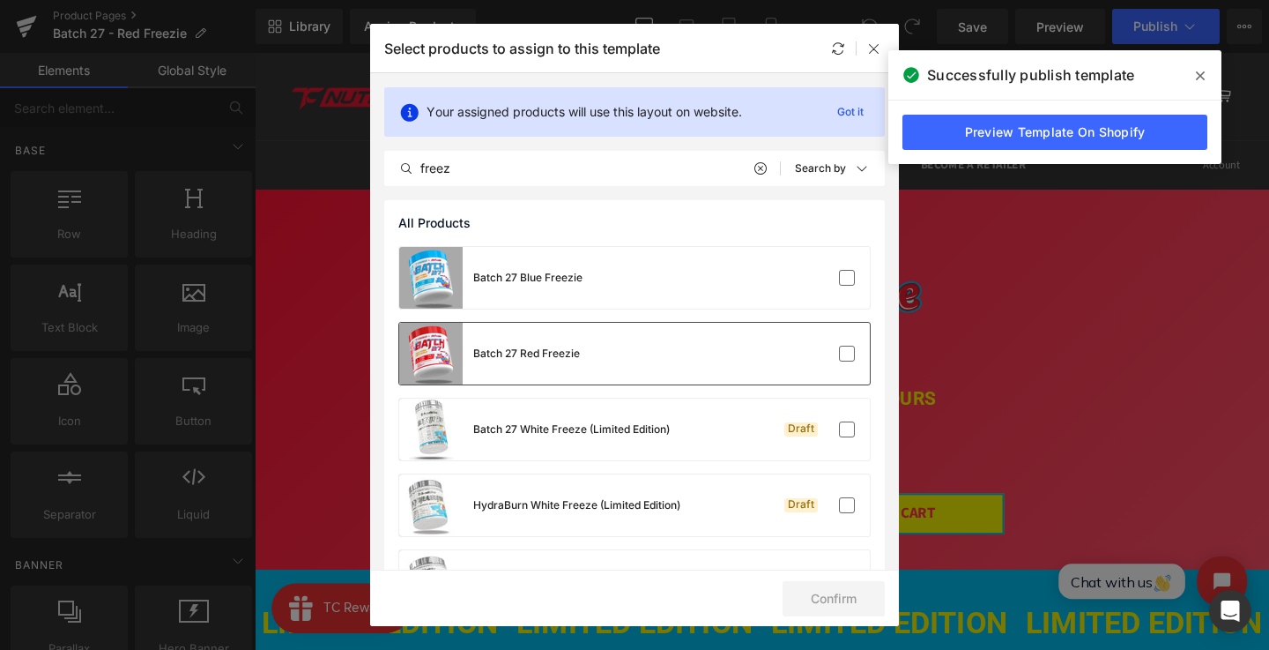
click at [572, 350] on div "Batch 27 Red Freezie" at bounding box center [526, 353] width 107 height 16
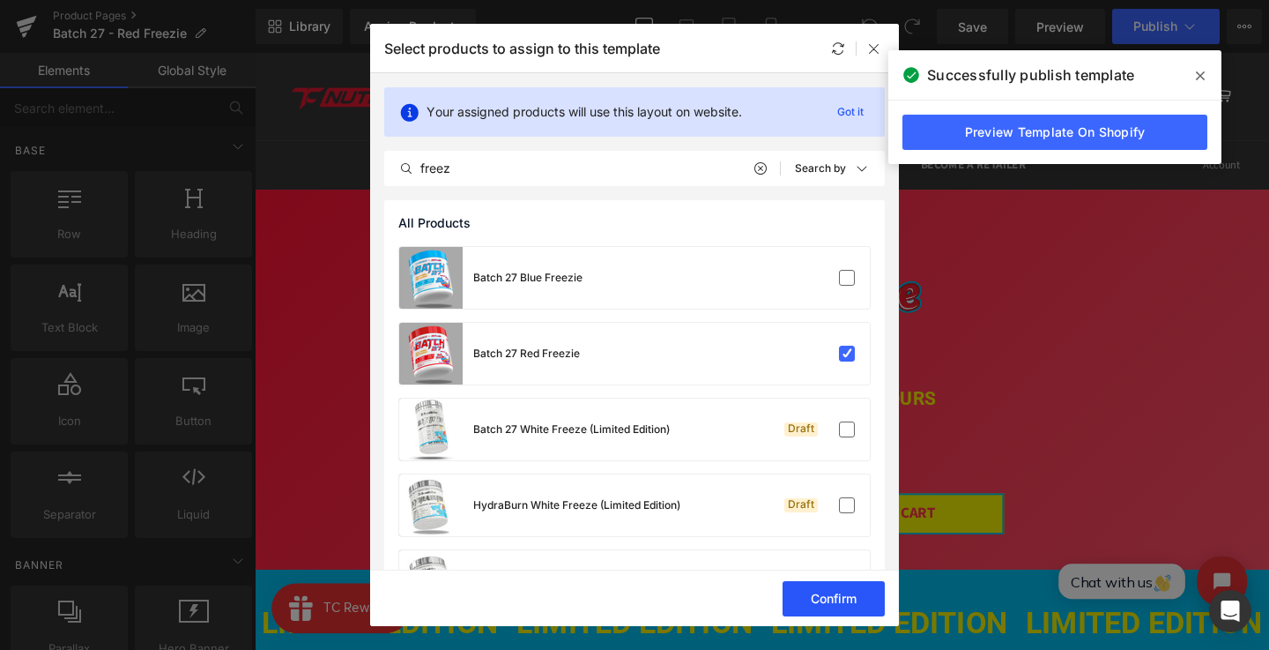
click at [829, 595] on button "Confirm" at bounding box center [834, 598] width 102 height 35
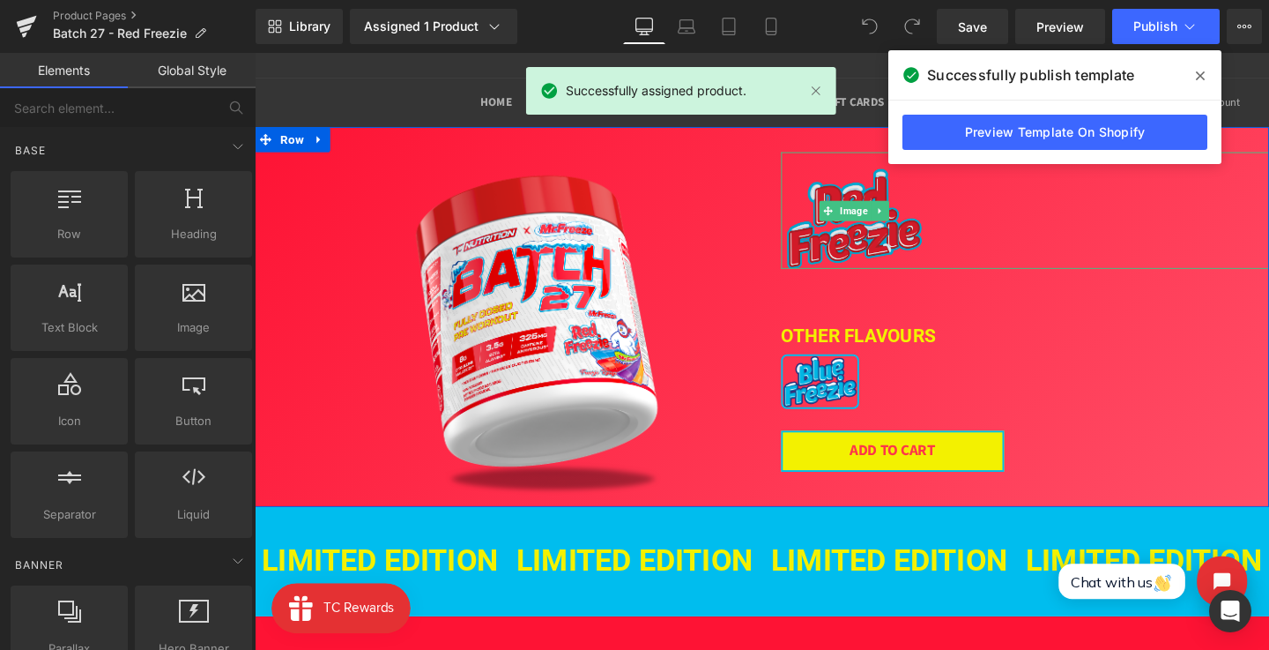
scroll to position [84, 0]
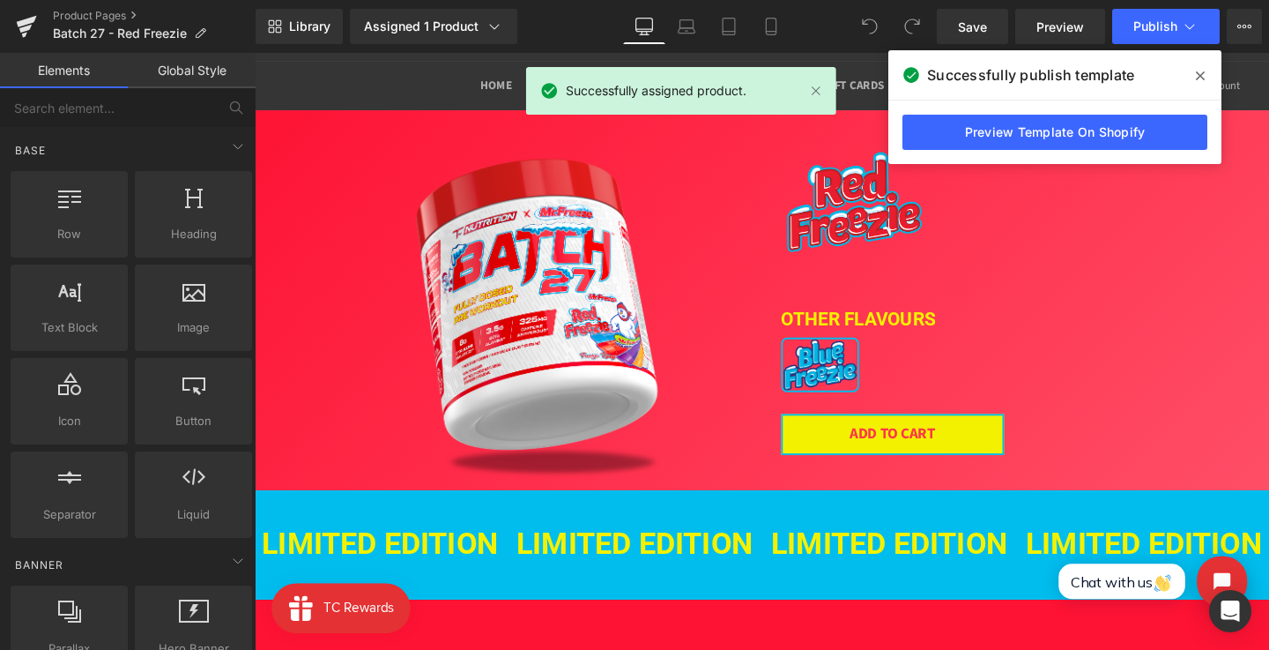
click at [1200, 76] on icon at bounding box center [1200, 75] width 9 height 9
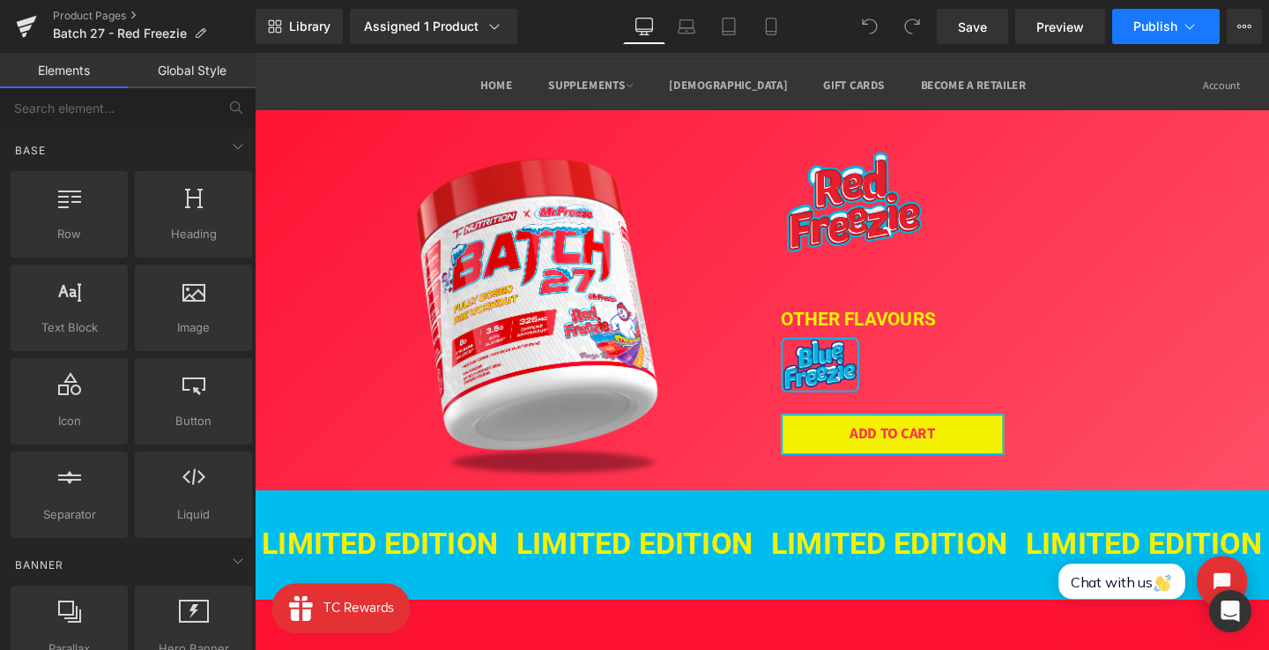
click at [1127, 11] on button "Publish" at bounding box center [1166, 26] width 108 height 35
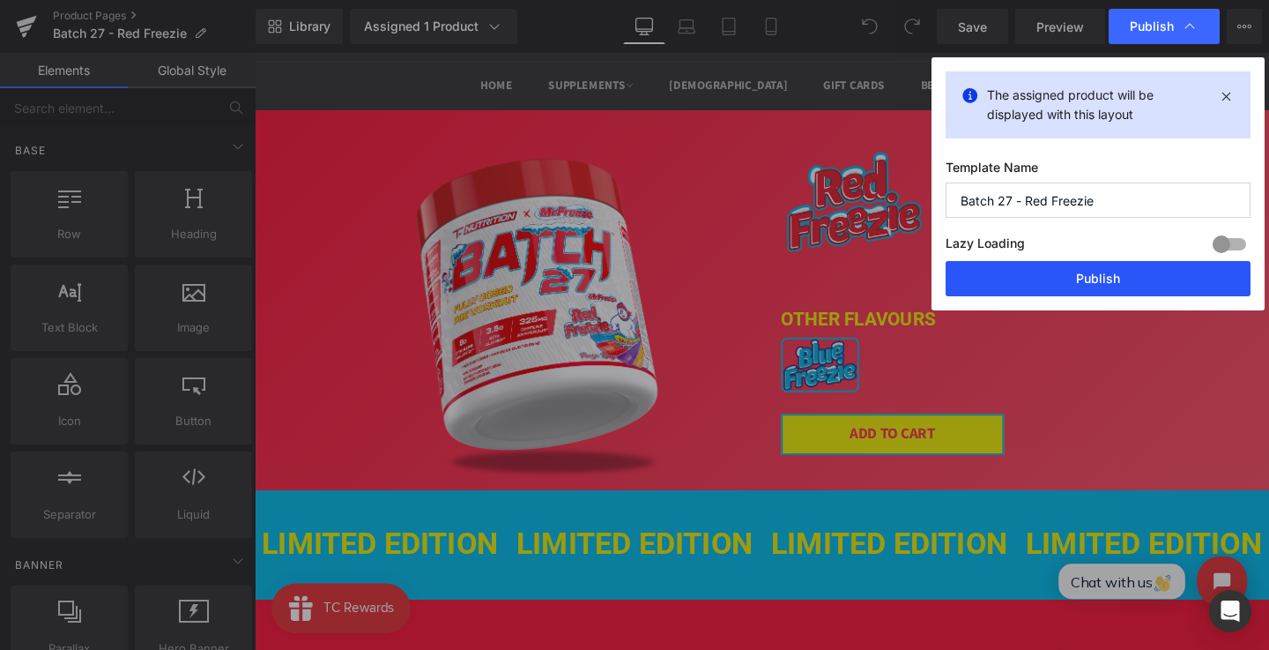
click at [1079, 284] on button "Publish" at bounding box center [1098, 278] width 305 height 35
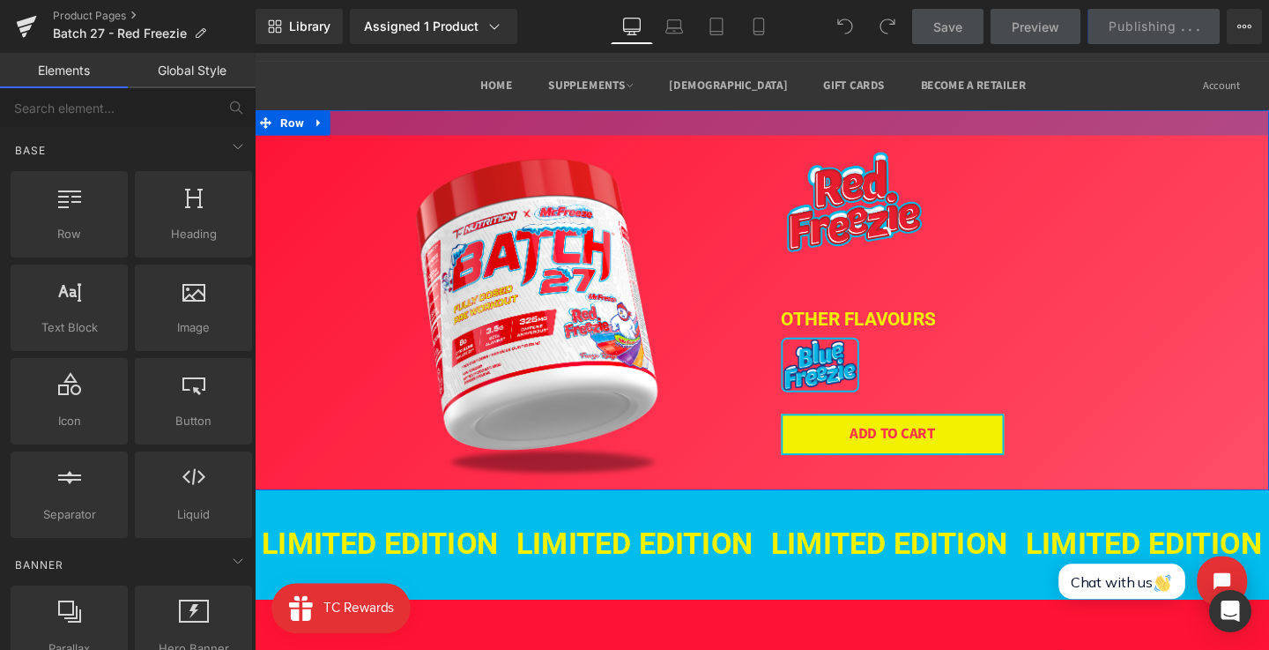
scroll to position [0, 0]
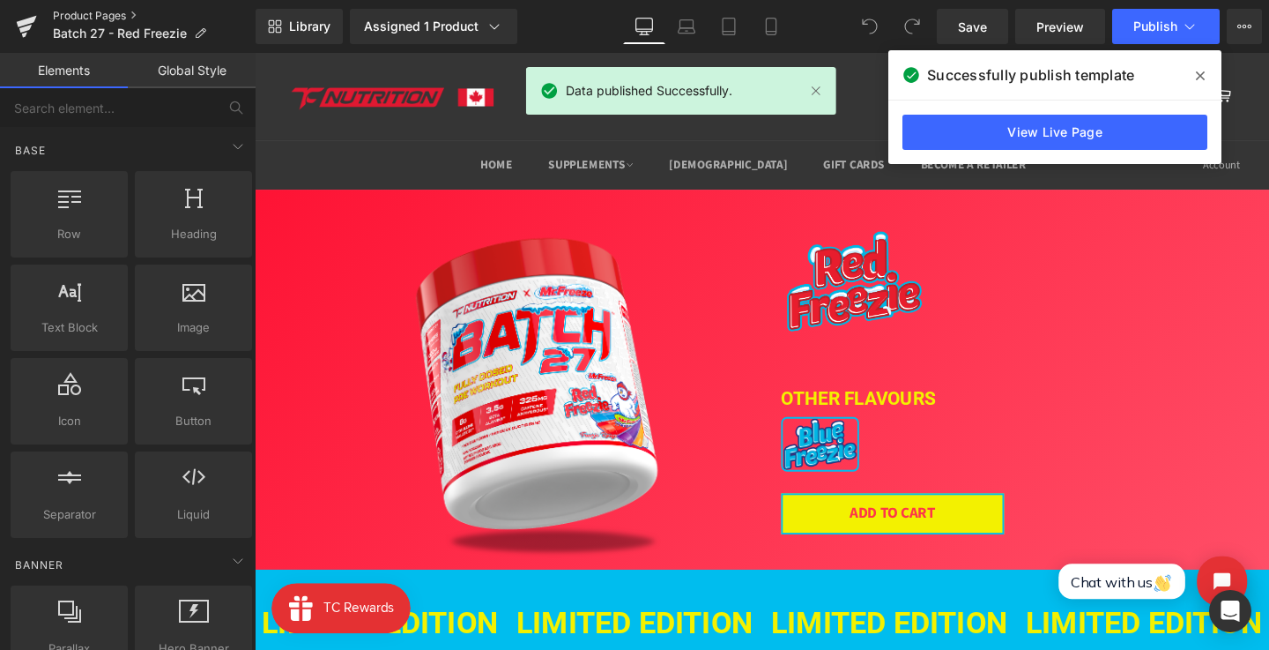
click at [120, 17] on link "Product Pages" at bounding box center [154, 16] width 203 height 14
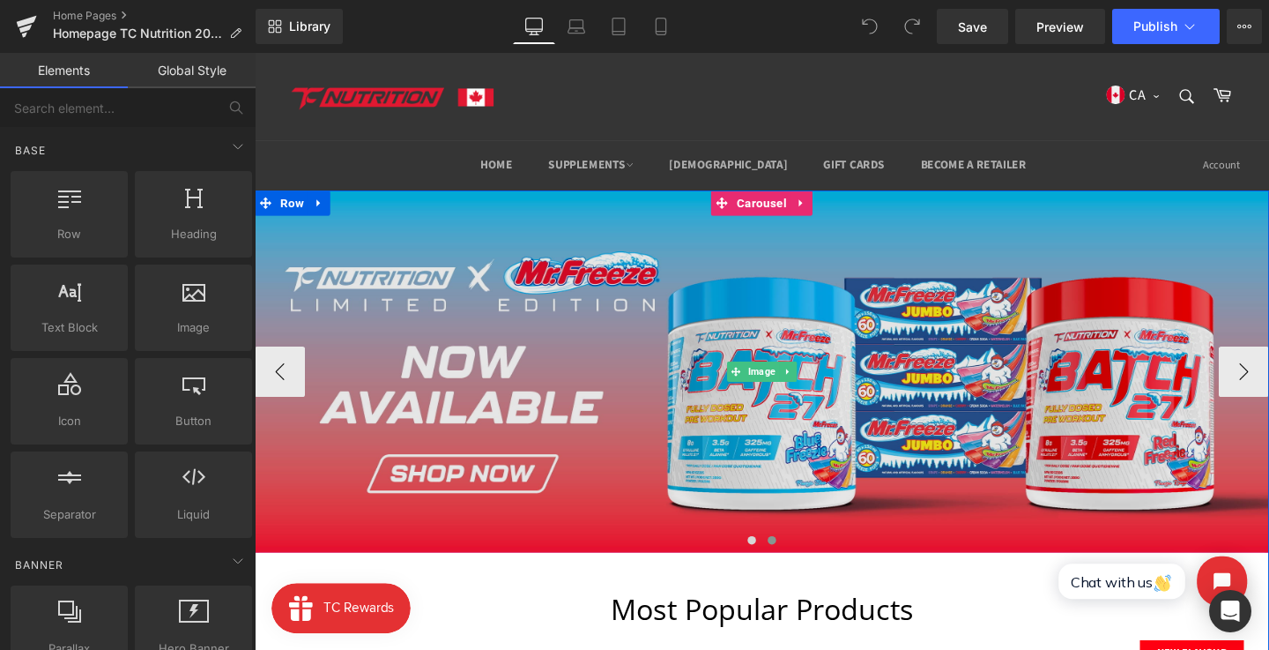
click at [772, 279] on img at bounding box center [788, 387] width 1066 height 381
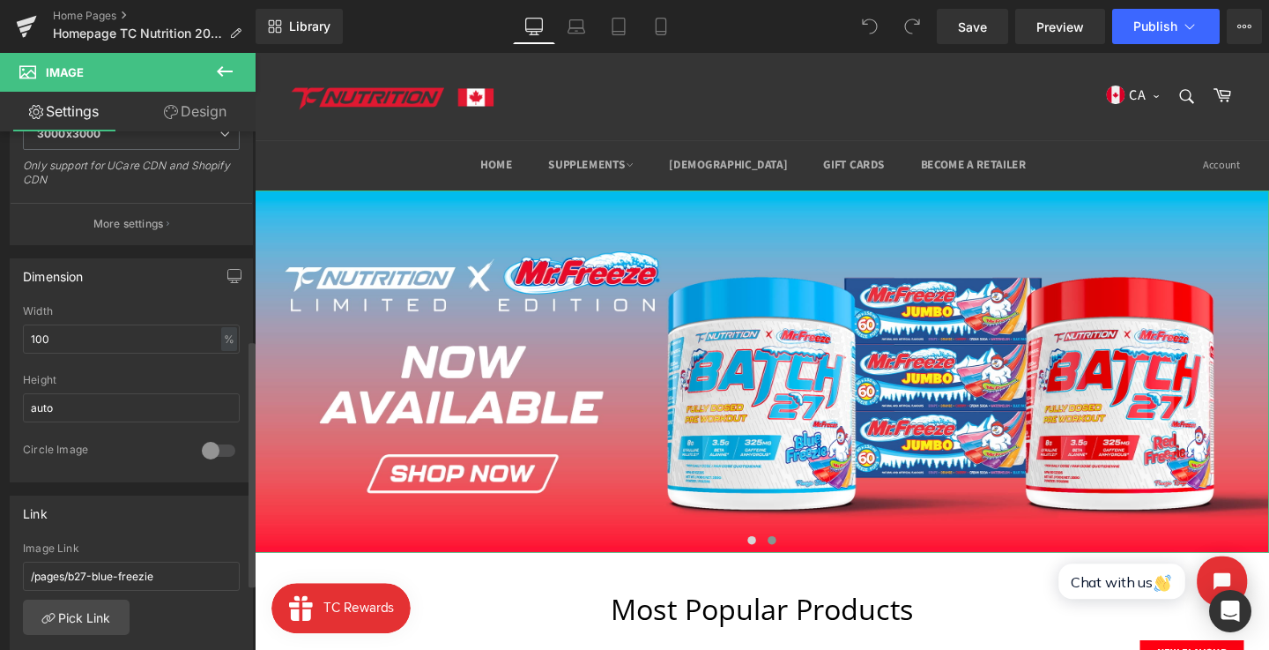
scroll to position [436, 0]
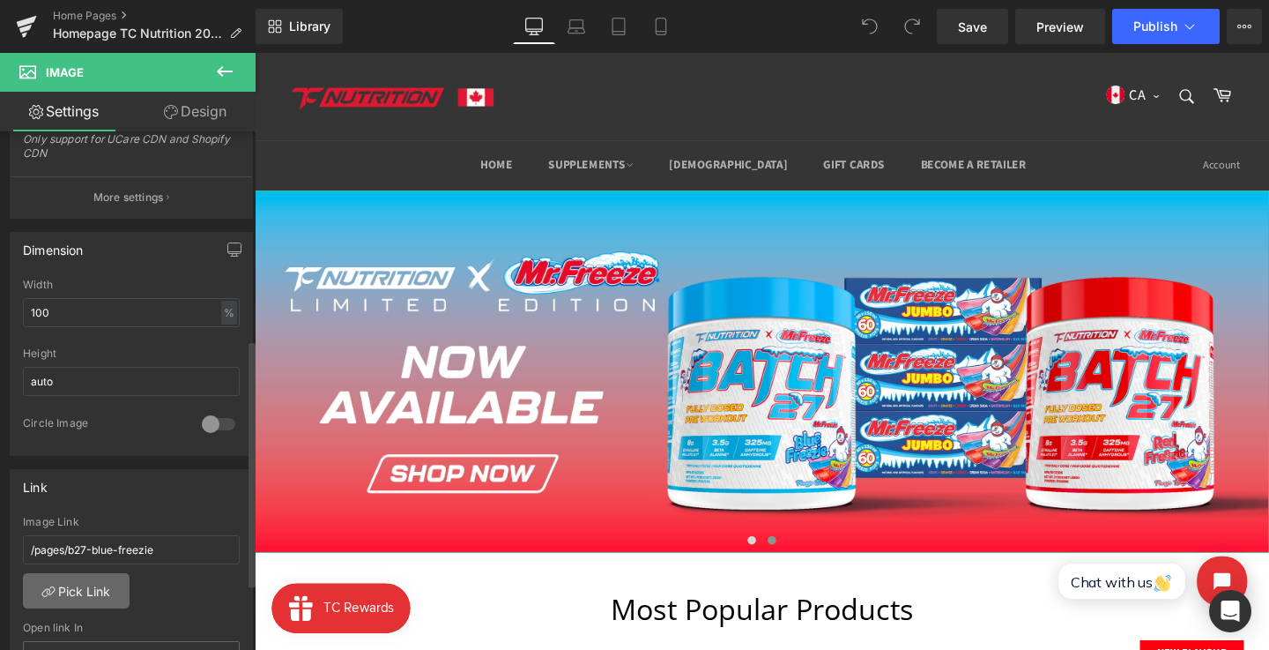
click at [115, 586] on link "Pick Link" at bounding box center [76, 590] width 107 height 35
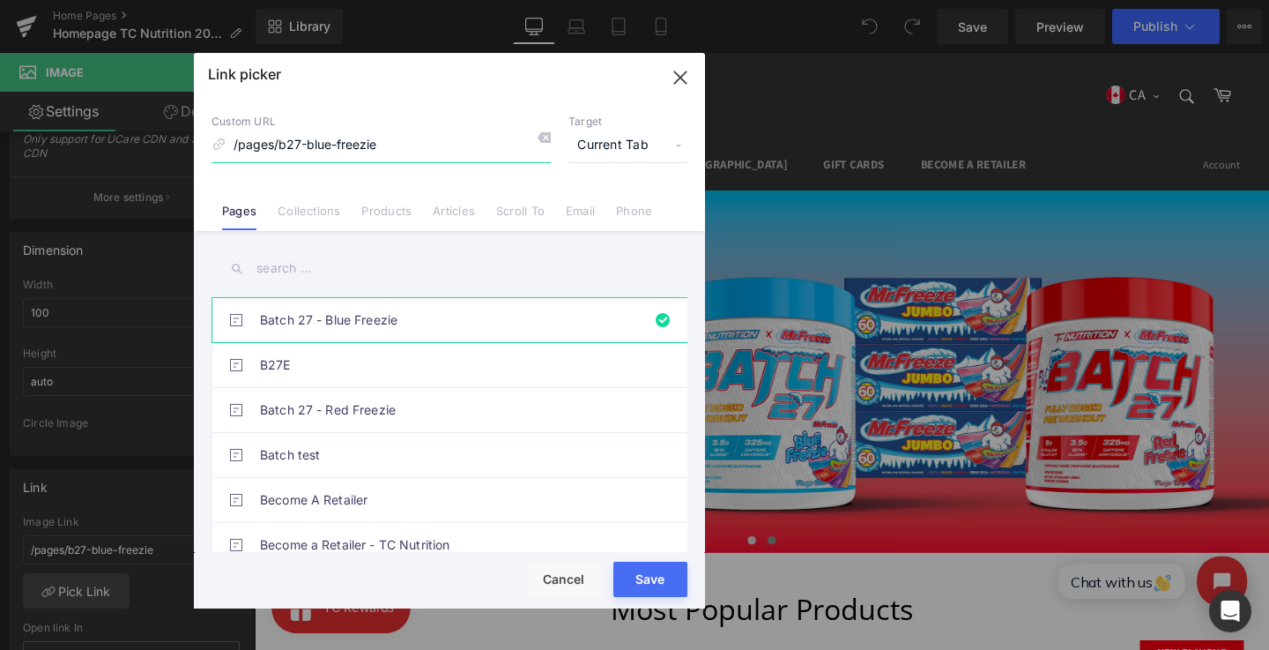
click at [677, 65] on icon "button" at bounding box center [680, 77] width 28 height 28
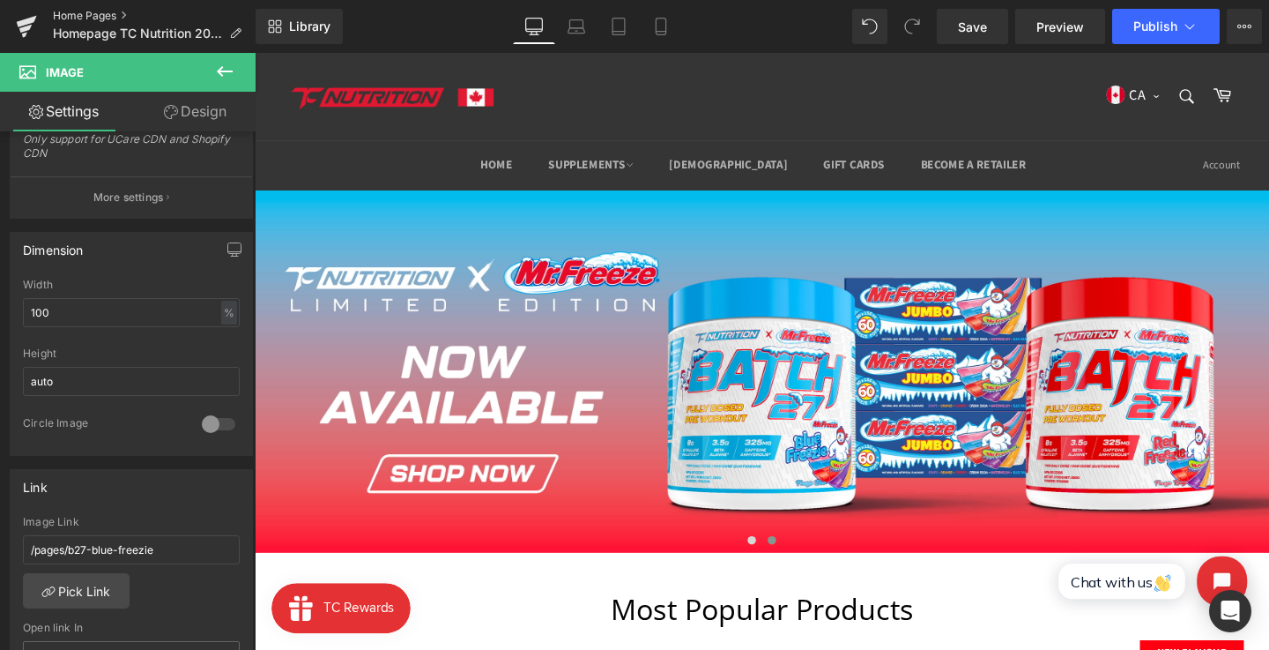
click at [85, 9] on link "Home Pages" at bounding box center [154, 16] width 203 height 14
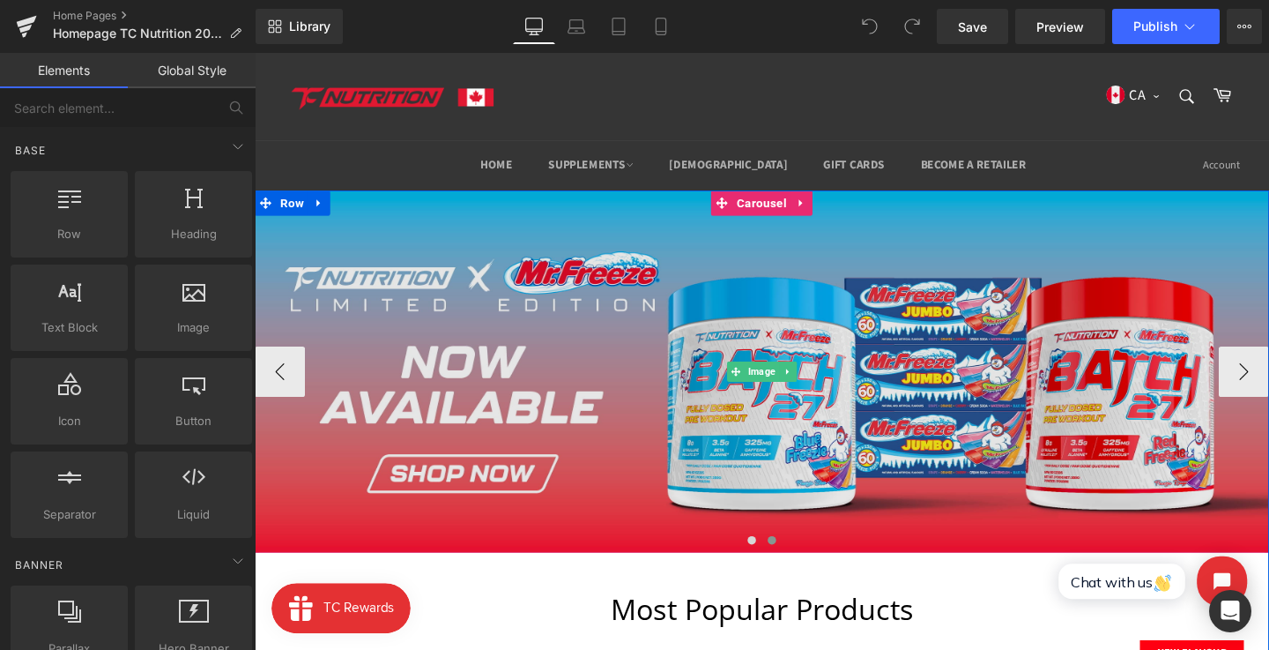
click at [724, 372] on img at bounding box center [788, 387] width 1066 height 381
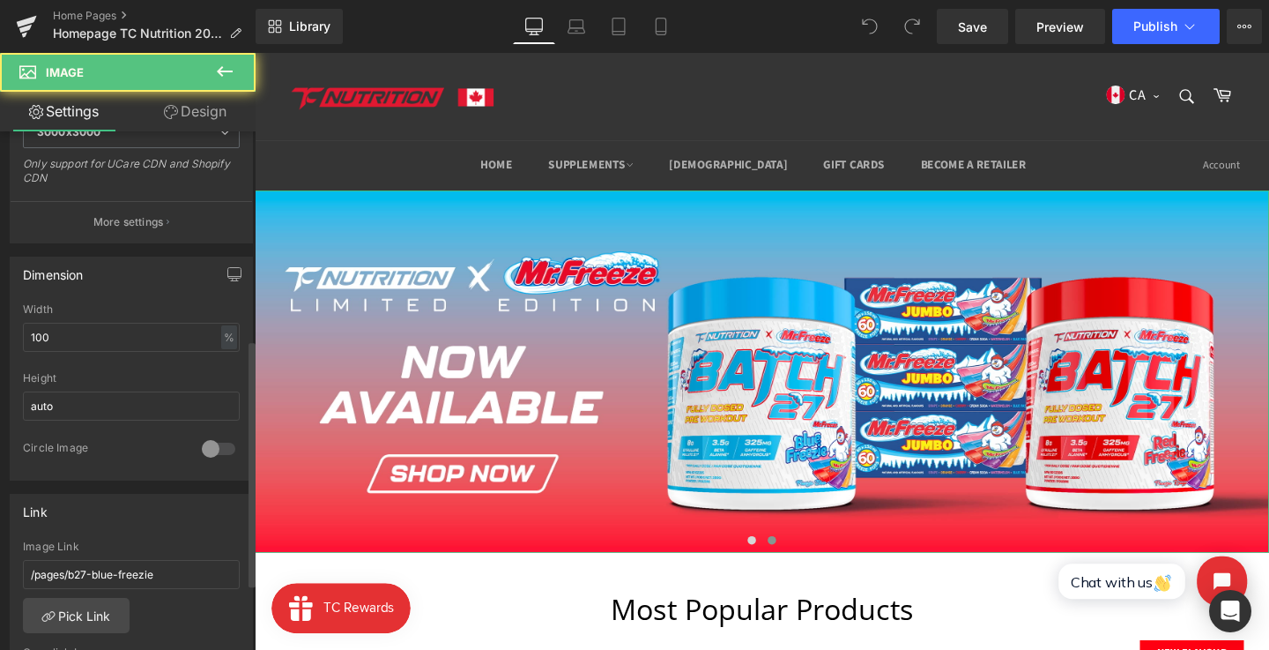
scroll to position [446, 0]
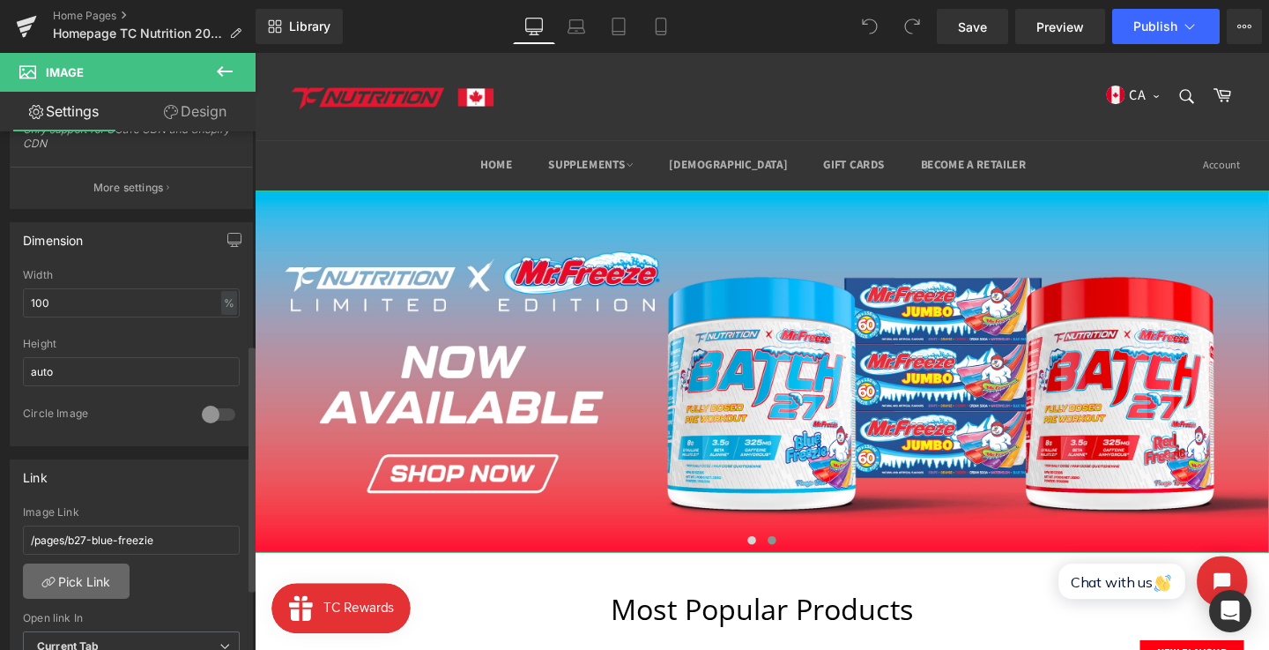
click at [85, 576] on link "Pick Link" at bounding box center [76, 580] width 107 height 35
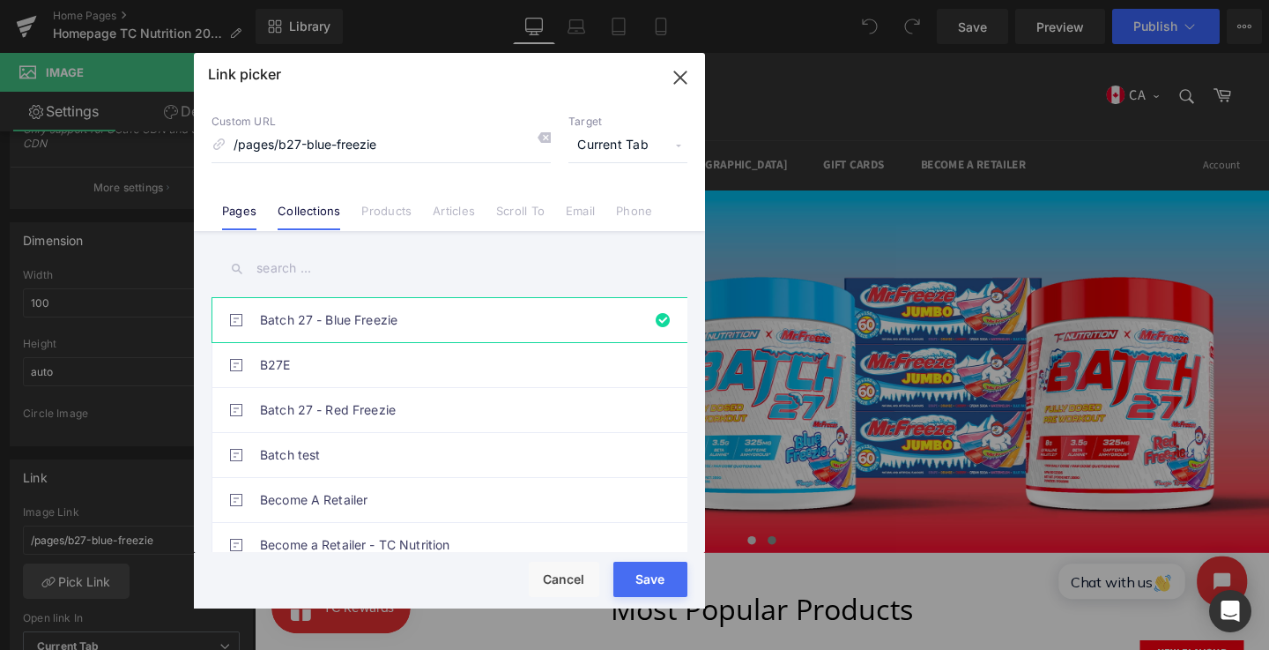
click at [291, 200] on li "Collections" at bounding box center [309, 204] width 84 height 31
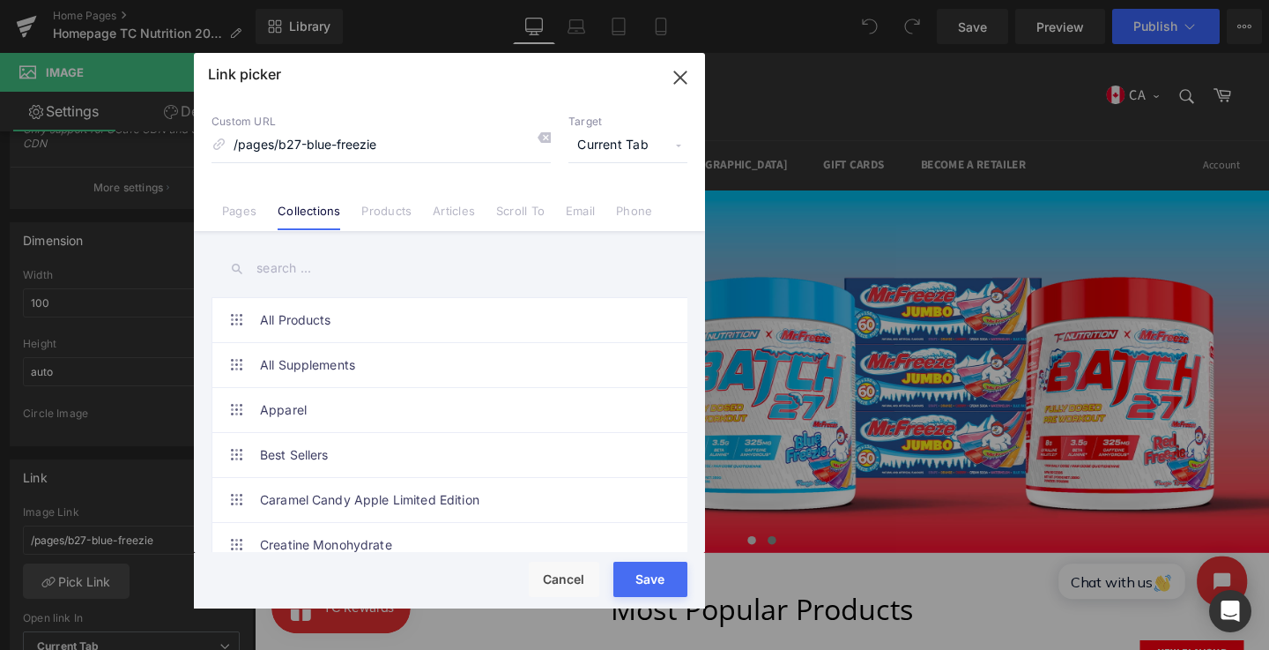
click at [337, 274] on input "text" at bounding box center [450, 269] width 476 height 40
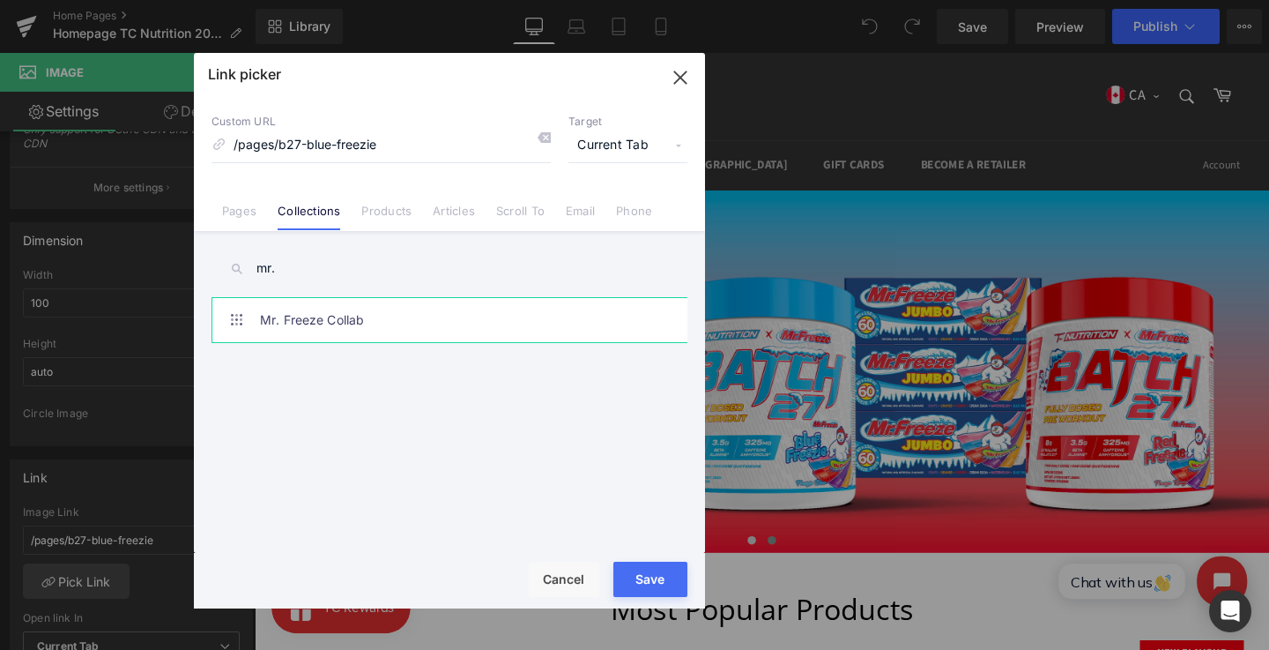
type input "mr."
drag, startPoint x: 345, startPoint y: 302, endPoint x: 355, endPoint y: 315, distance: 15.7
click at [345, 302] on link "Mr. Freeze Collab" at bounding box center [454, 320] width 388 height 44
click at [637, 572] on div "Rendering Content" at bounding box center [635, 579] width 108 height 19
click at [641, 567] on button "Save" at bounding box center [650, 578] width 74 height 35
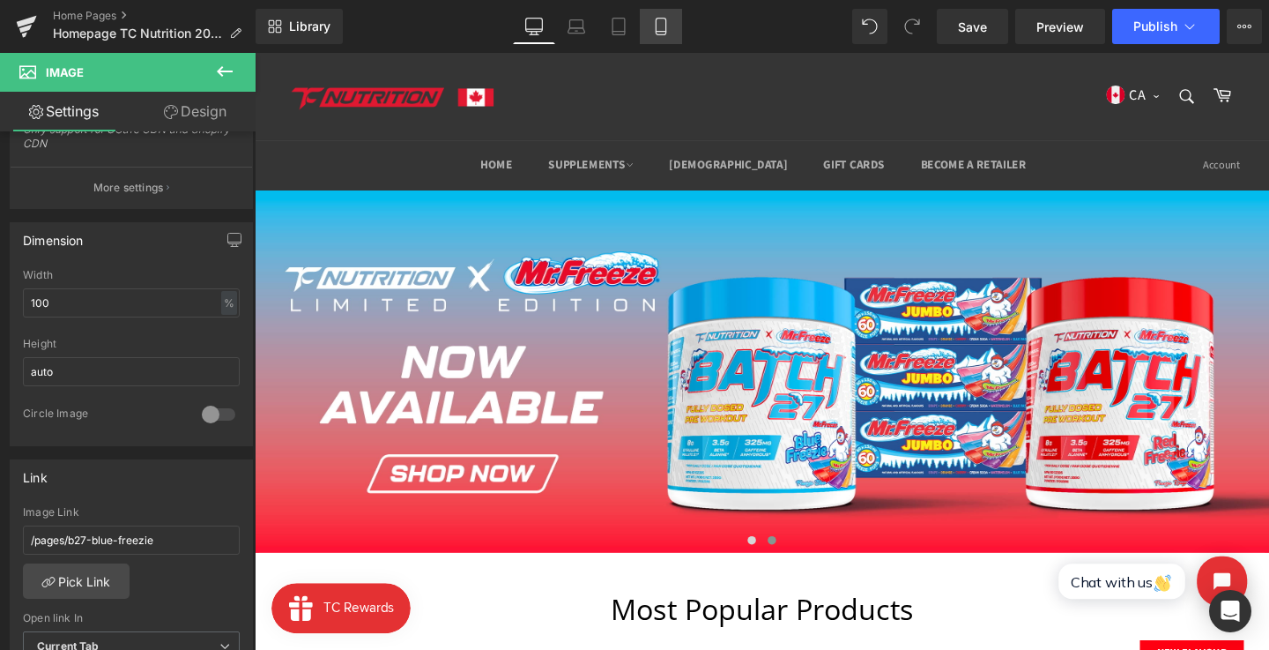
click at [665, 21] on icon at bounding box center [661, 27] width 18 height 18
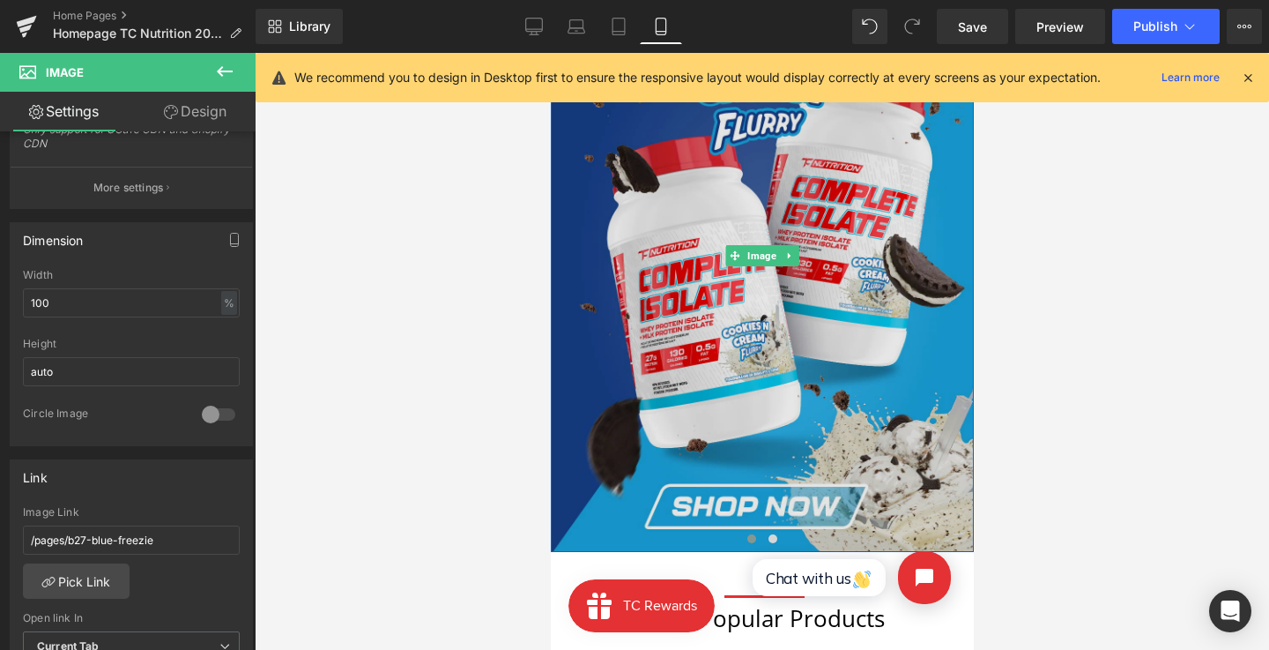
scroll to position [170, 0]
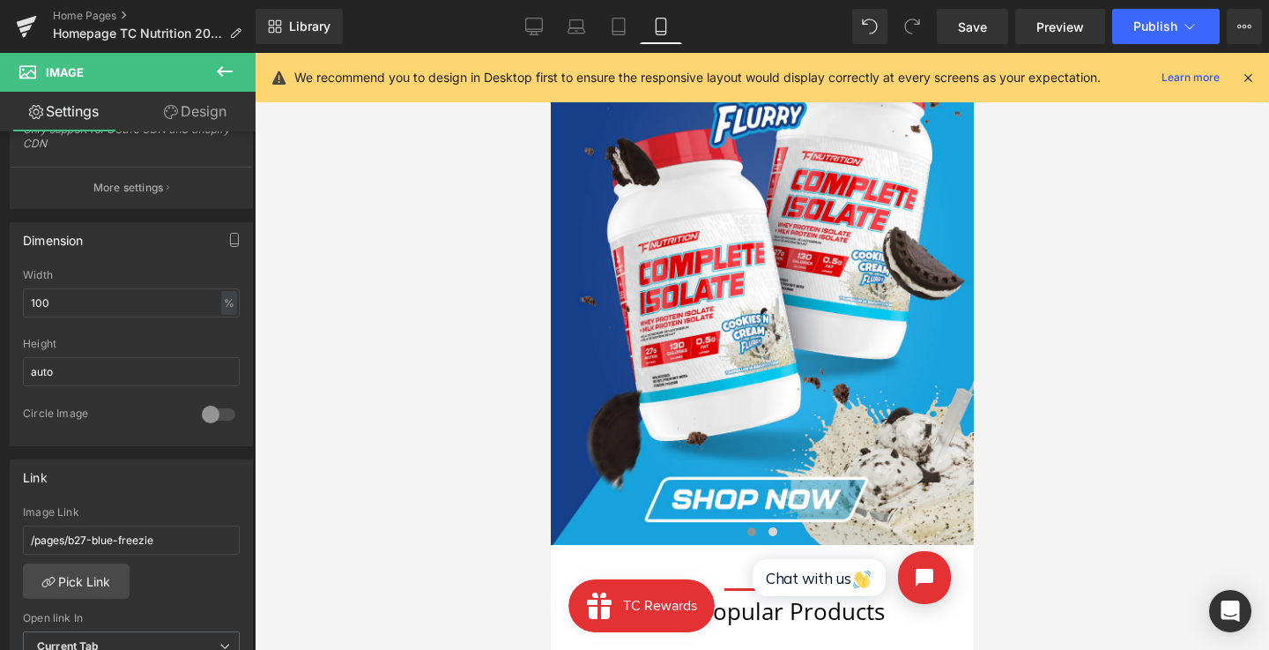
click at [776, 531] on html "Chat with us" at bounding box center [848, 587] width 249 height 123
click at [773, 529] on html "Chat with us" at bounding box center [848, 587] width 249 height 123
click at [746, 532] on html "Chat with us" at bounding box center [848, 587] width 249 height 123
click at [750, 532] on html "Chat with us" at bounding box center [848, 587] width 249 height 123
click at [753, 532] on html "Chat with us" at bounding box center [848, 587] width 249 height 123
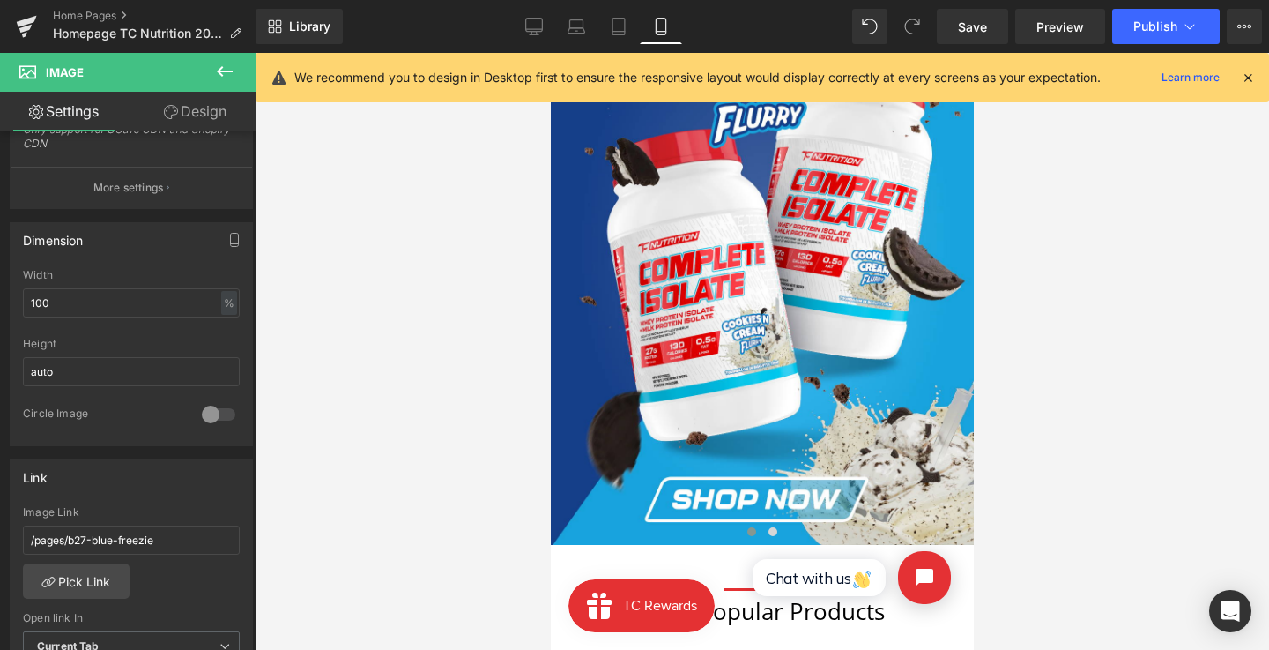
click at [774, 531] on html "Chat with us" at bounding box center [848, 587] width 249 height 123
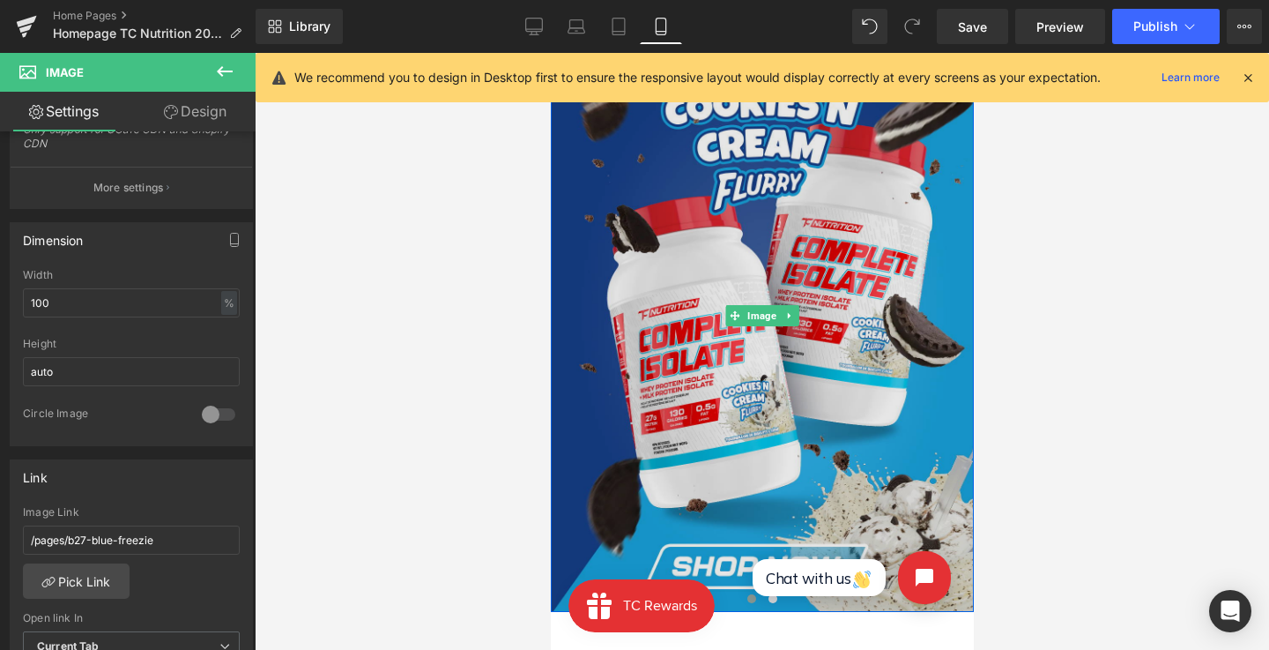
scroll to position [46, 0]
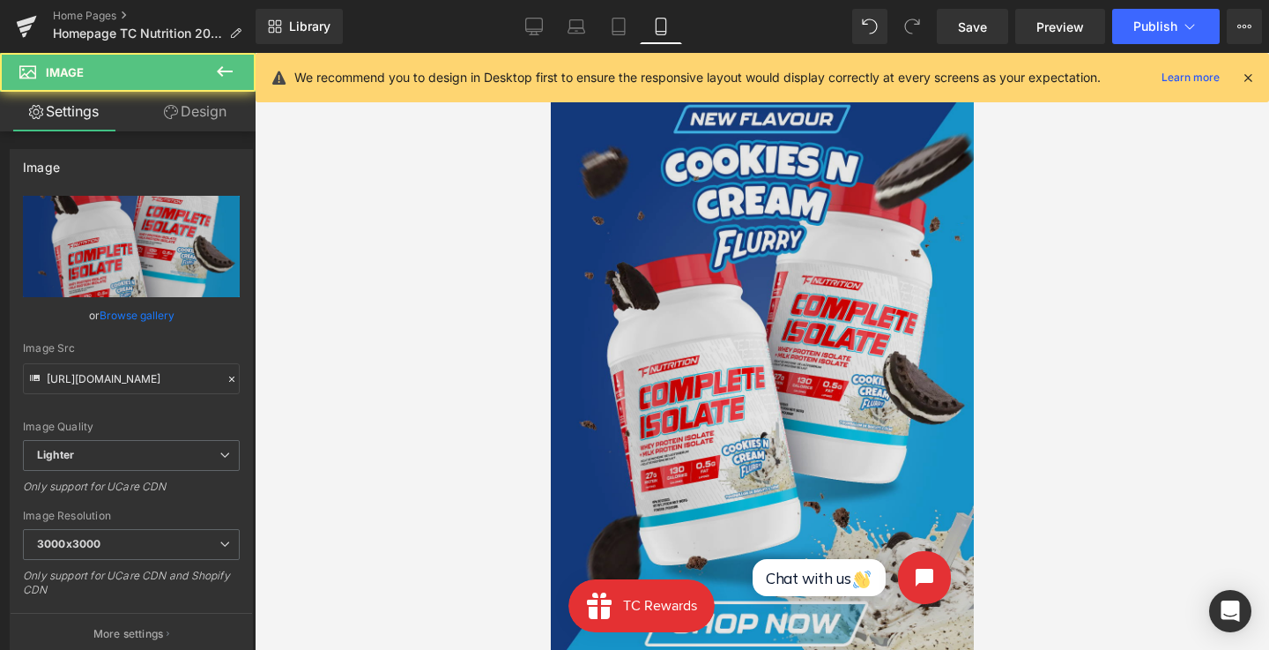
click at [849, 334] on img at bounding box center [761, 373] width 423 height 592
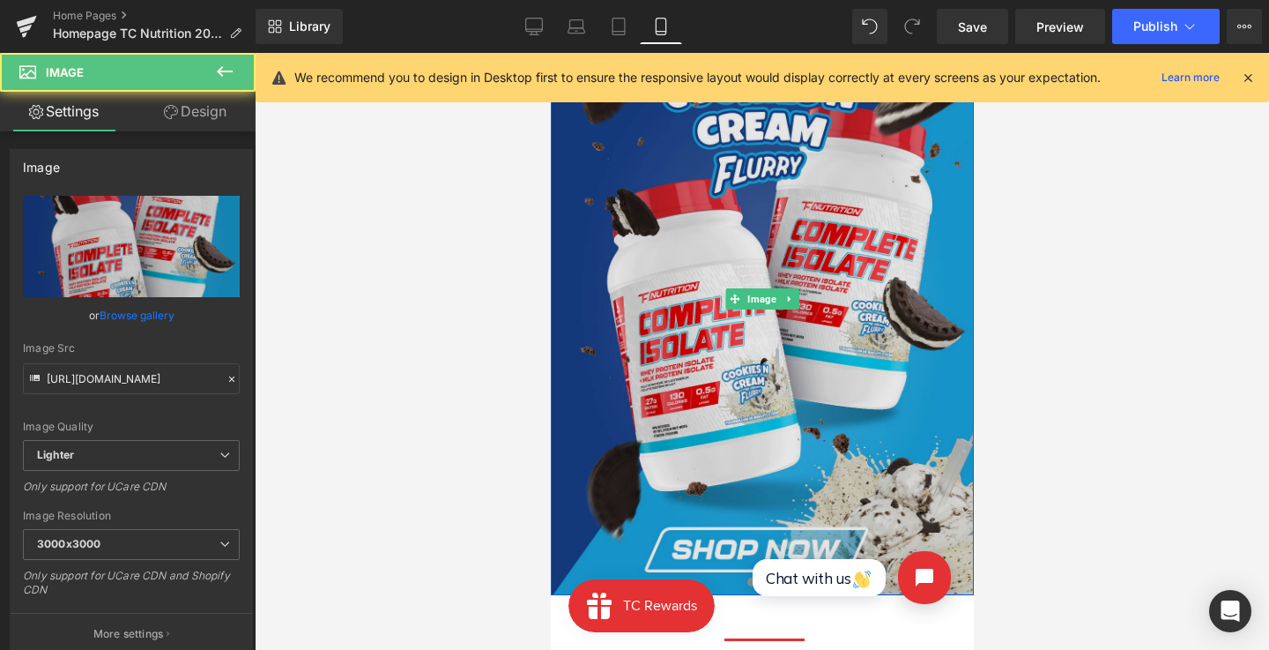
scroll to position [189, 0]
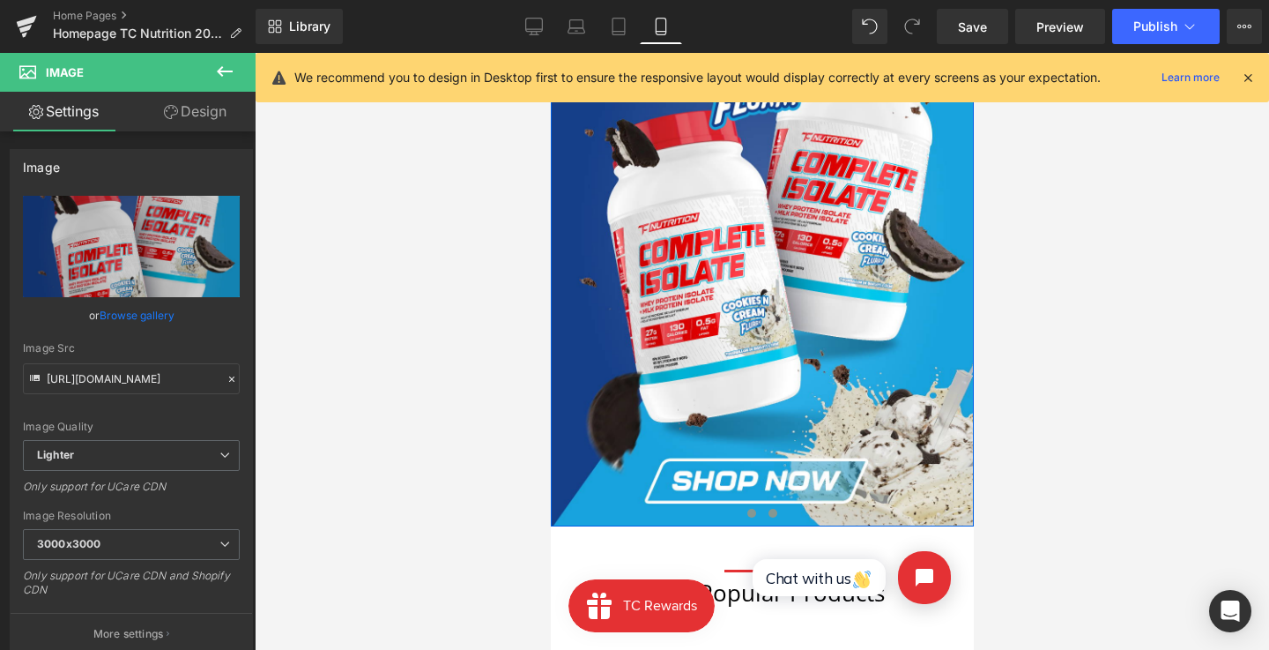
click at [769, 514] on span at bounding box center [772, 513] width 9 height 9
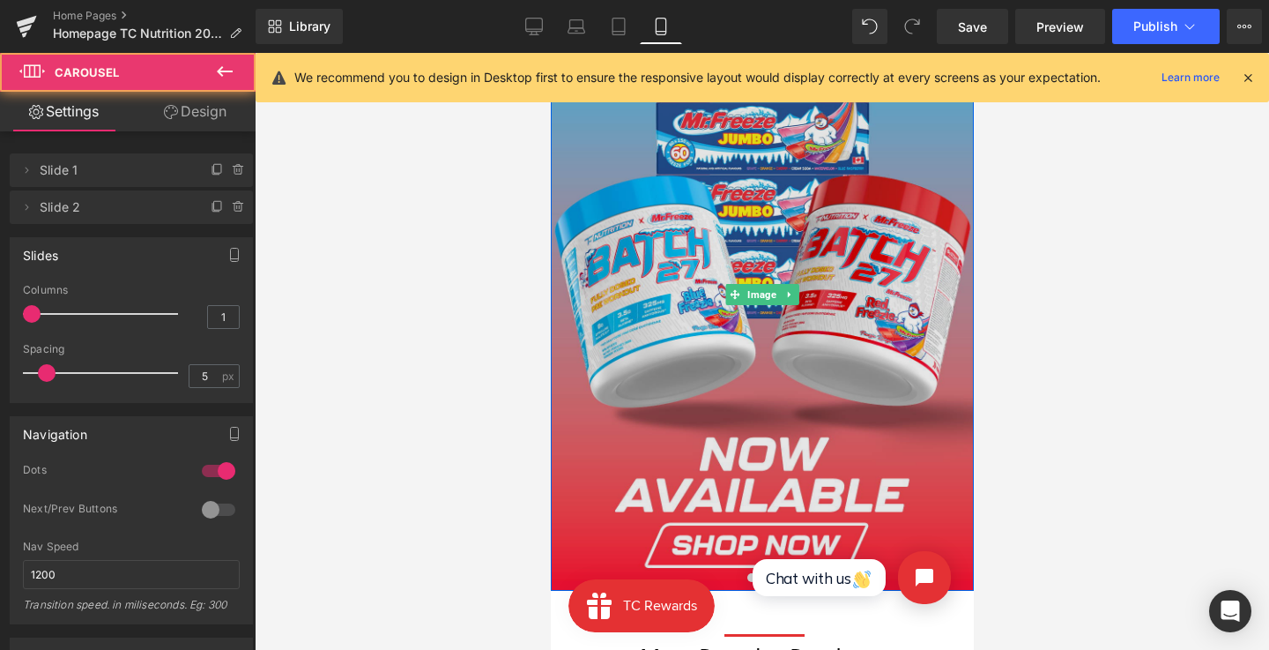
scroll to position [22, 0]
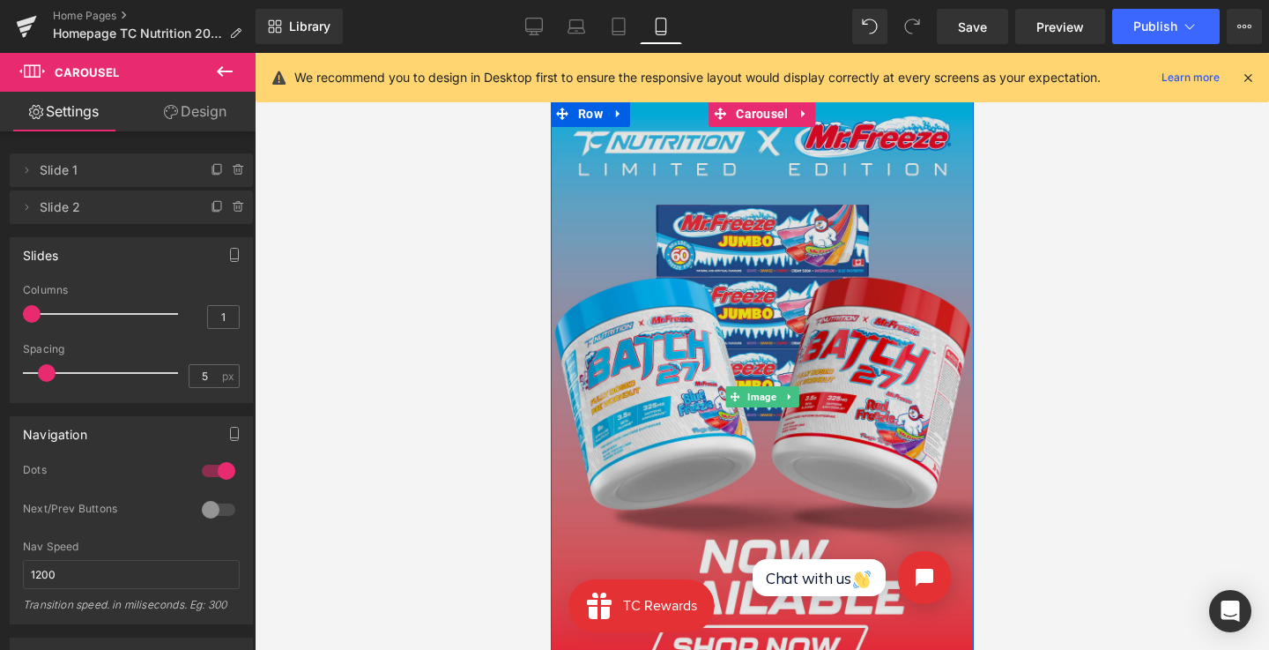
click at [760, 330] on img at bounding box center [761, 396] width 423 height 592
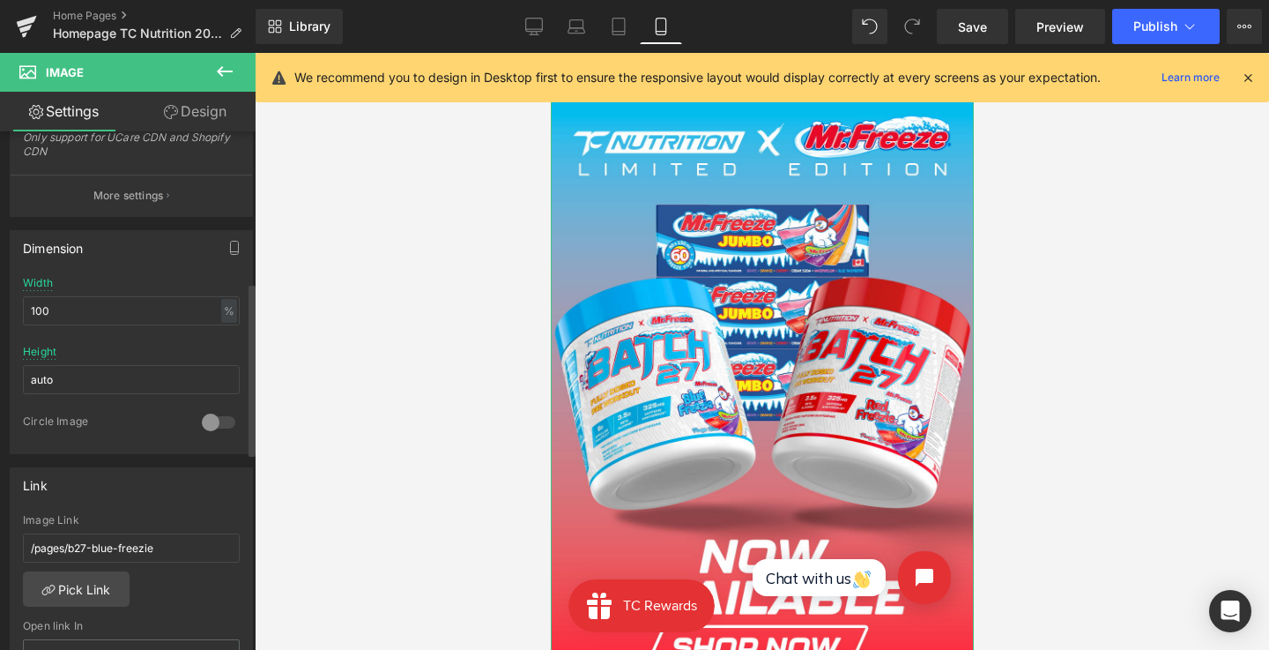
scroll to position [539, 0]
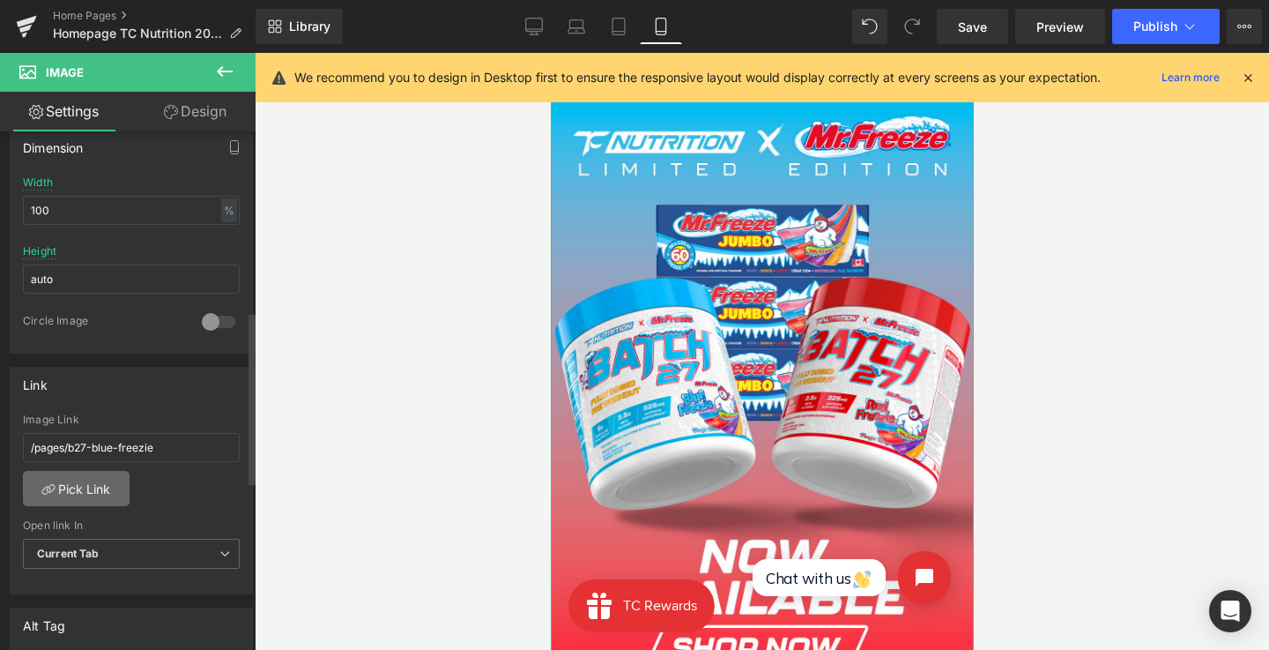
click at [84, 477] on link "Pick Link" at bounding box center [76, 488] width 107 height 35
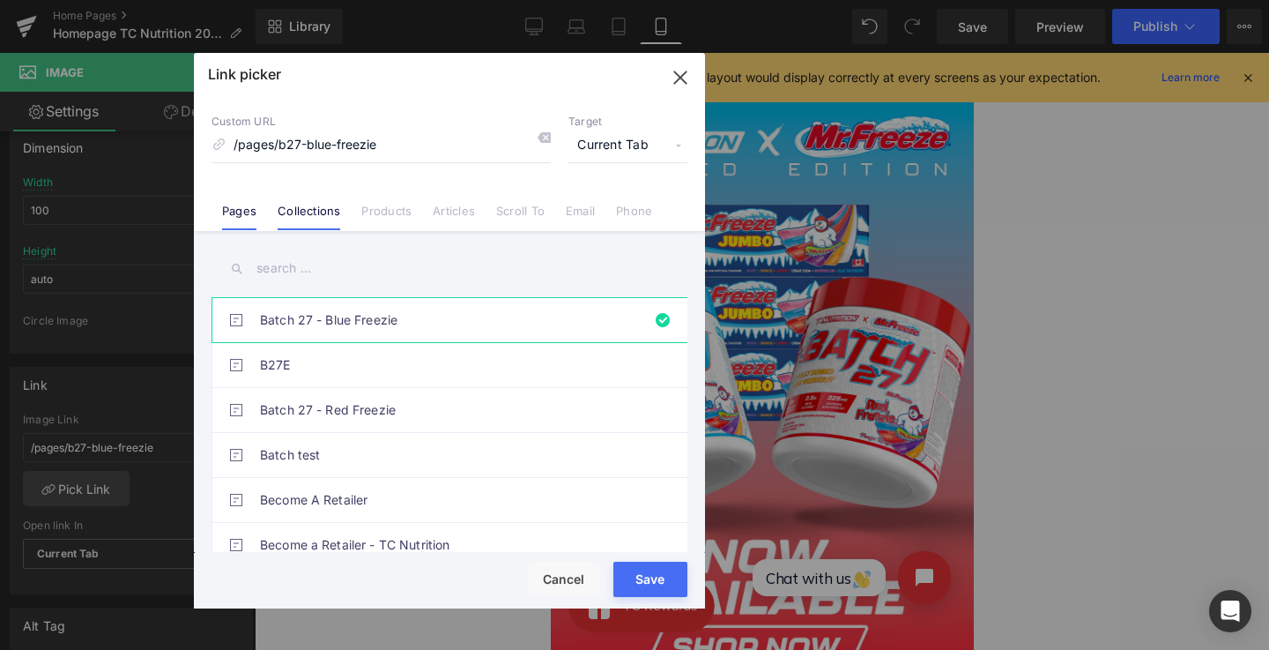
click at [331, 208] on link "Collections" at bounding box center [309, 217] width 63 height 26
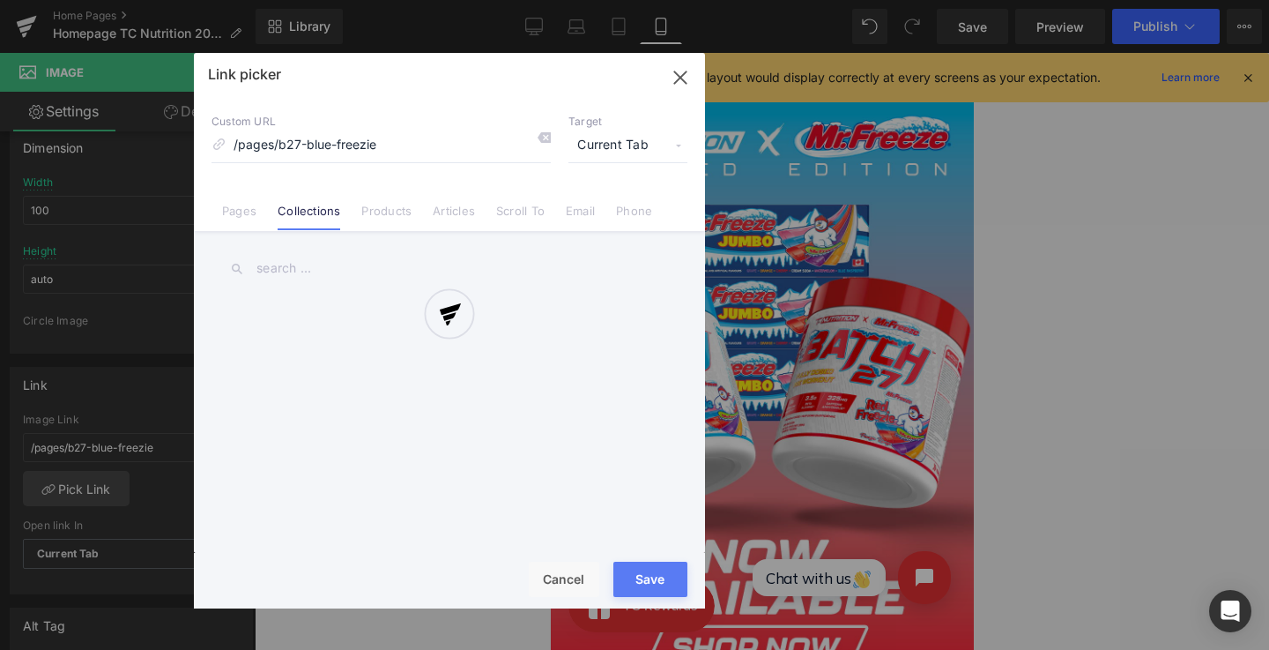
click at [331, 208] on div at bounding box center [449, 330] width 511 height 555
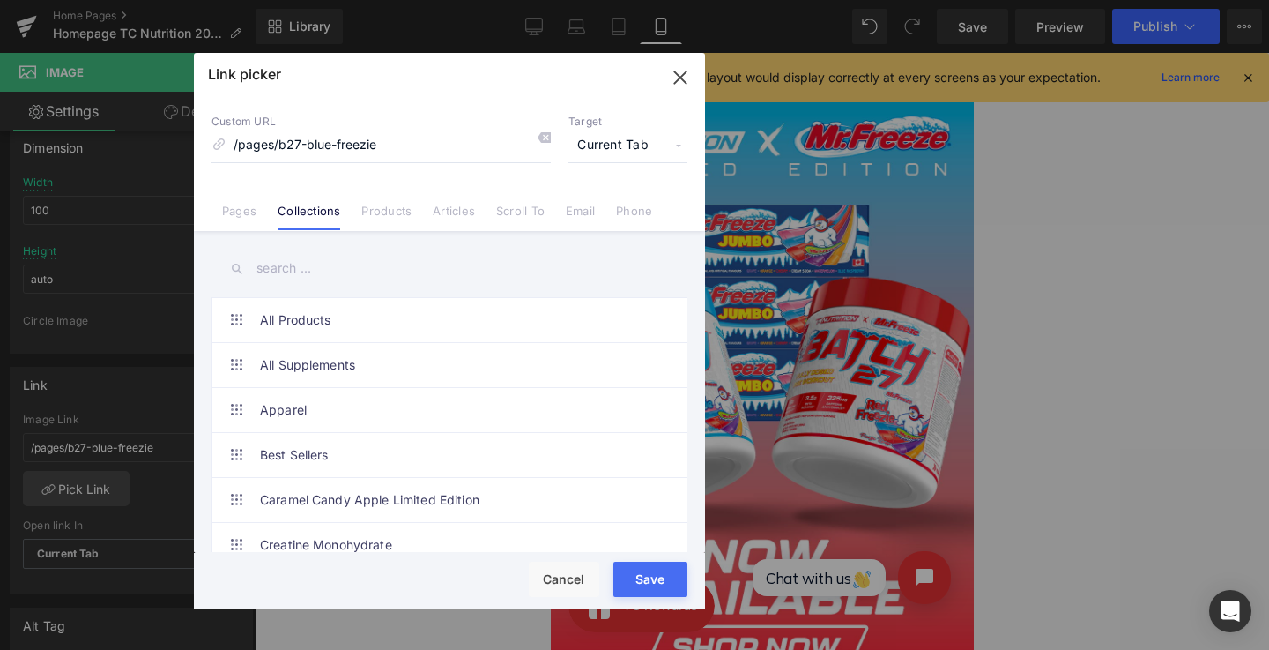
click at [324, 264] on input "text" at bounding box center [450, 269] width 476 height 40
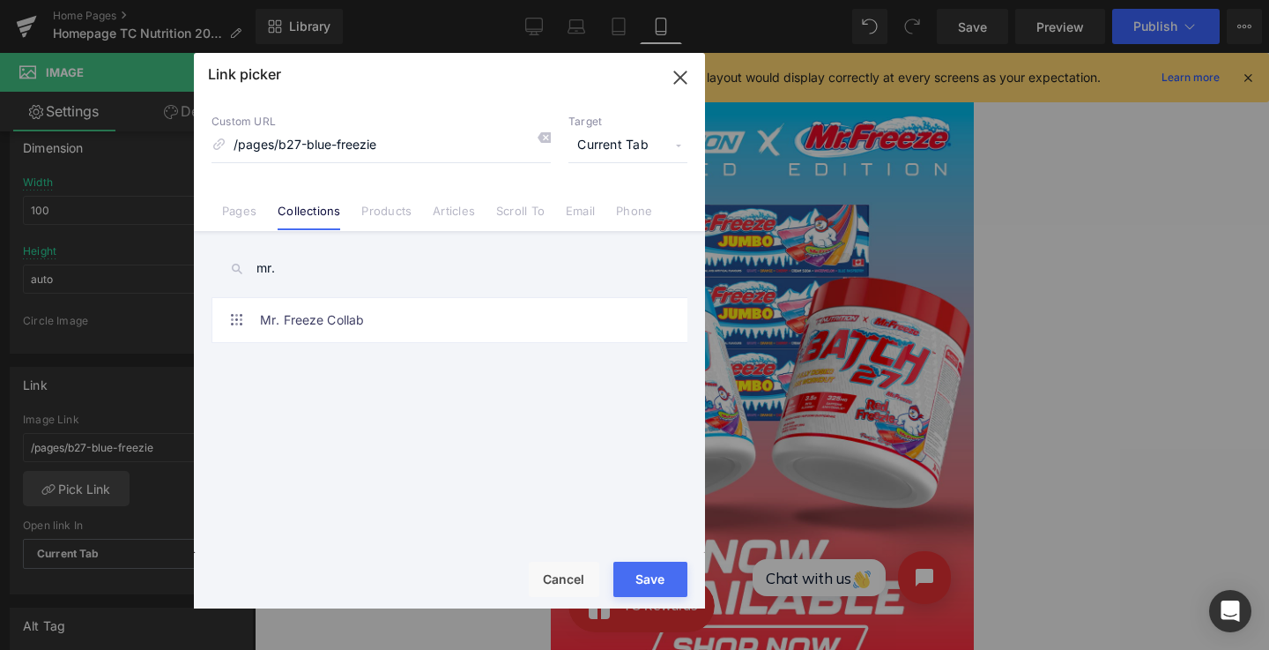
type input "mr."
click at [323, 294] on div "mr. Batch 27 - Blue Freezie B27E Batch 27 - Red Freezie Batch test Become A Ret…" at bounding box center [449, 393] width 511 height 325
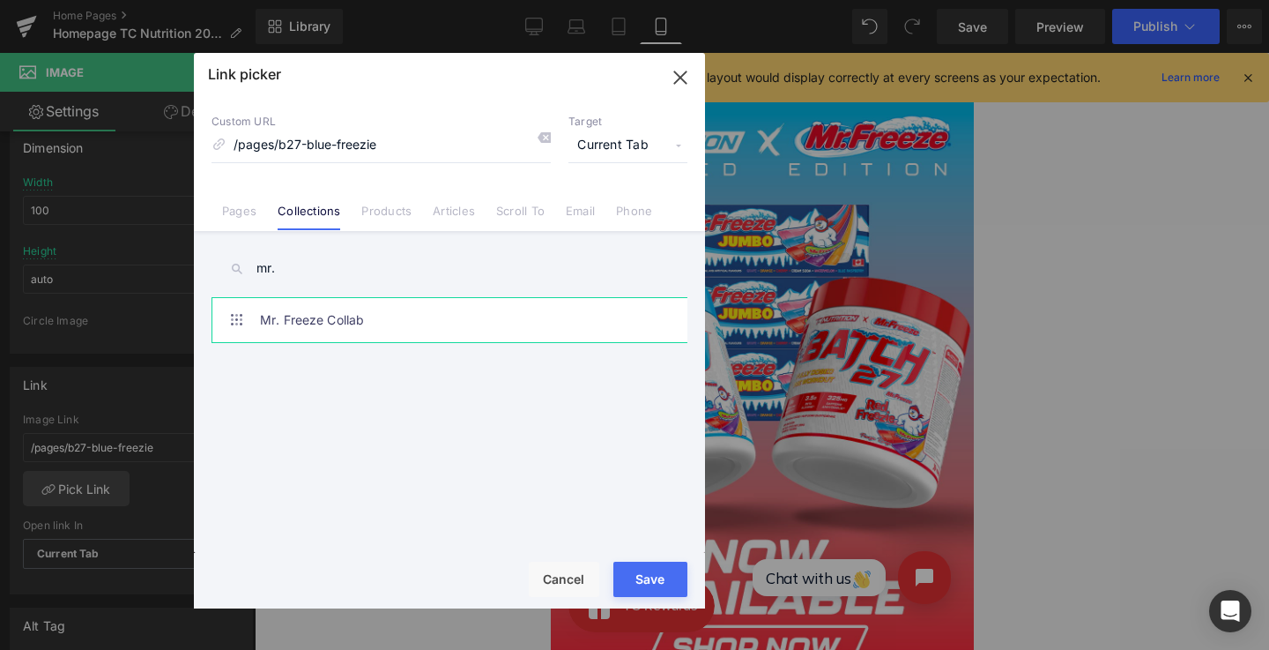
click at [323, 302] on link "Mr. Freeze Collab" at bounding box center [454, 320] width 388 height 44
click at [650, 565] on button "Save" at bounding box center [650, 578] width 74 height 35
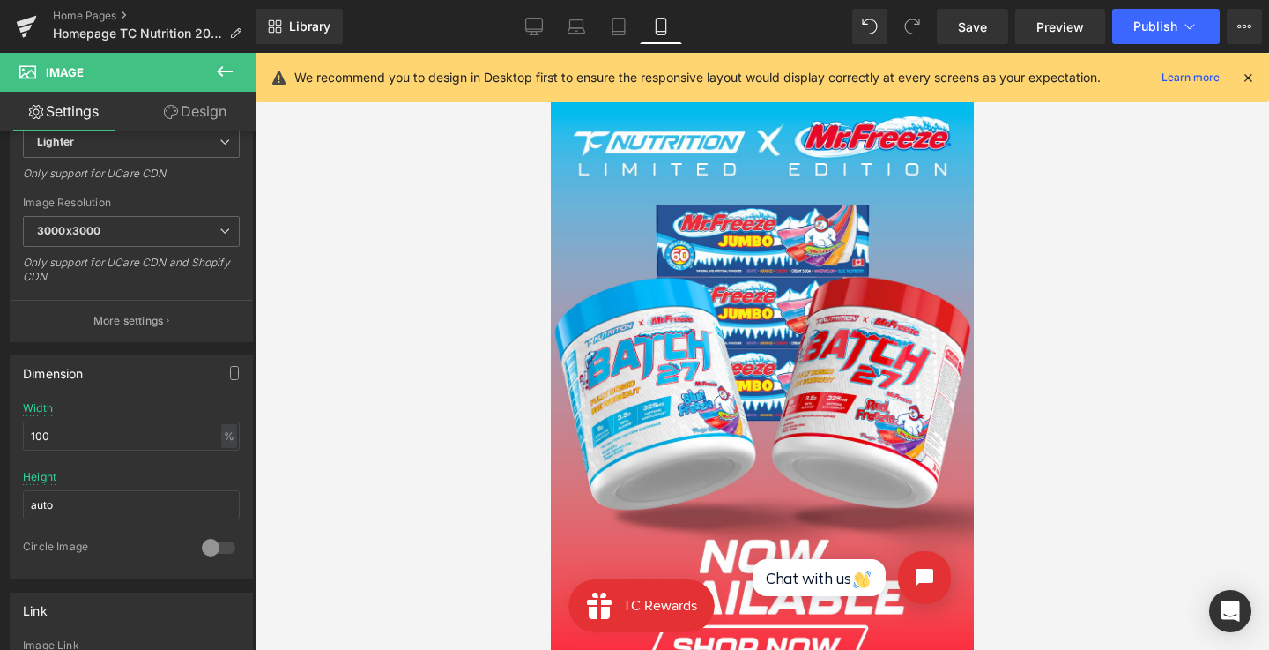
scroll to position [0, 0]
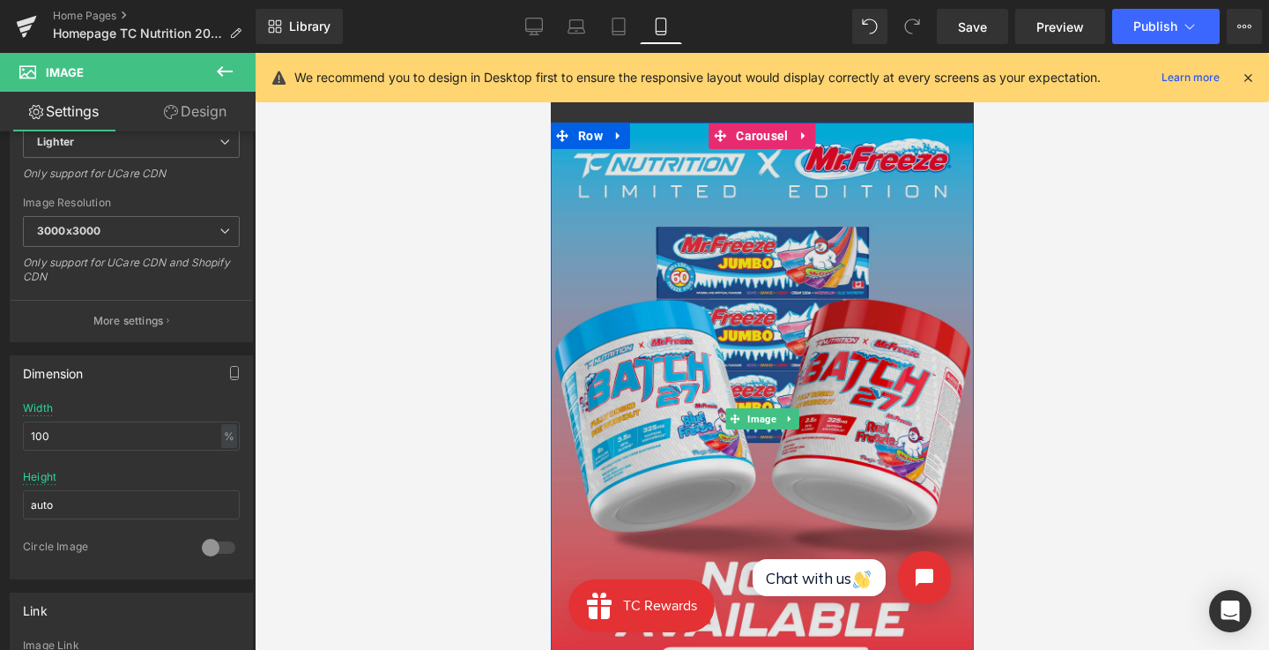
click at [732, 166] on img at bounding box center [761, 419] width 423 height 592
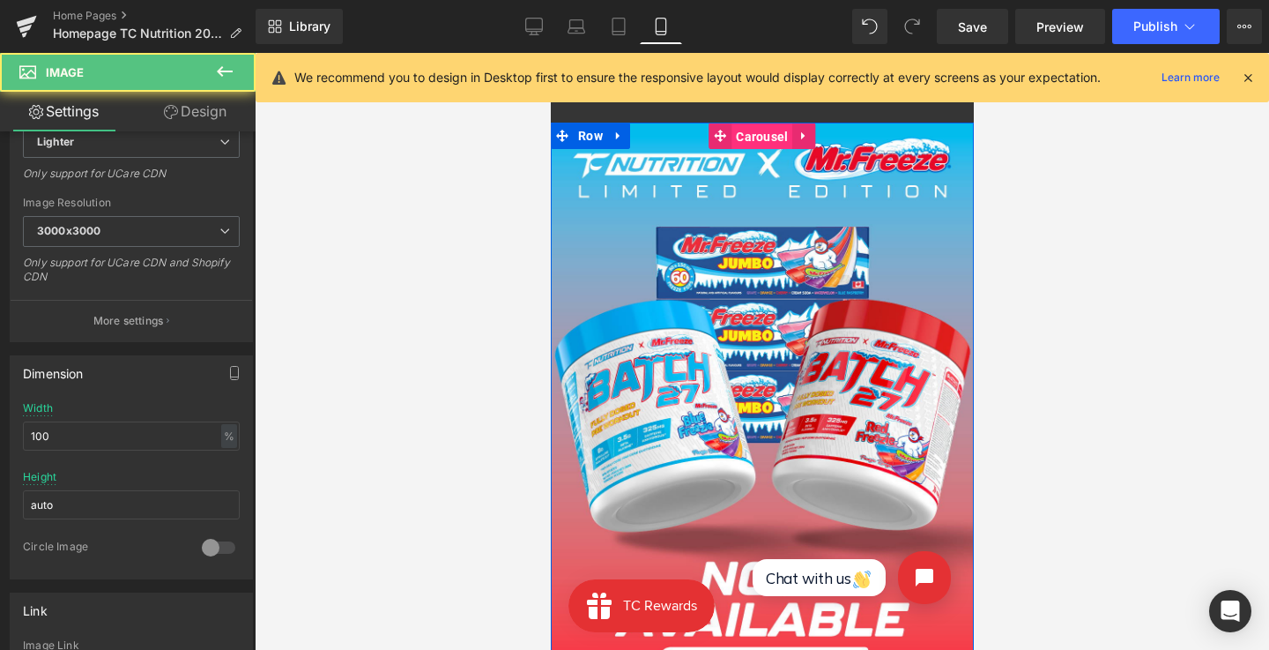
click at [768, 141] on span "Carousel" at bounding box center [761, 136] width 61 height 26
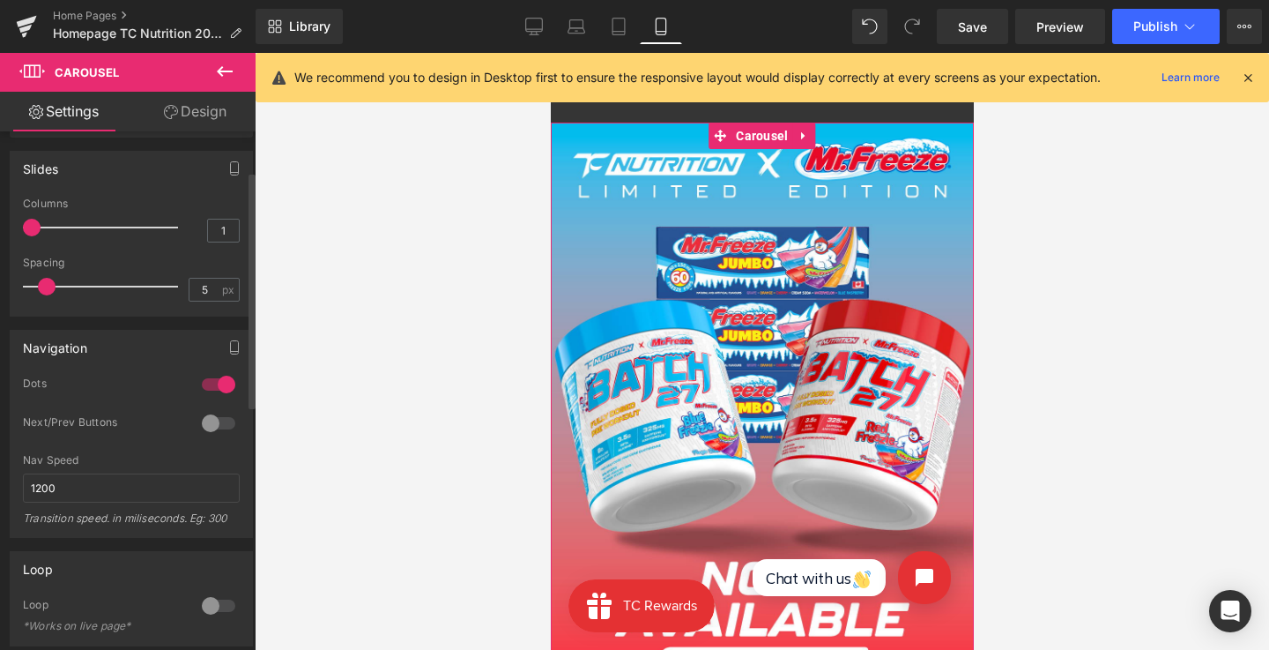
scroll to position [143, 0]
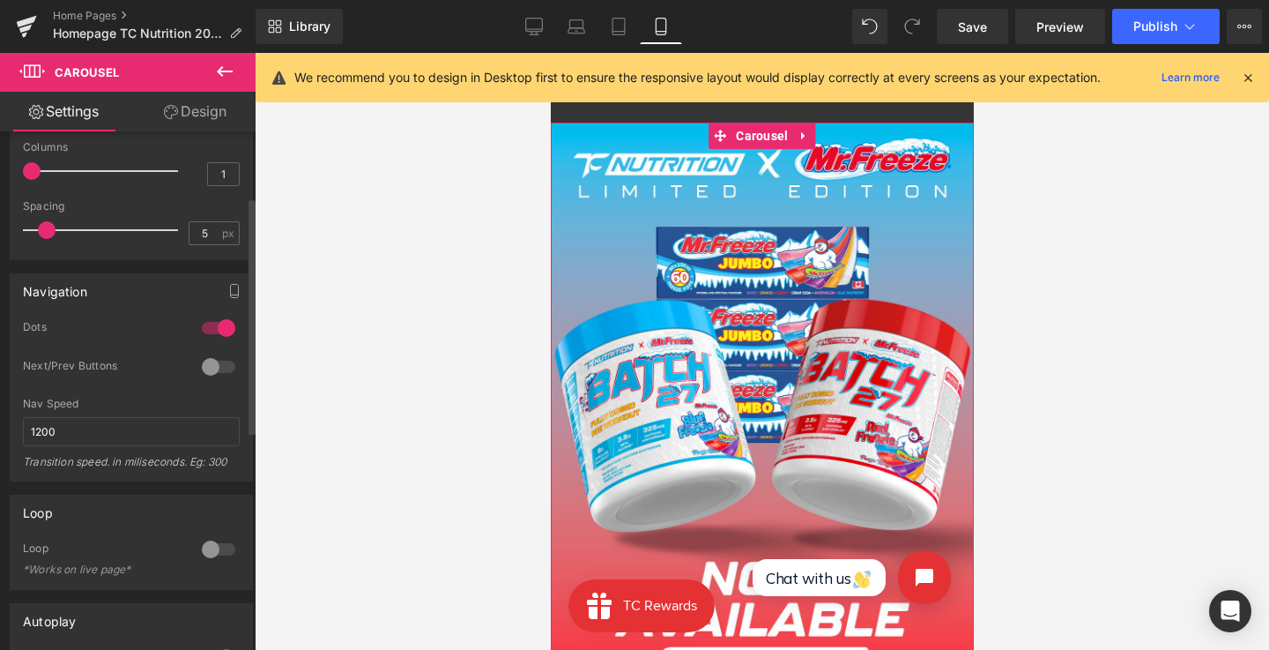
click at [203, 361] on div at bounding box center [218, 367] width 42 height 28
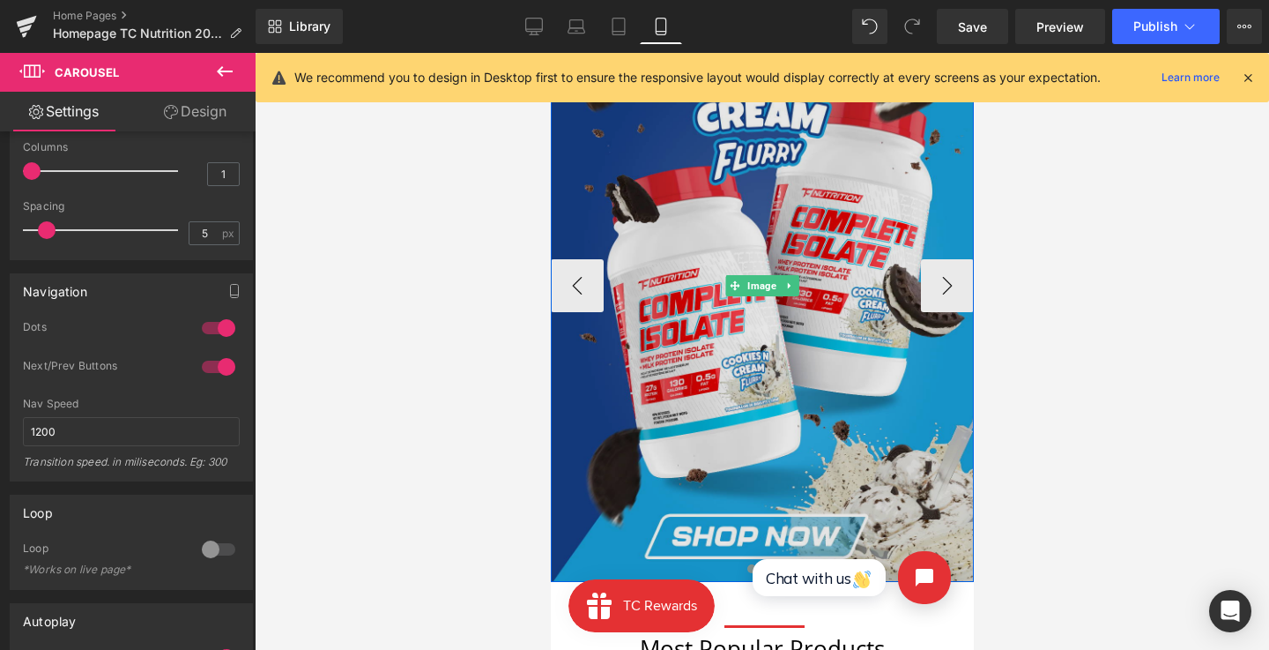
scroll to position [144, 0]
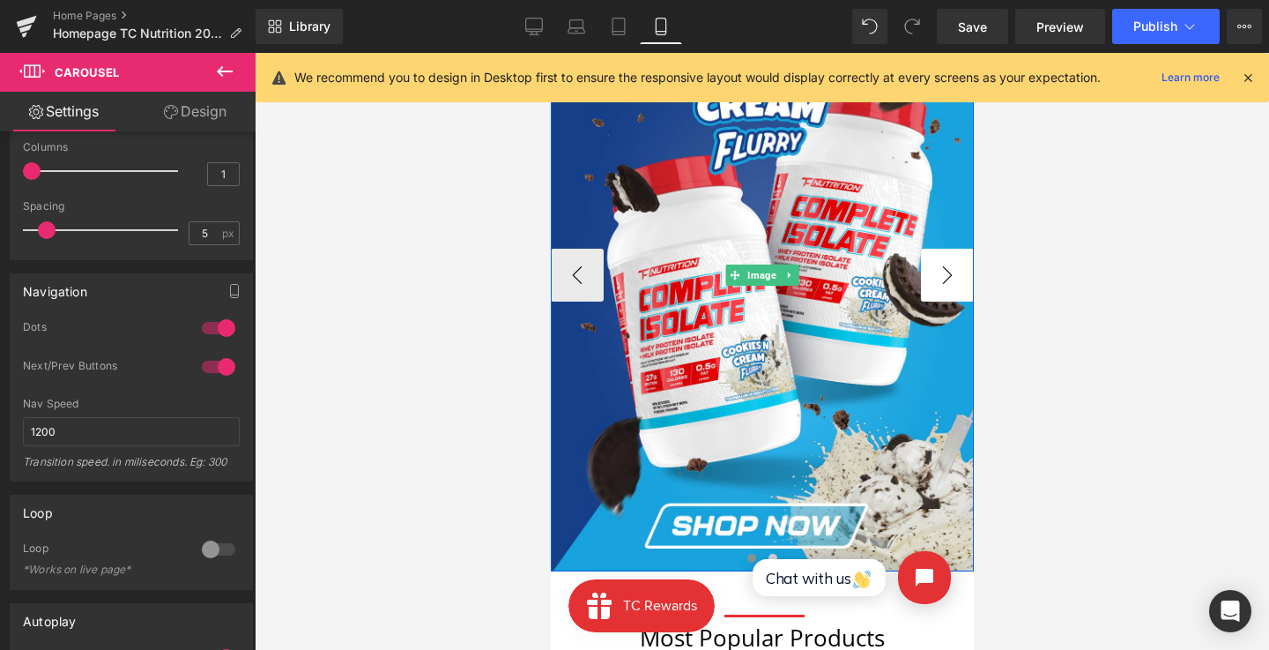
click at [934, 274] on button "›" at bounding box center [946, 275] width 53 height 53
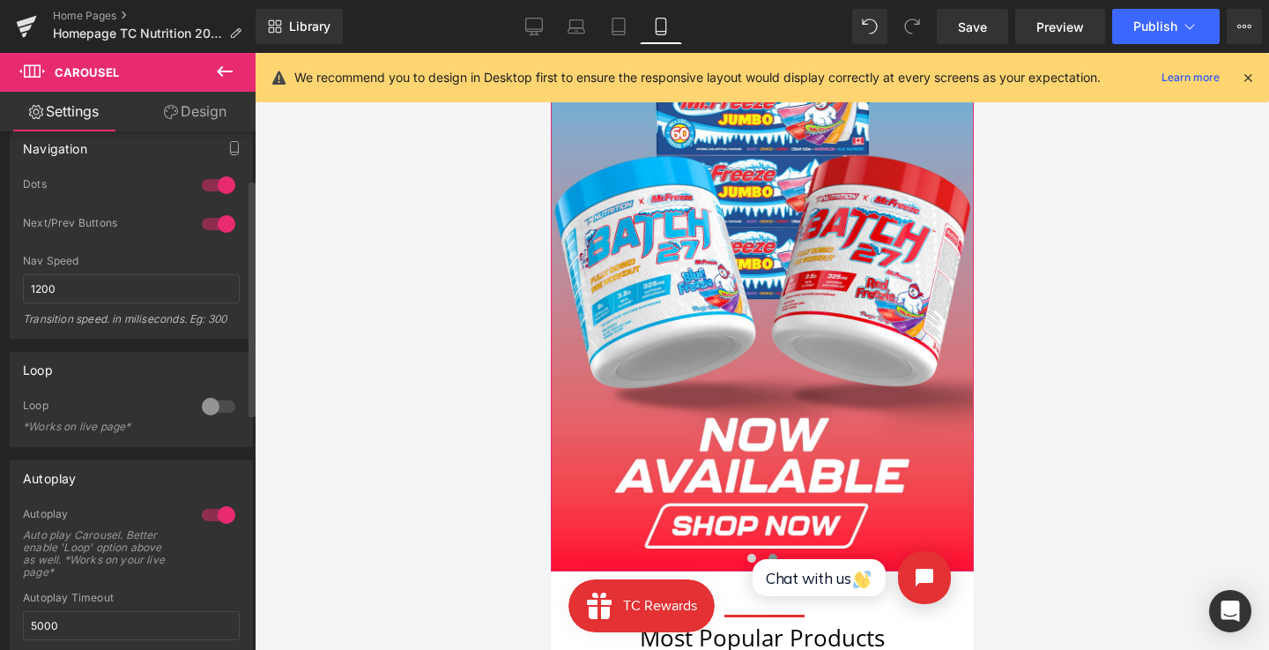
scroll to position [0, 0]
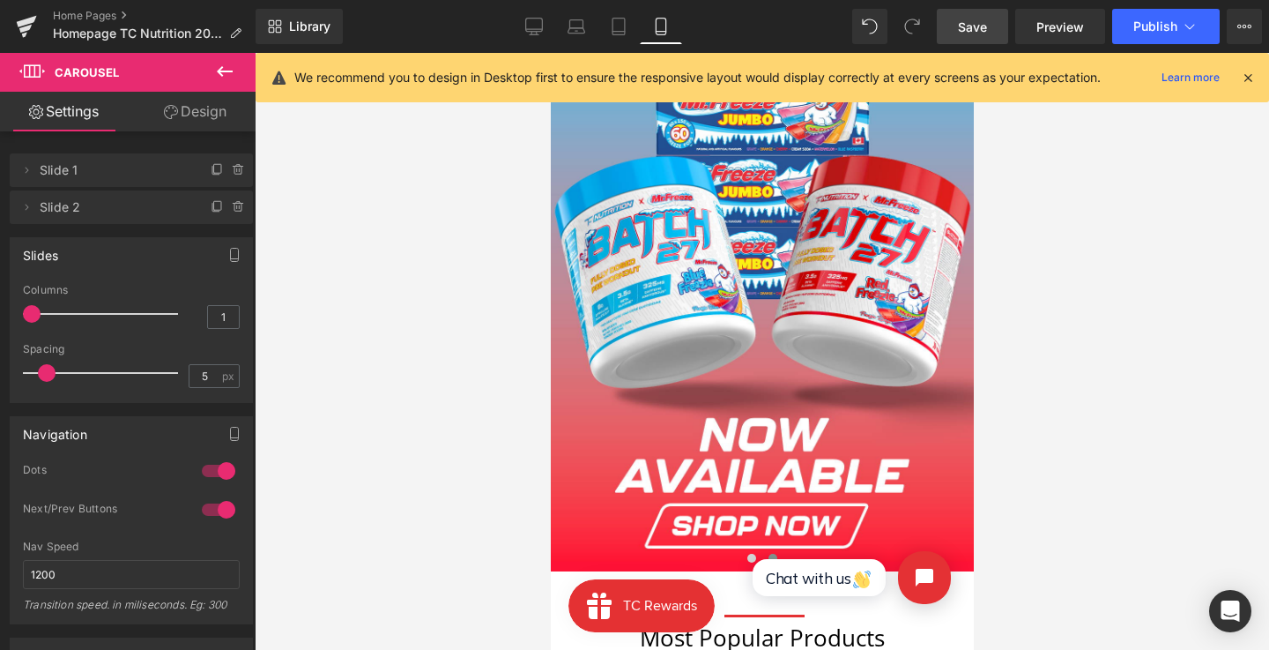
click at [972, 19] on span "Save" at bounding box center [972, 27] width 29 height 19
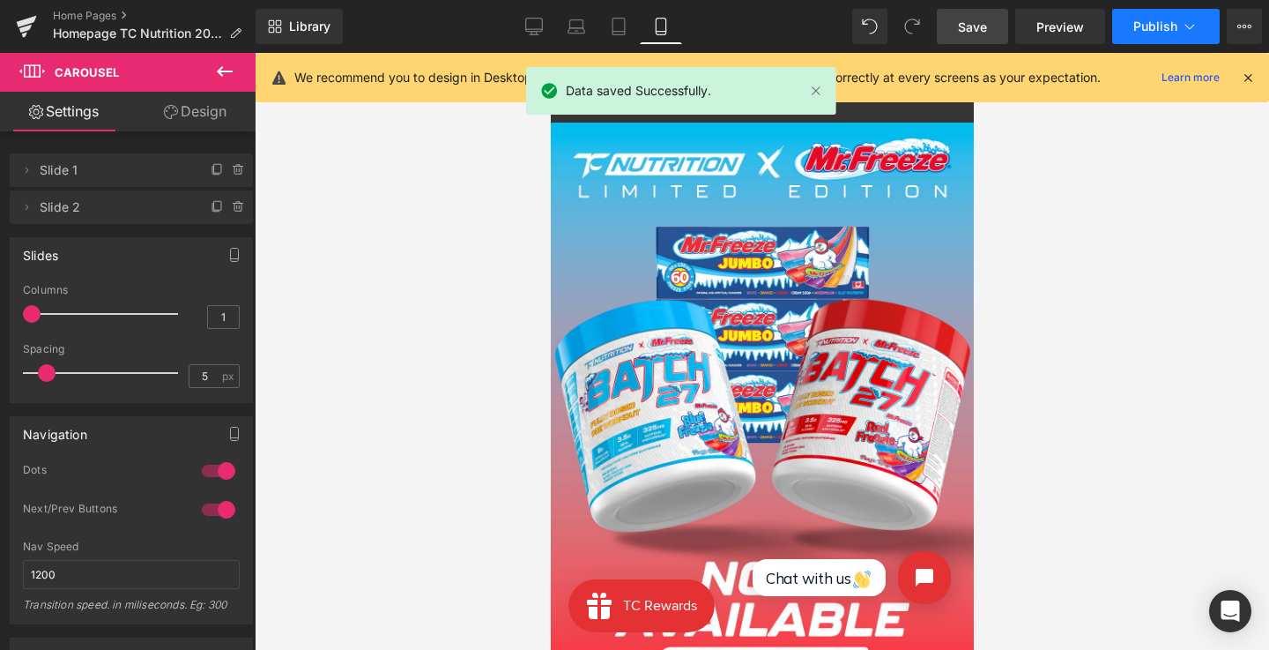
click at [1166, 26] on span "Publish" at bounding box center [1155, 26] width 44 height 14
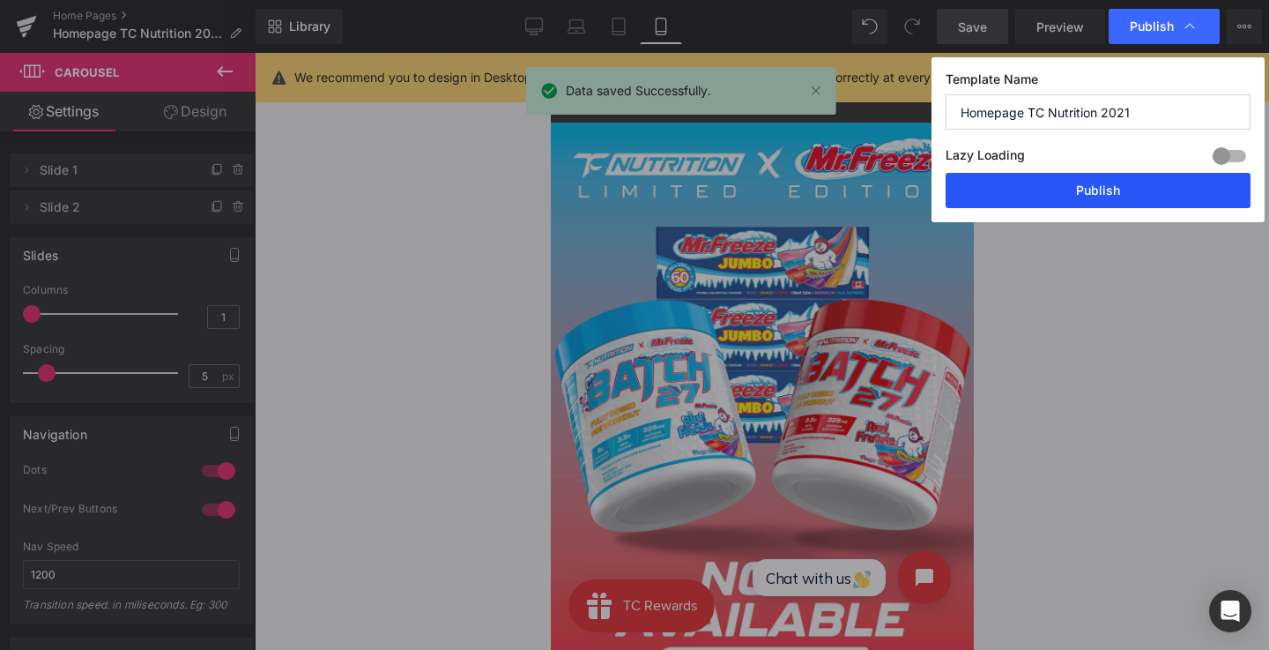
click at [1131, 193] on button "Publish" at bounding box center [1098, 190] width 305 height 35
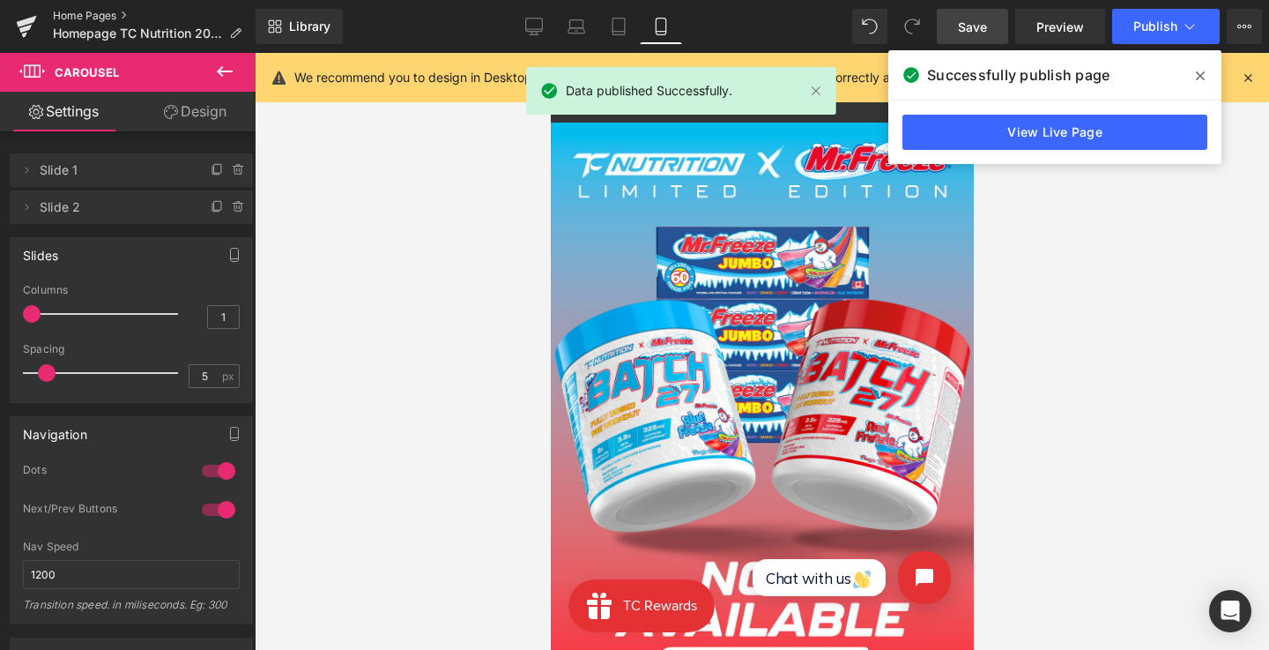
click at [106, 12] on link "Home Pages" at bounding box center [154, 16] width 203 height 14
